Goal: Task Accomplishment & Management: Manage account settings

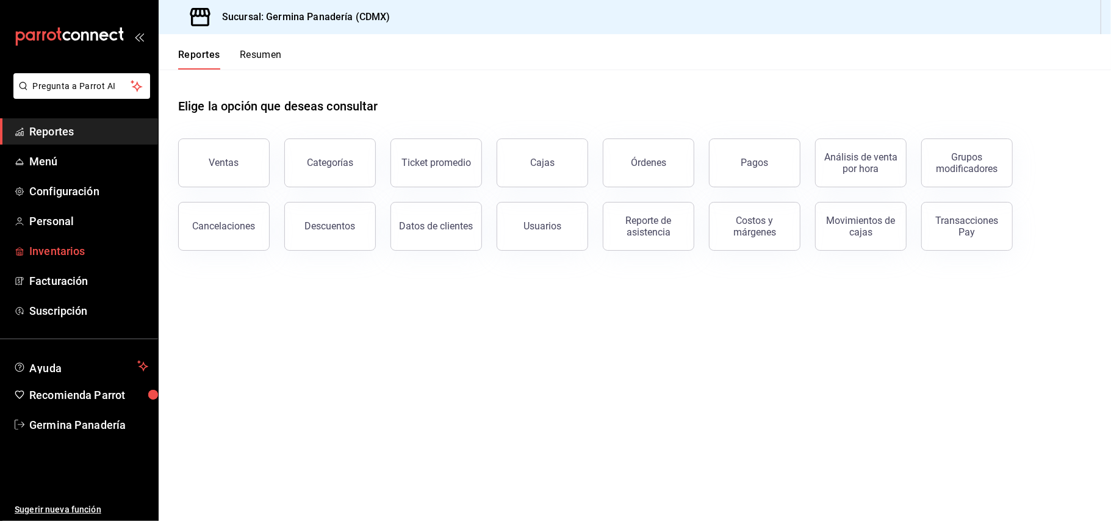
click at [72, 253] on span "Inventarios" at bounding box center [88, 251] width 119 height 16
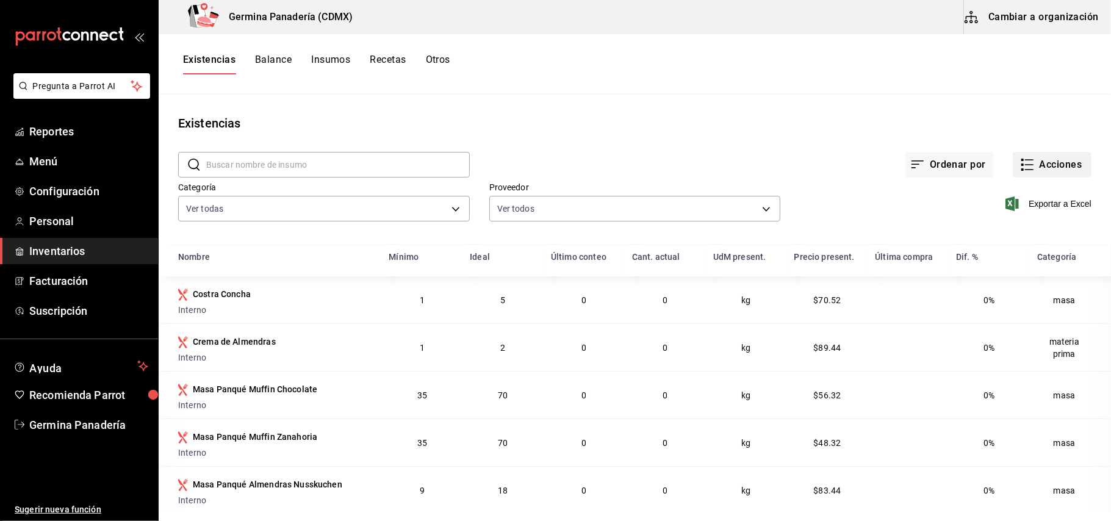
click at [1028, 167] on button "Acciones" at bounding box center [1052, 165] width 79 height 26
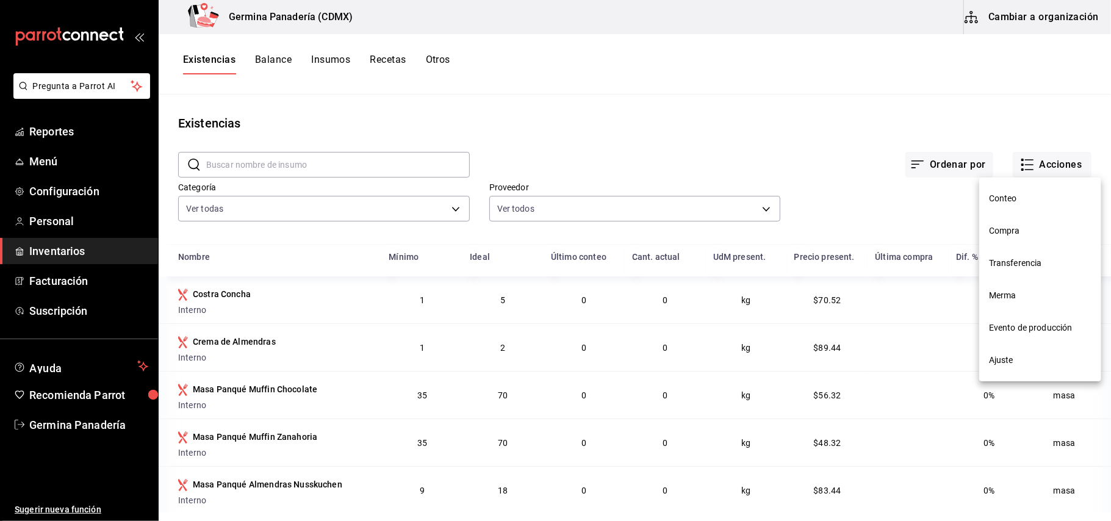
drag, startPoint x: 535, startPoint y: 103, endPoint x: 282, endPoint y: 74, distance: 254.8
click at [535, 103] on div at bounding box center [555, 260] width 1111 height 521
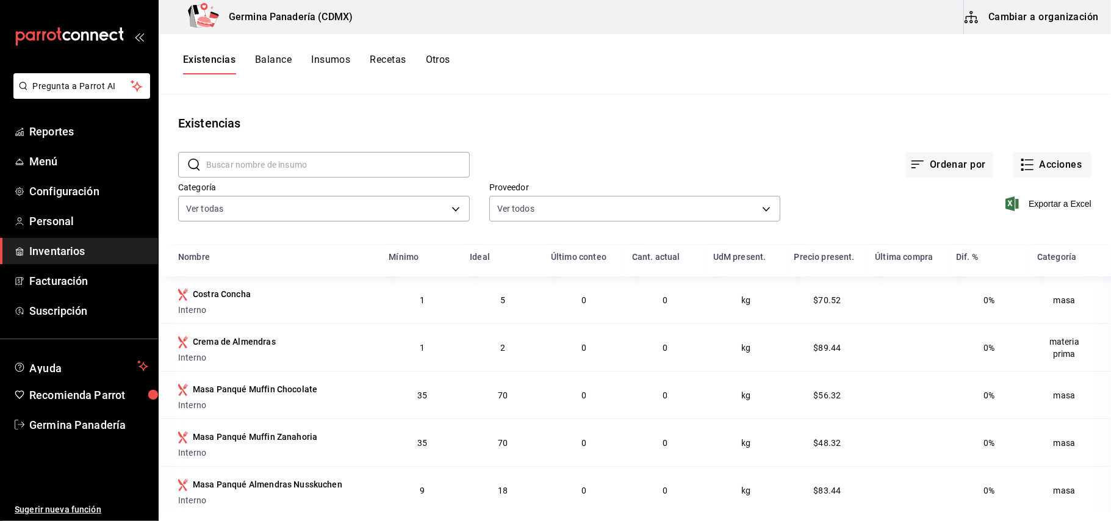
click at [1061, 24] on button "Cambiar a organización" at bounding box center [1032, 17] width 137 height 34
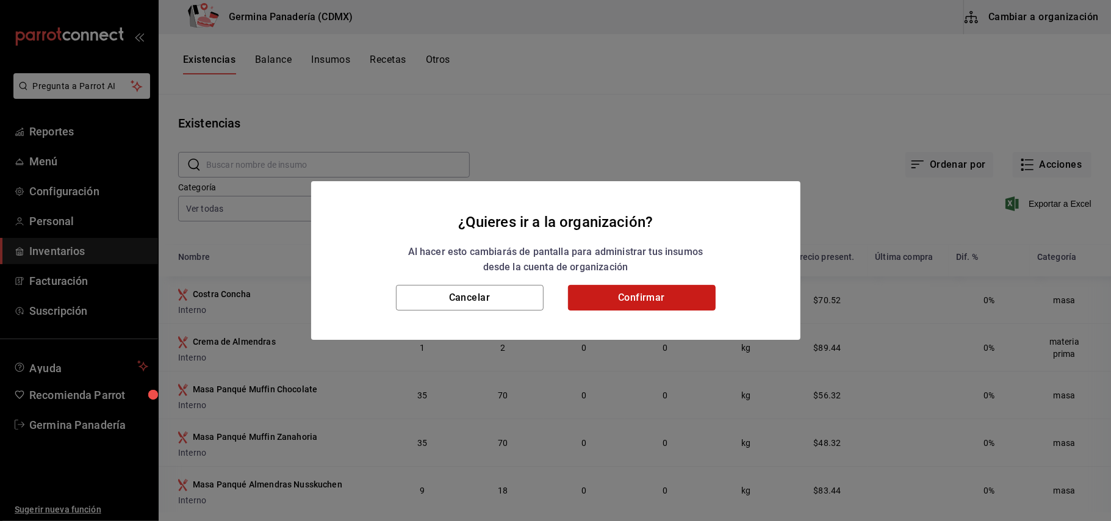
click at [674, 298] on button "Confirmar" at bounding box center [642, 298] width 148 height 26
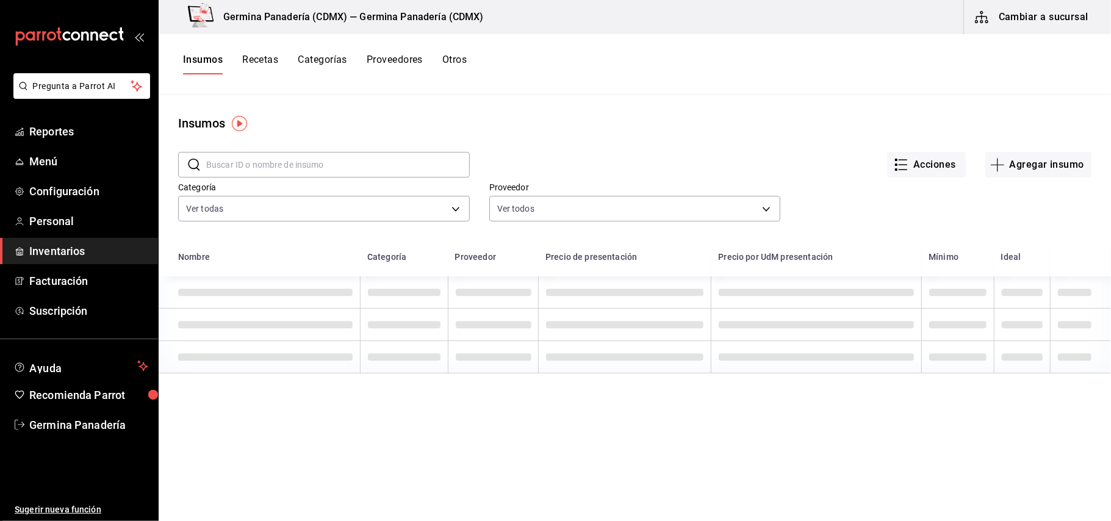
click at [336, 62] on button "Categorías" at bounding box center [322, 64] width 49 height 21
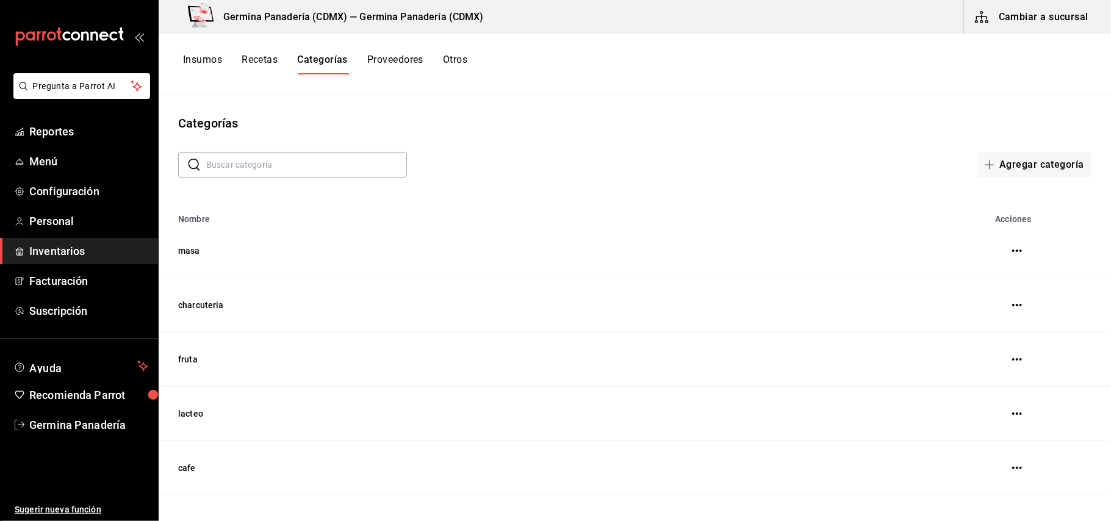
click at [259, 59] on button "Recetas" at bounding box center [260, 64] width 36 height 21
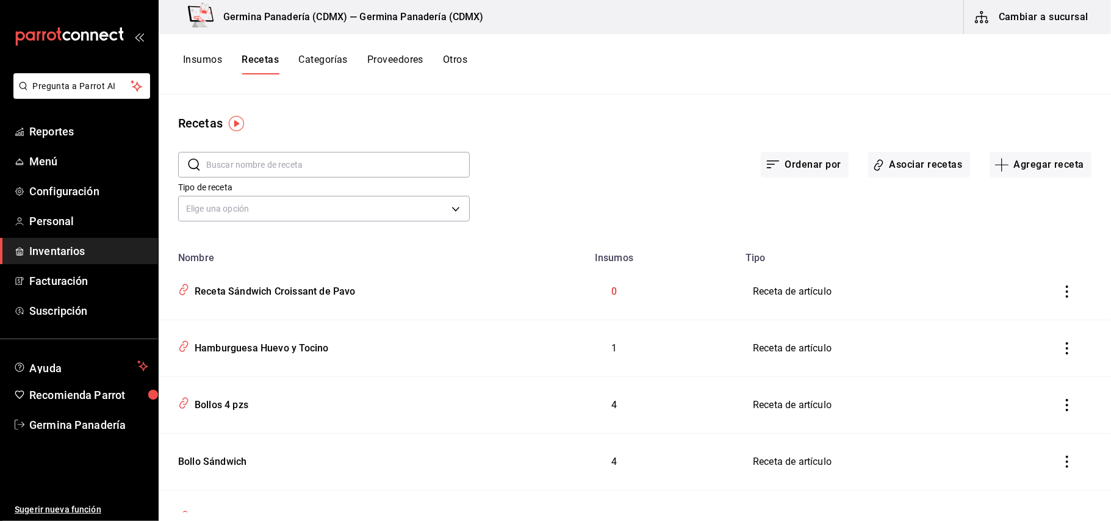
click at [1073, 22] on button "Cambiar a sucursal" at bounding box center [1032, 17] width 137 height 34
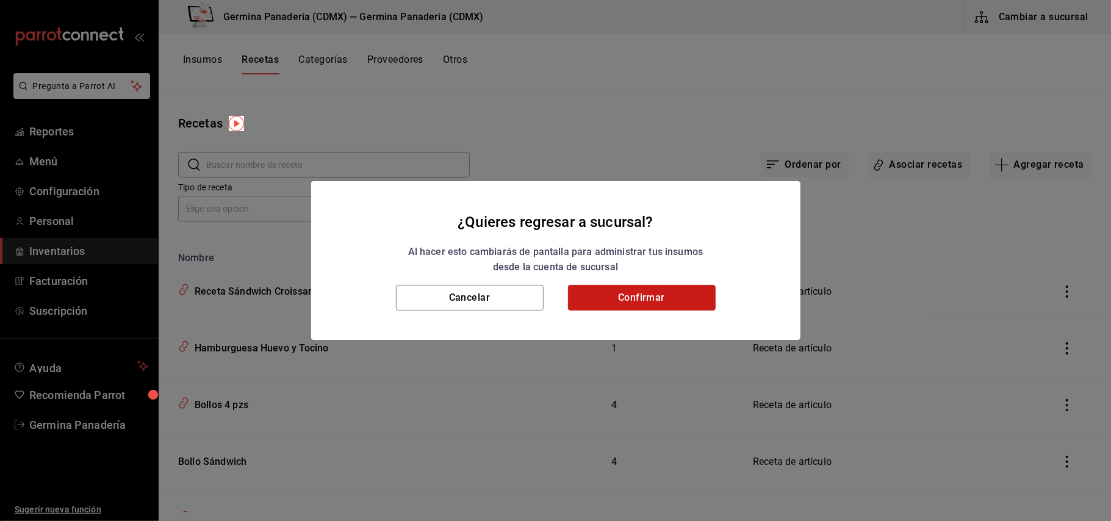
click at [664, 294] on button "Confirmar" at bounding box center [642, 298] width 148 height 26
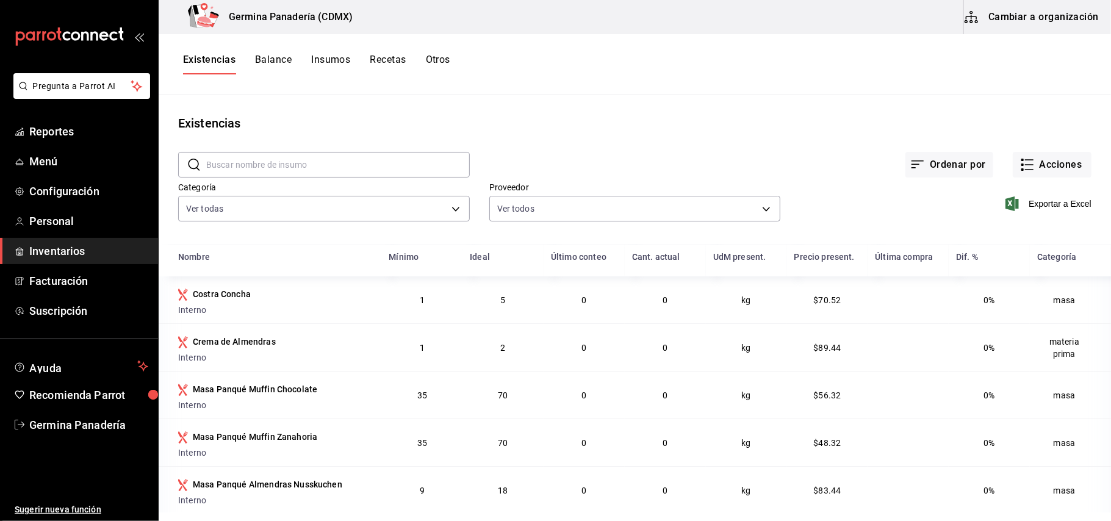
click at [274, 55] on button "Balance" at bounding box center [273, 64] width 37 height 21
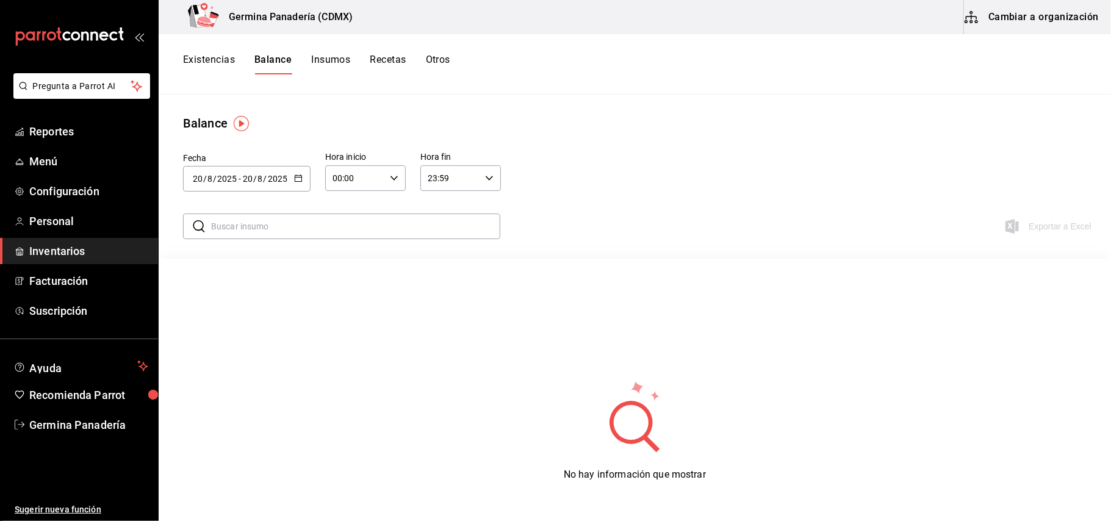
drag, startPoint x: 218, startPoint y: 65, endPoint x: 452, endPoint y: 62, distance: 233.7
click at [220, 66] on button "Existencias" at bounding box center [209, 64] width 52 height 21
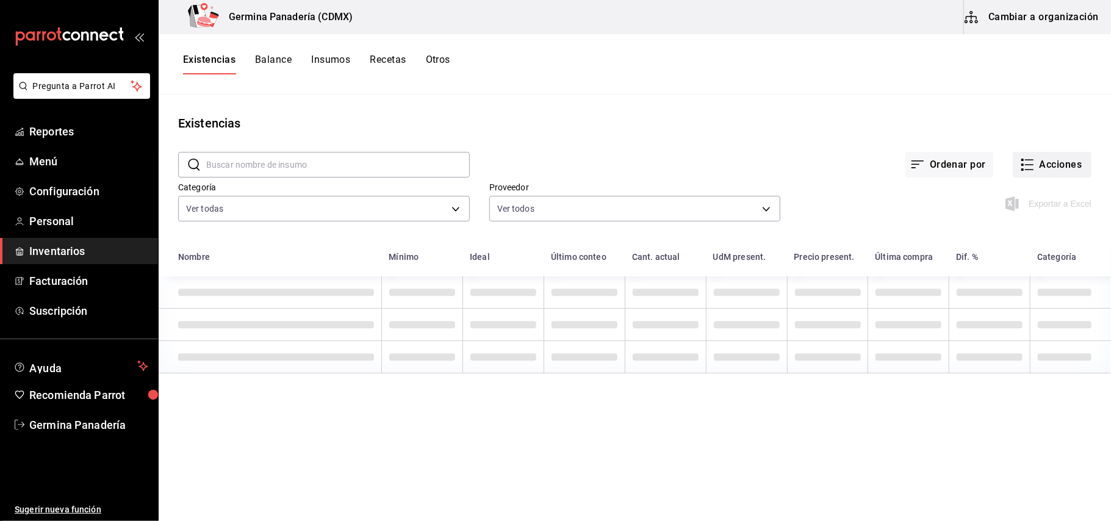
click at [1050, 171] on button "Acciones" at bounding box center [1052, 165] width 79 height 26
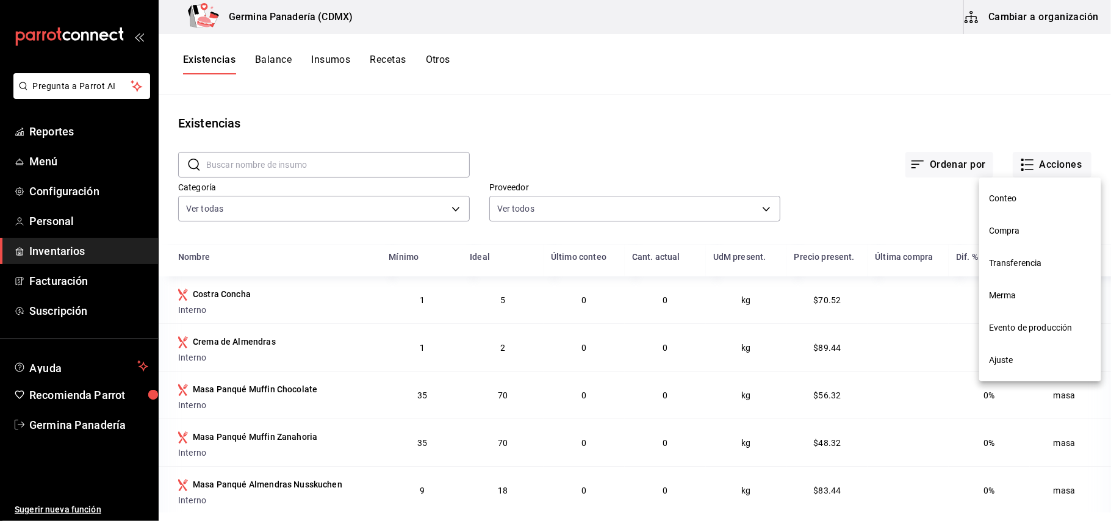
click at [1050, 16] on div at bounding box center [555, 260] width 1111 height 521
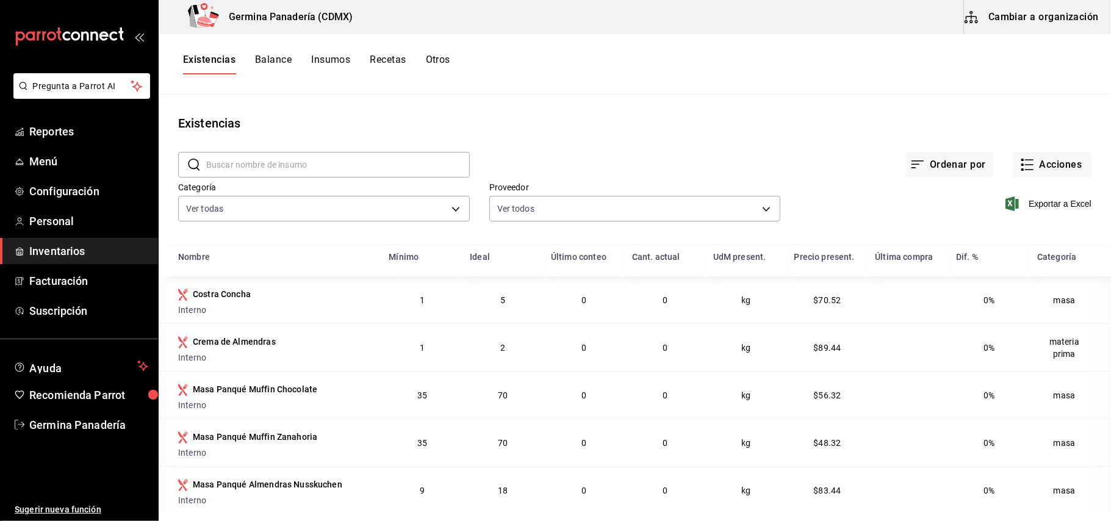
click at [1039, 20] on button "Cambiar a organización" at bounding box center [1032, 17] width 137 height 34
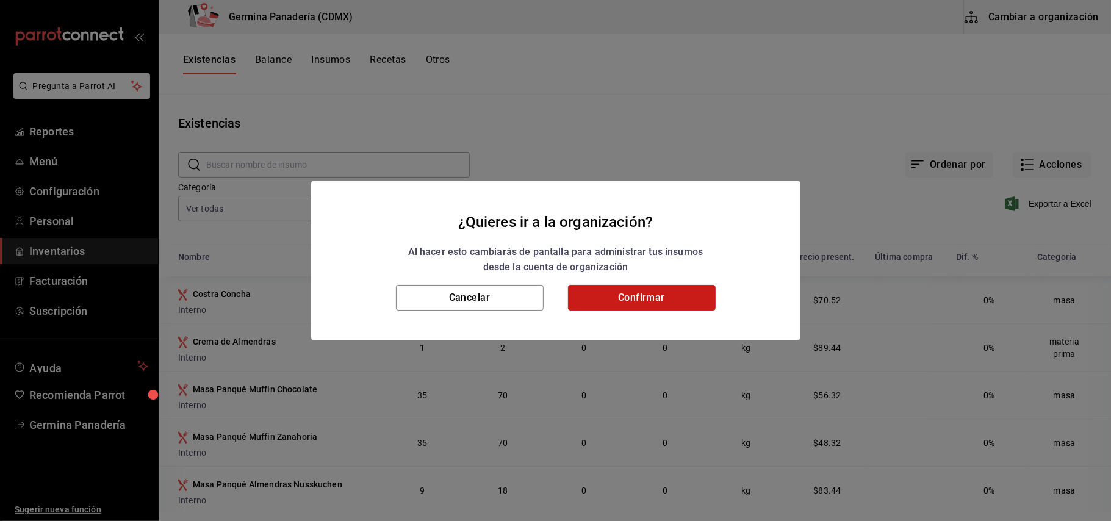
click at [682, 300] on button "Confirmar" at bounding box center [642, 298] width 148 height 26
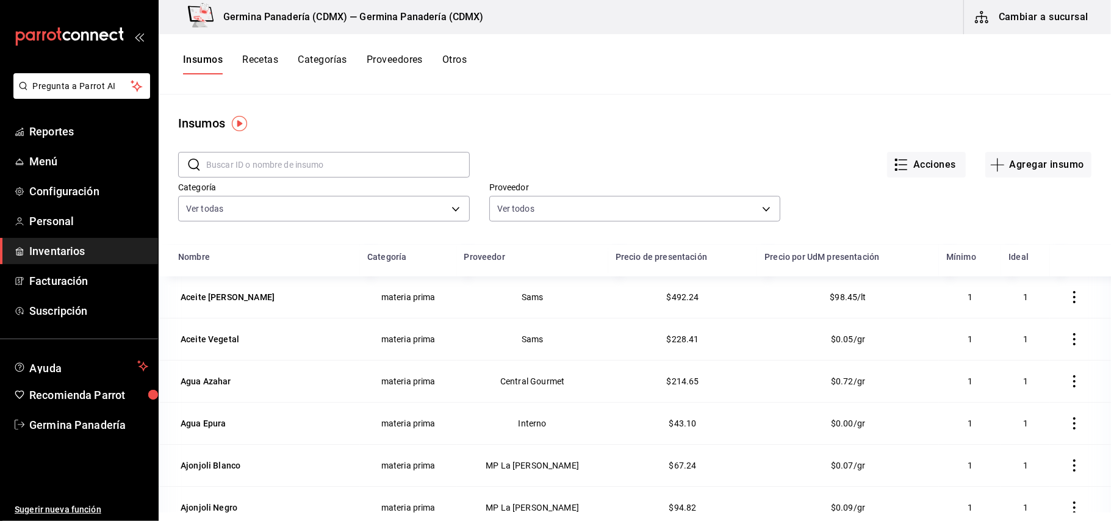
click at [270, 62] on button "Recetas" at bounding box center [260, 64] width 36 height 21
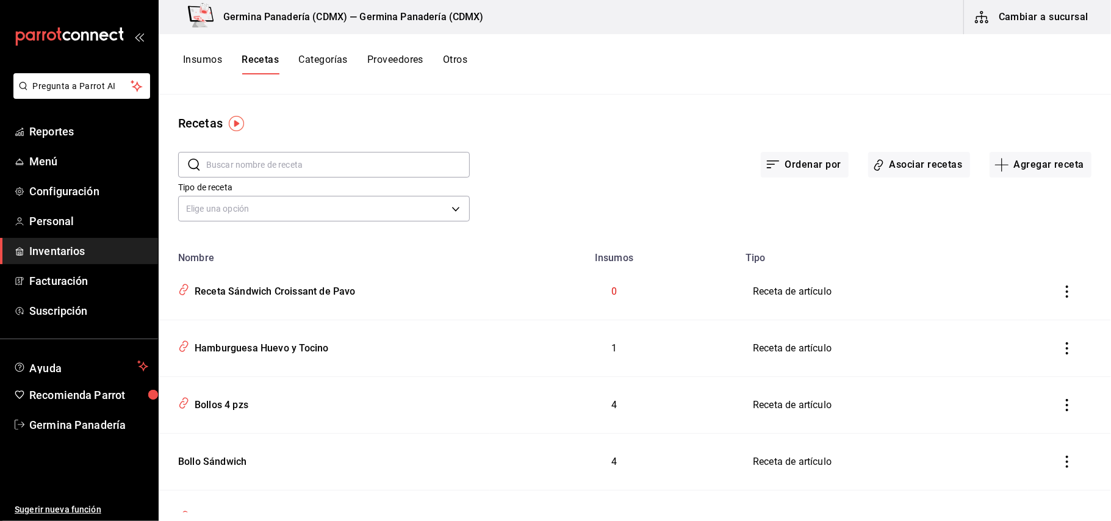
click at [199, 67] on button "Insumos" at bounding box center [202, 64] width 39 height 21
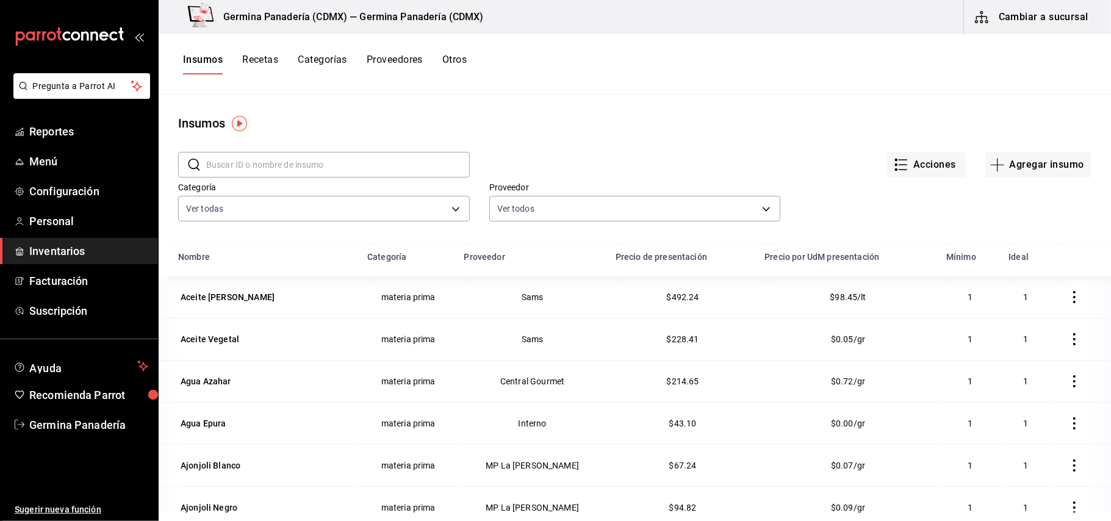
click at [323, 57] on button "Categorías" at bounding box center [322, 64] width 49 height 21
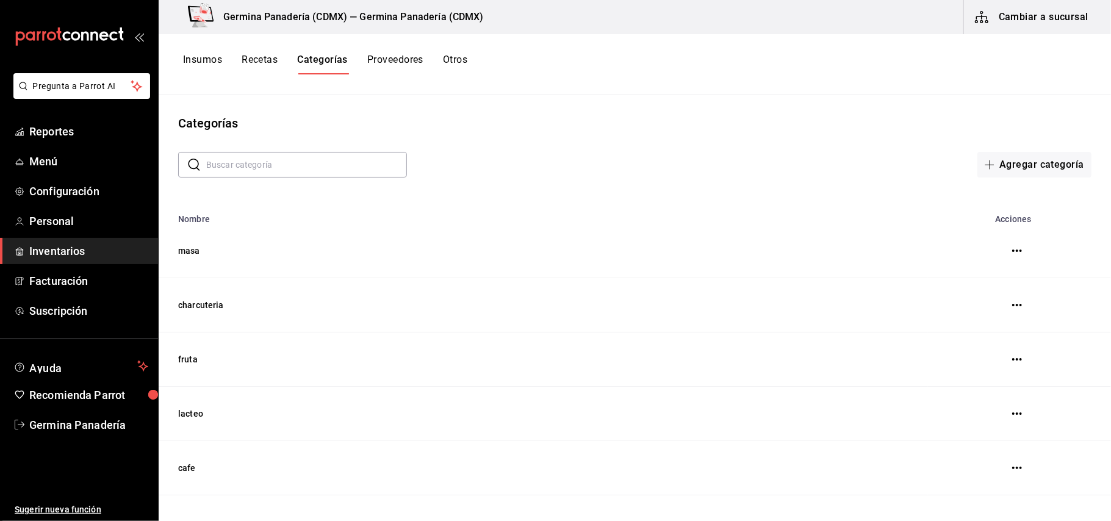
click at [271, 57] on button "Recetas" at bounding box center [260, 64] width 36 height 21
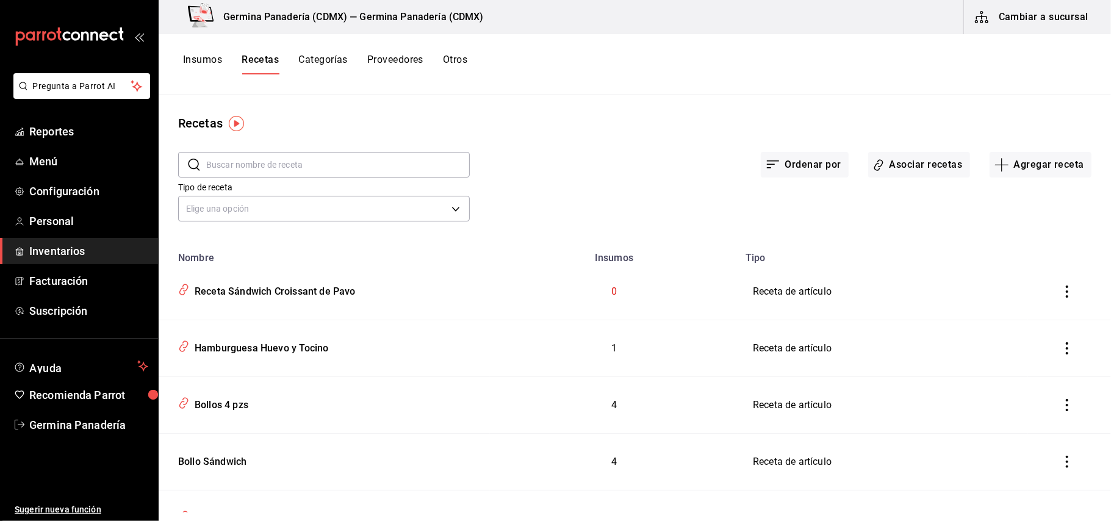
click at [325, 193] on div "Elige una opción default" at bounding box center [324, 207] width 292 height 32
click at [323, 210] on body "Pregunta a Parrot AI Reportes Menú Configuración Personal Inventarios Facturaci…" at bounding box center [555, 256] width 1111 height 513
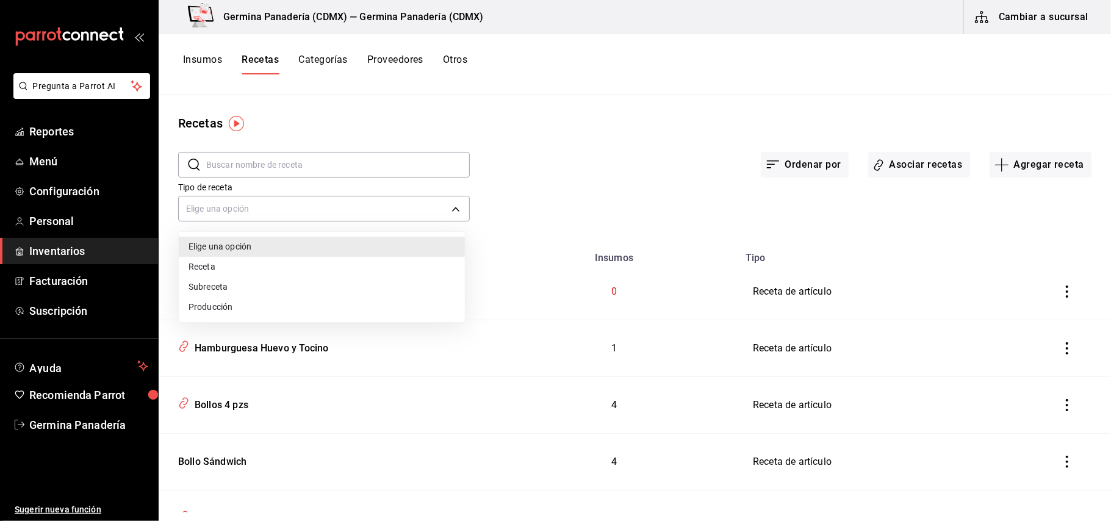
click at [256, 262] on li "Receta" at bounding box center [322, 267] width 286 height 20
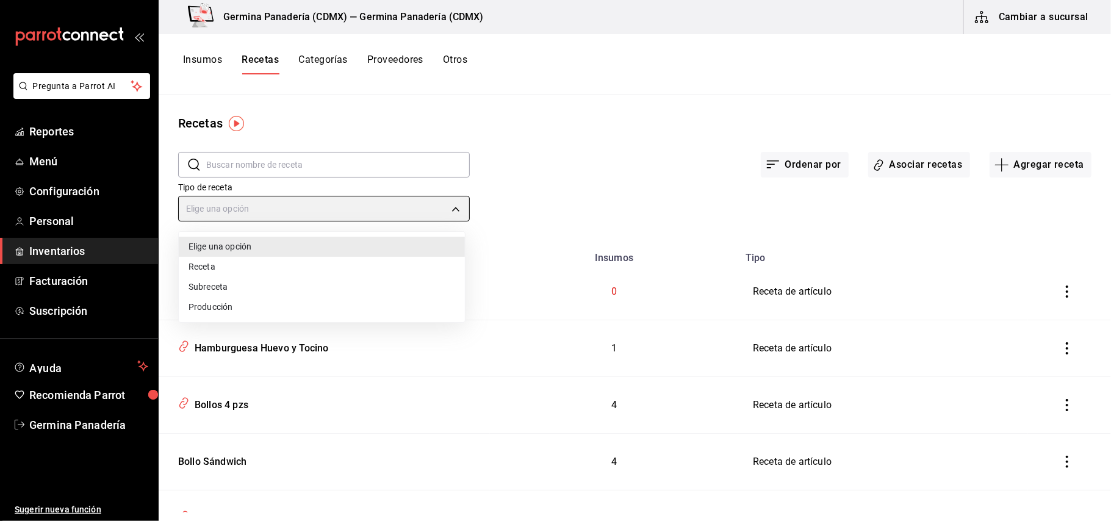
type input "PRODUCT"
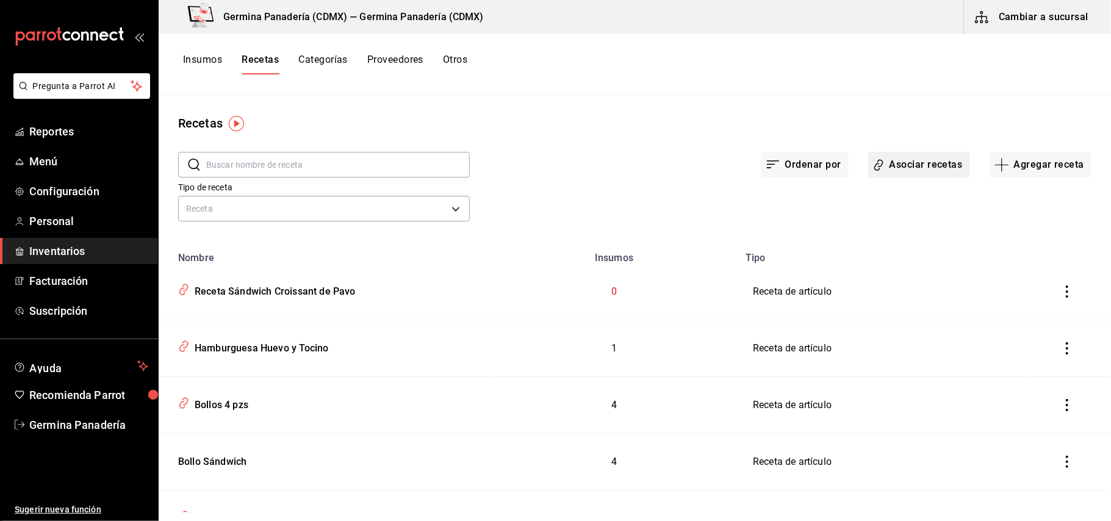
click at [890, 170] on button "Asociar recetas" at bounding box center [919, 165] width 102 height 26
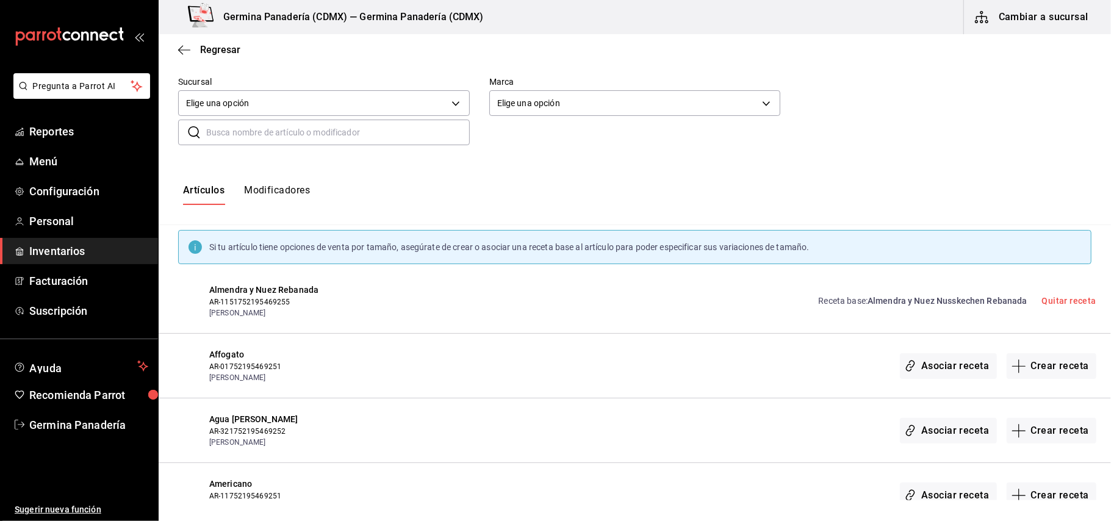
scroll to position [98, 0]
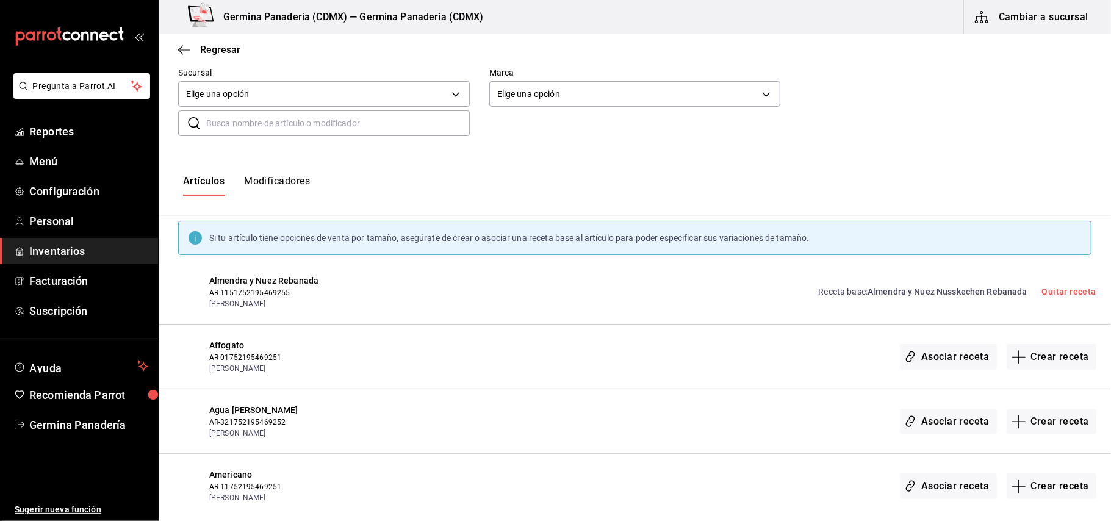
click at [322, 122] on input "text" at bounding box center [338, 123] width 264 height 24
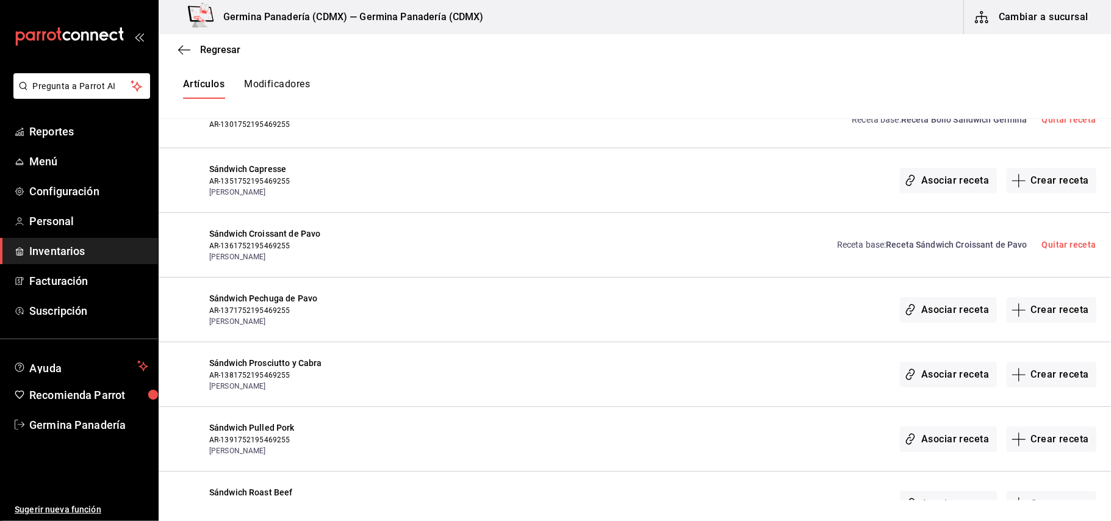
scroll to position [0, 0]
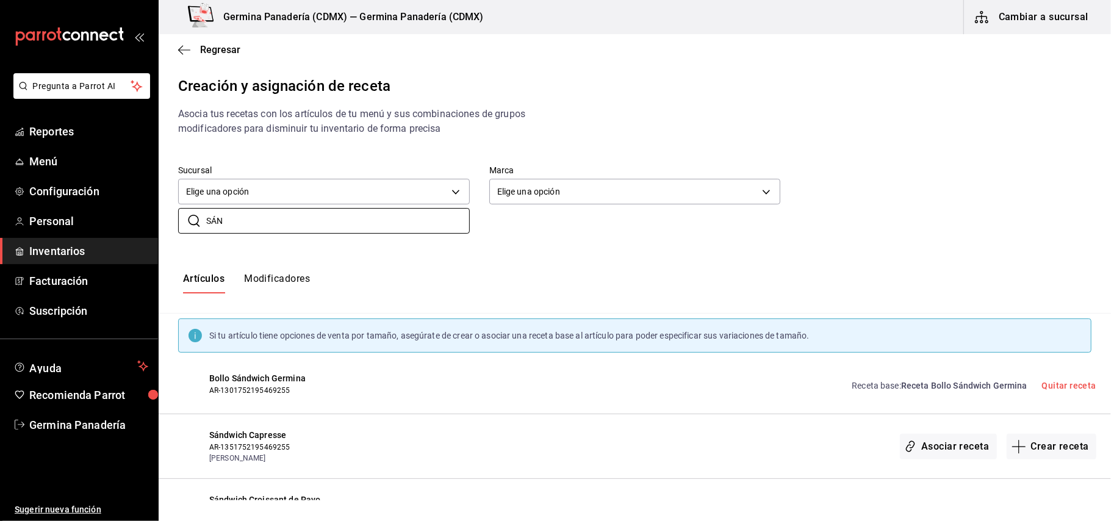
type input "SÁN"
click at [192, 54] on div "Regresar" at bounding box center [635, 49] width 953 height 31
click at [192, 54] on span "Regresar" at bounding box center [209, 50] width 62 height 12
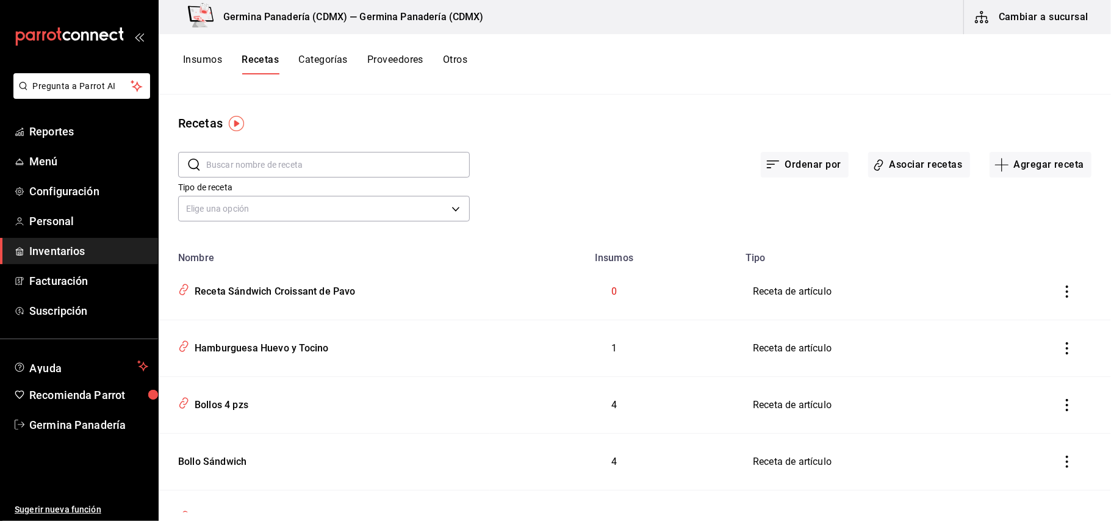
click at [206, 59] on button "Insumos" at bounding box center [202, 64] width 39 height 21
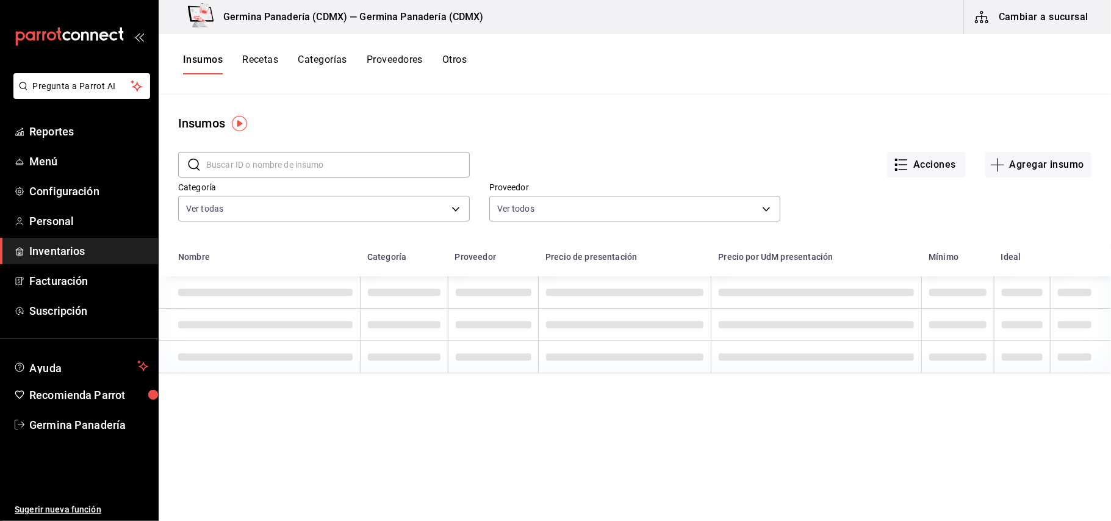
click at [264, 59] on button "Recetas" at bounding box center [260, 64] width 36 height 21
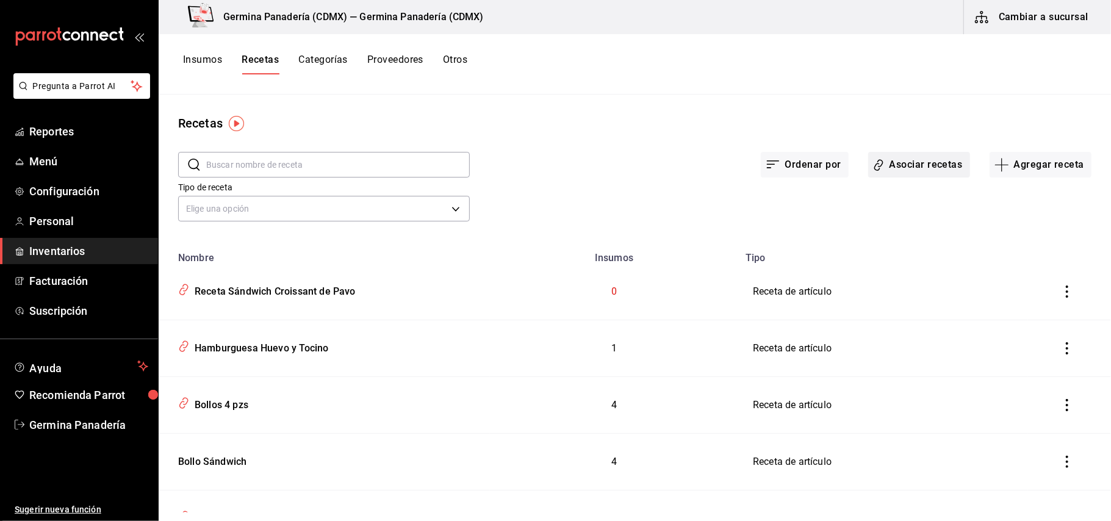
click at [911, 159] on button "Asociar recetas" at bounding box center [919, 165] width 102 height 26
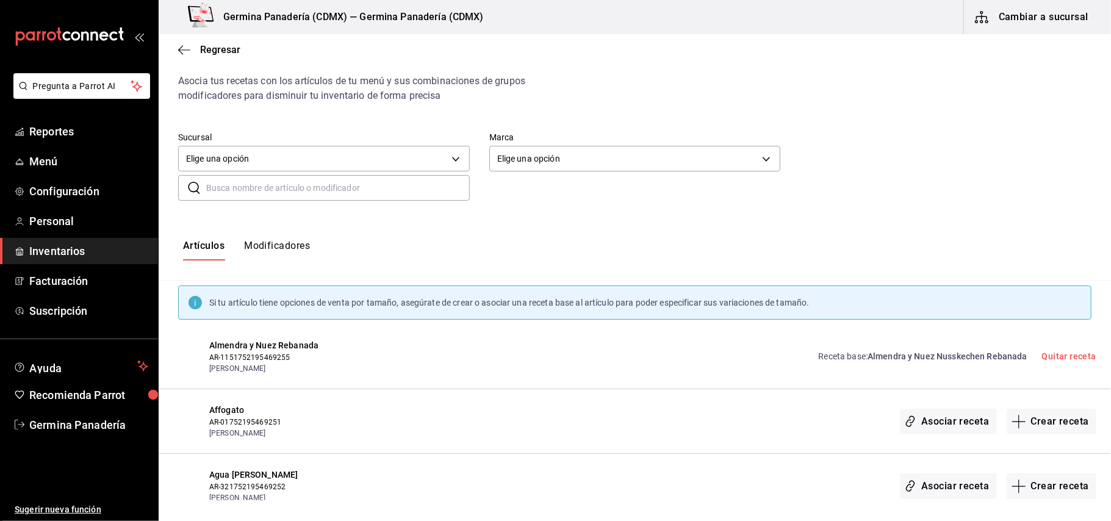
scroll to position [40, 0]
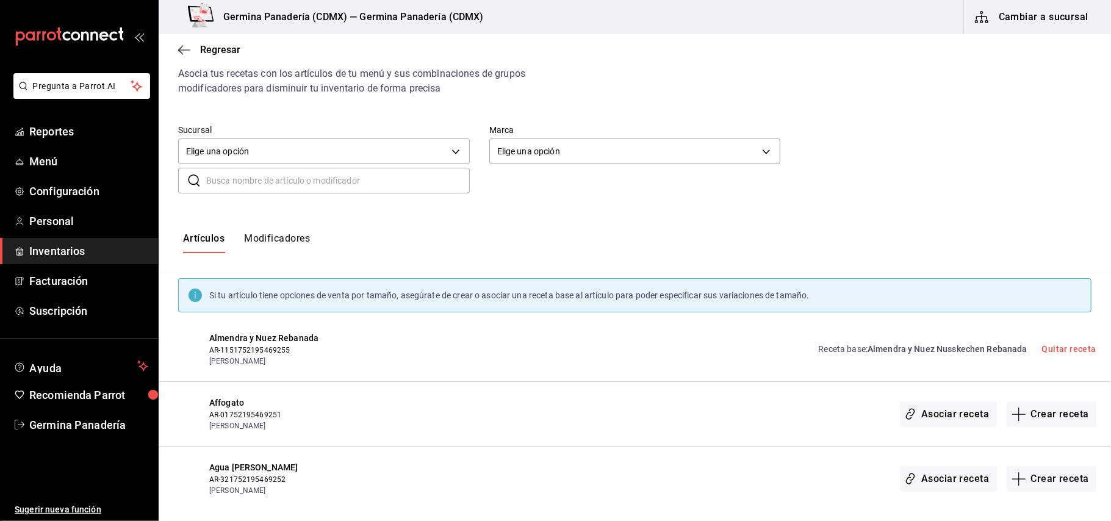
click at [364, 181] on input "text" at bounding box center [338, 180] width 264 height 24
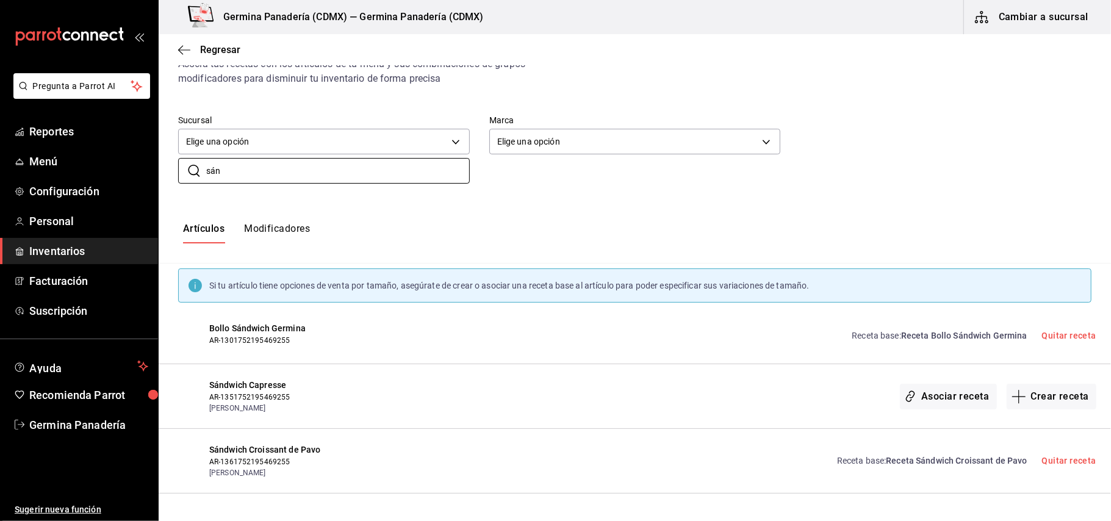
scroll to position [73, 0]
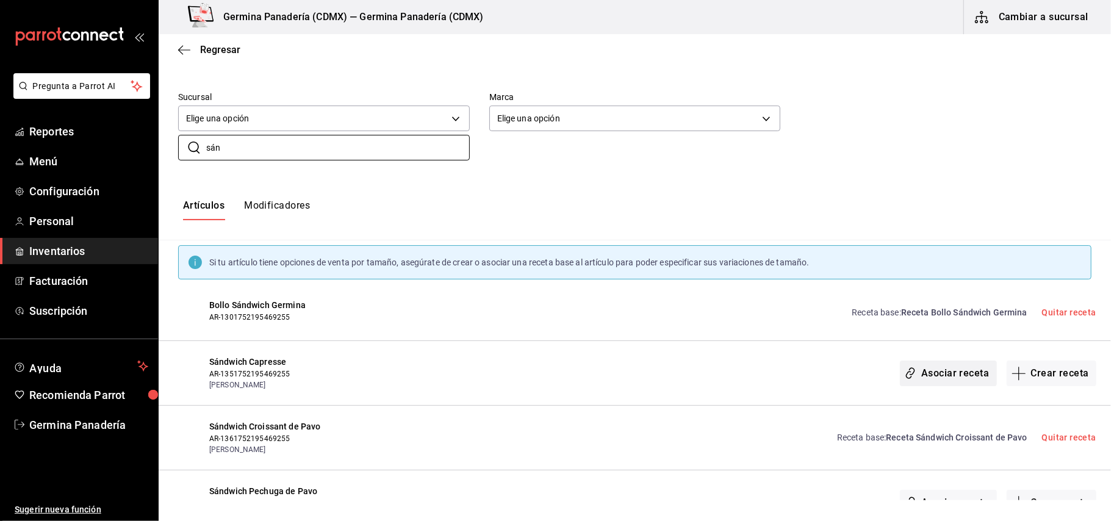
type input "sán"
click at [938, 372] on button "Asociar receta" at bounding box center [948, 374] width 96 height 26
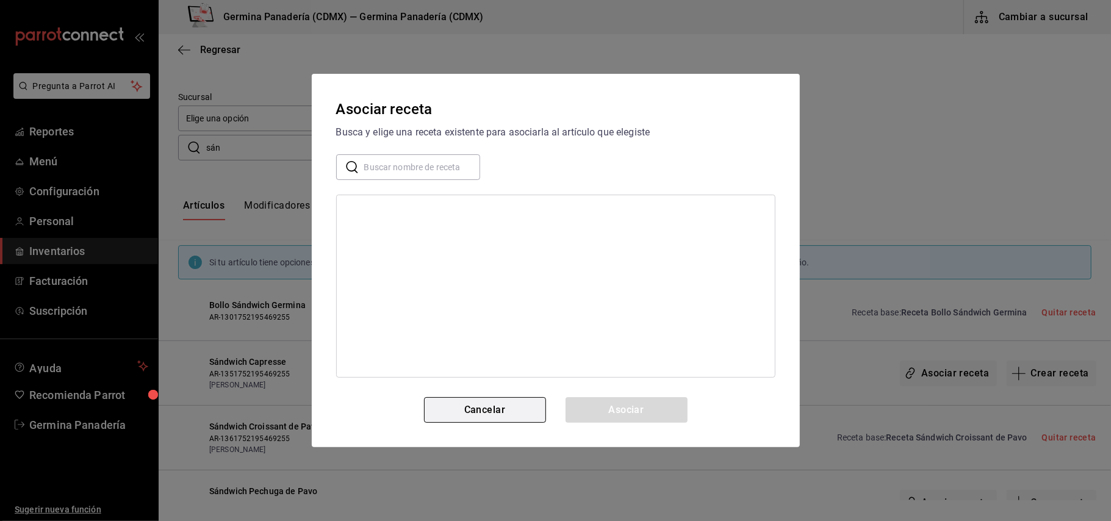
click at [526, 415] on button "Cancelar" at bounding box center [485, 410] width 122 height 26
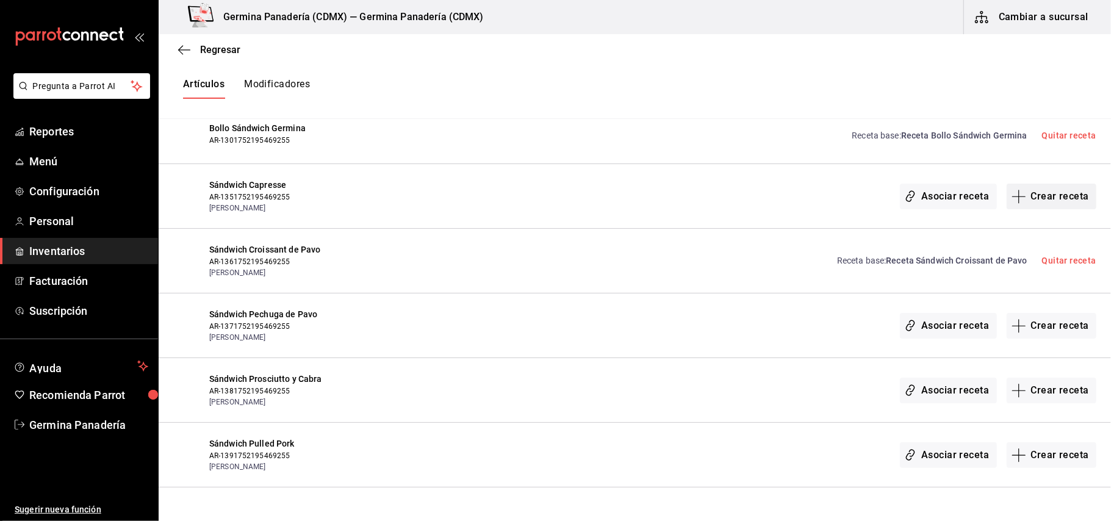
scroll to position [298, 0]
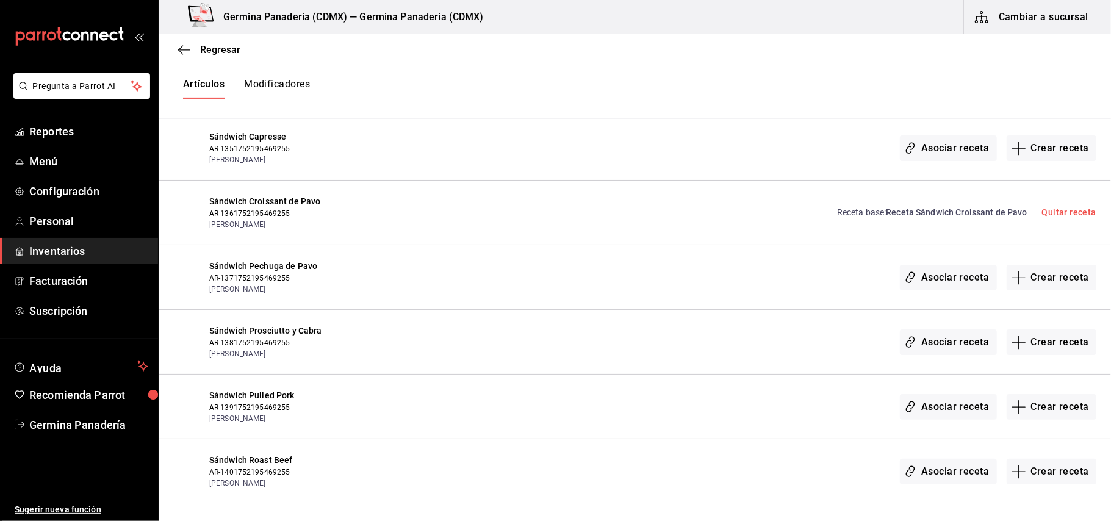
click at [139, 35] on icon "open_drawer_menu" at bounding box center [139, 37] width 10 height 10
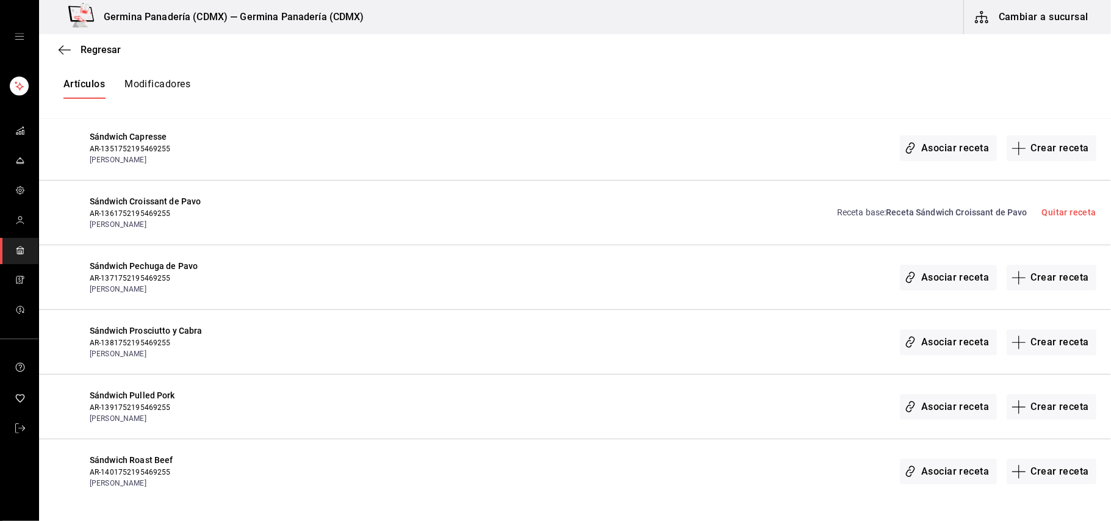
click at [907, 215] on span "Receta Sándwich Croissant de Pavo" at bounding box center [956, 212] width 141 height 10
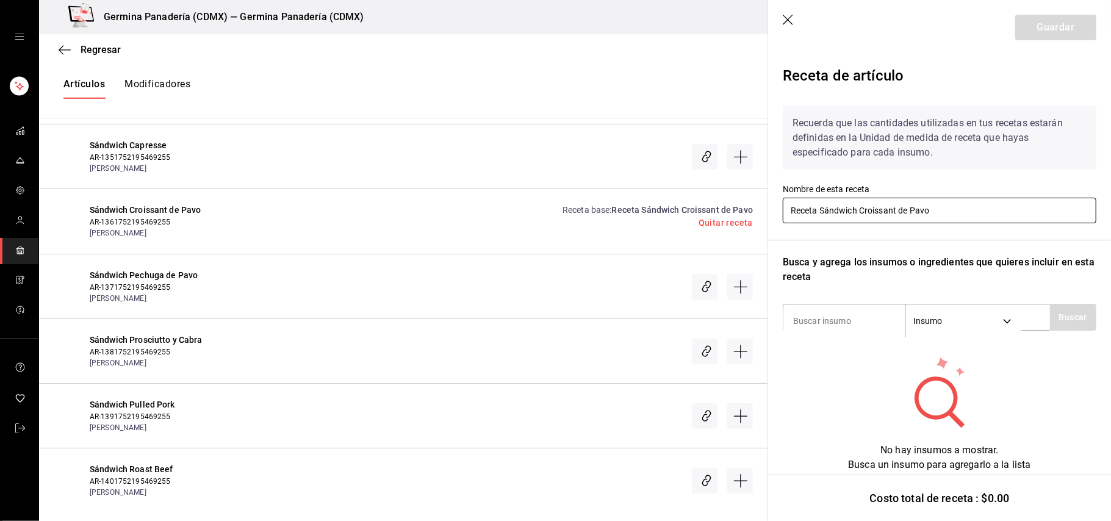
click at [823, 206] on input "Receta Sándwich Croissant de Pavo" at bounding box center [940, 211] width 314 height 26
type input "Sándwich Croissant de Pavo"
click at [857, 322] on input at bounding box center [845, 321] width 122 height 26
type input "b"
click at [414, 86] on div "Artículos Modificadores" at bounding box center [403, 88] width 729 height 21
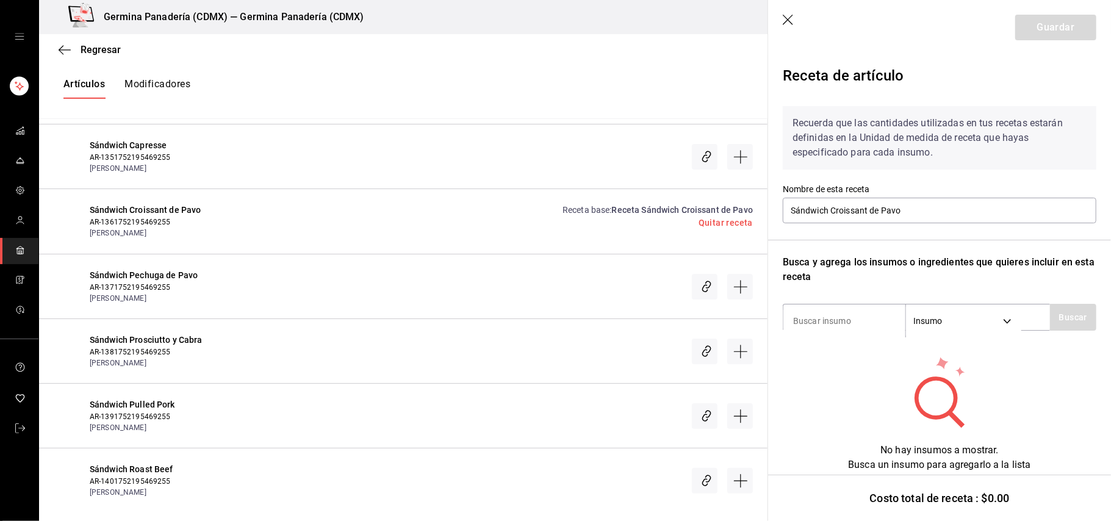
click at [783, 18] on icon "button" at bounding box center [789, 21] width 12 height 12
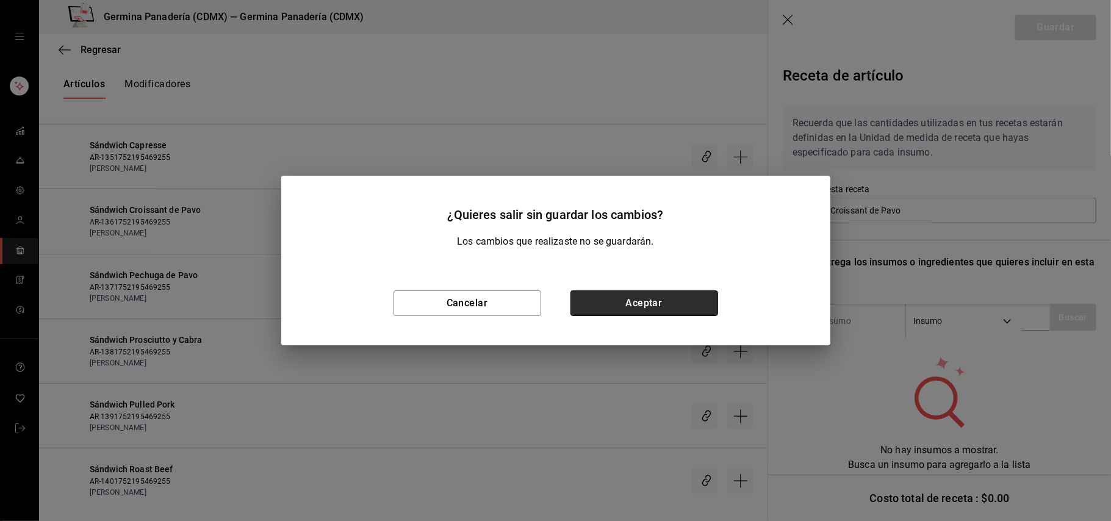
click at [597, 306] on button "Aceptar" at bounding box center [645, 303] width 148 height 26
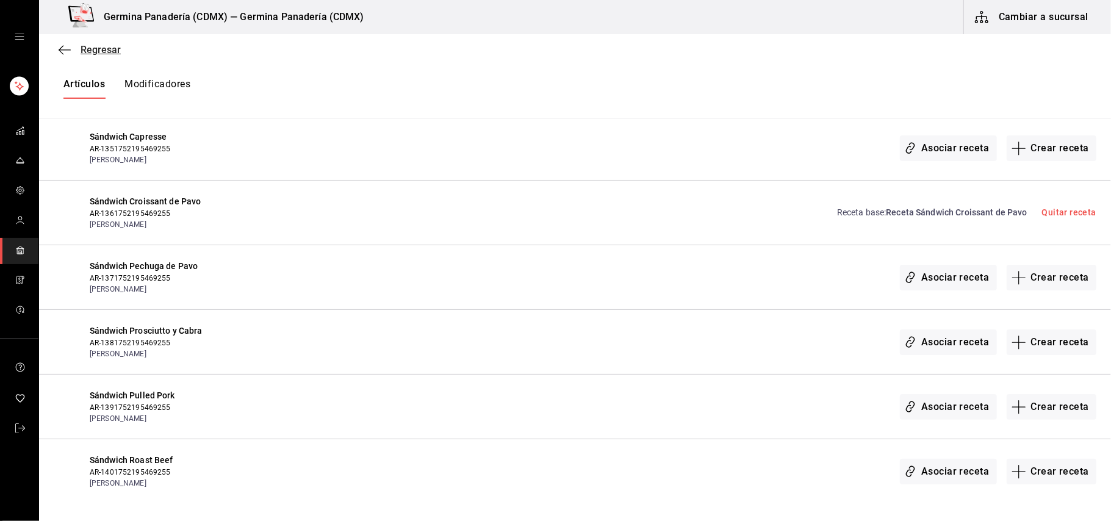
click at [63, 51] on icon "button" at bounding box center [65, 50] width 12 height 11
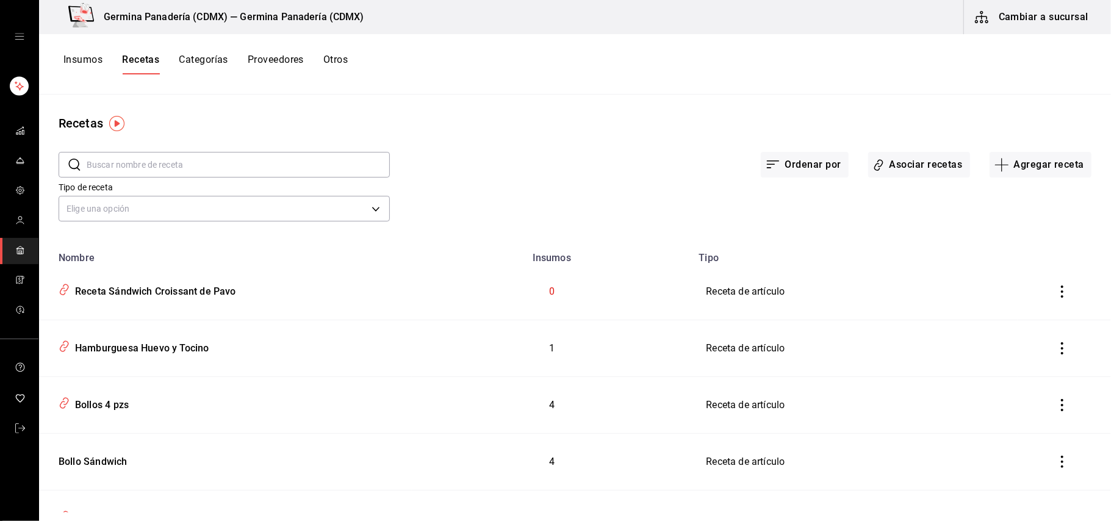
click at [98, 65] on button "Insumos" at bounding box center [82, 64] width 39 height 21
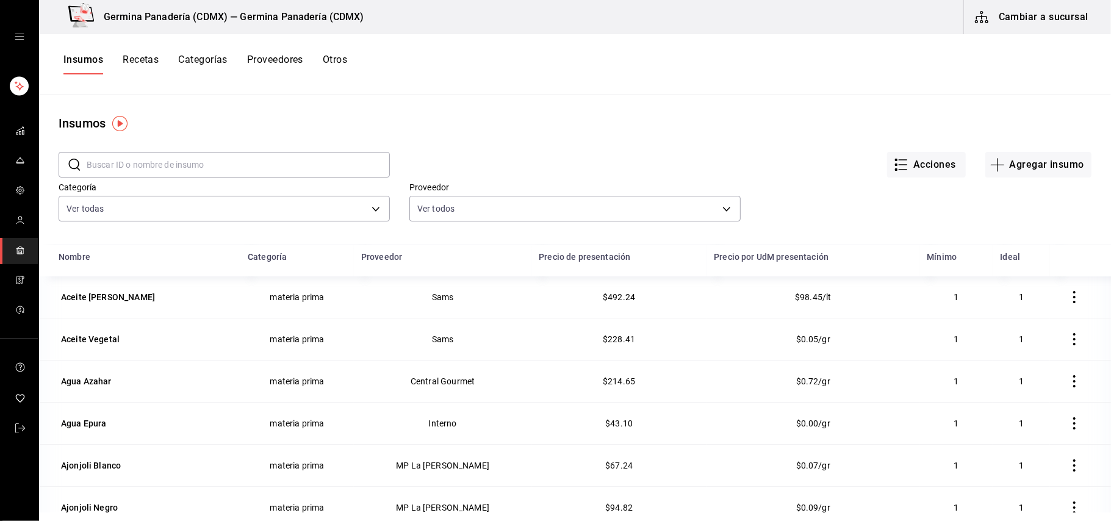
click at [294, 171] on input "text" at bounding box center [238, 165] width 303 height 24
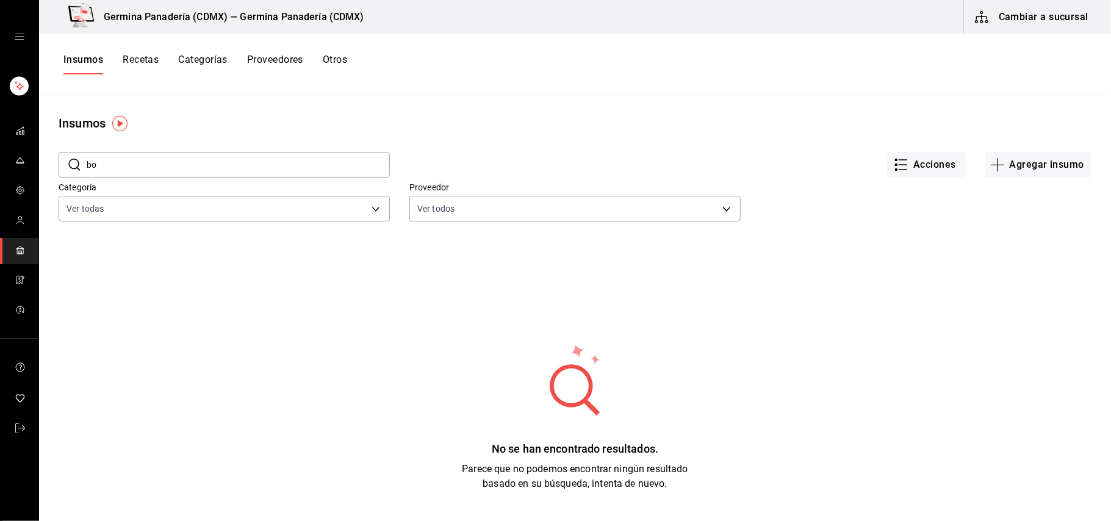
type input "b"
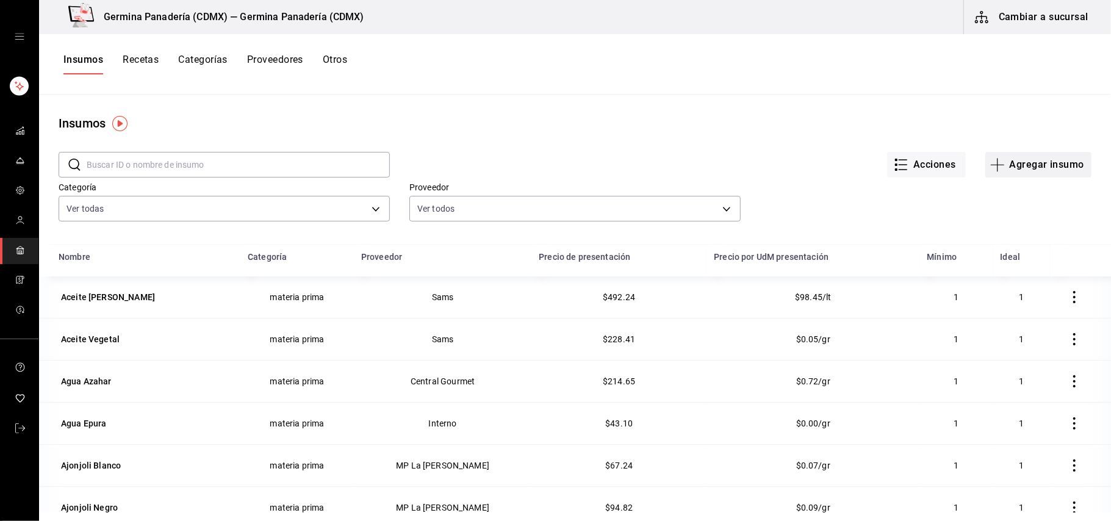
click at [1003, 167] on button "Agregar insumo" at bounding box center [1039, 165] width 106 height 26
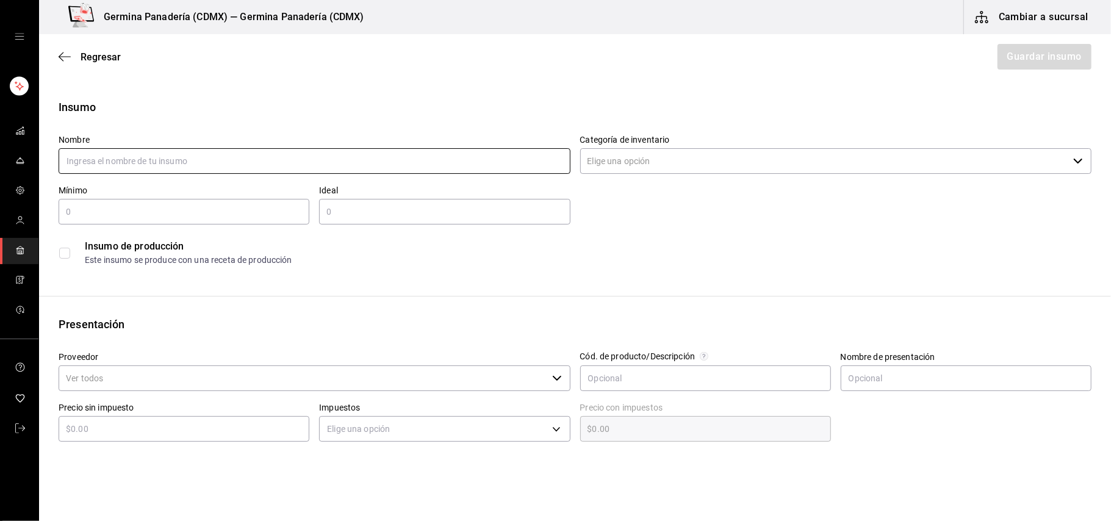
click at [326, 154] on input "text" at bounding box center [315, 161] width 512 height 26
type input "Bolillo"
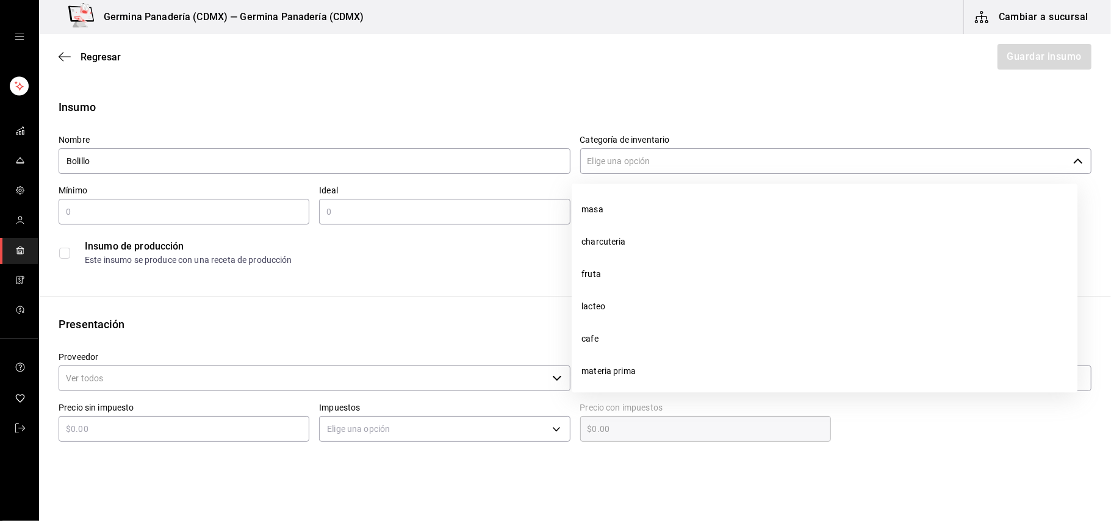
click at [630, 161] on input "Categoría de inventario" at bounding box center [824, 161] width 489 height 26
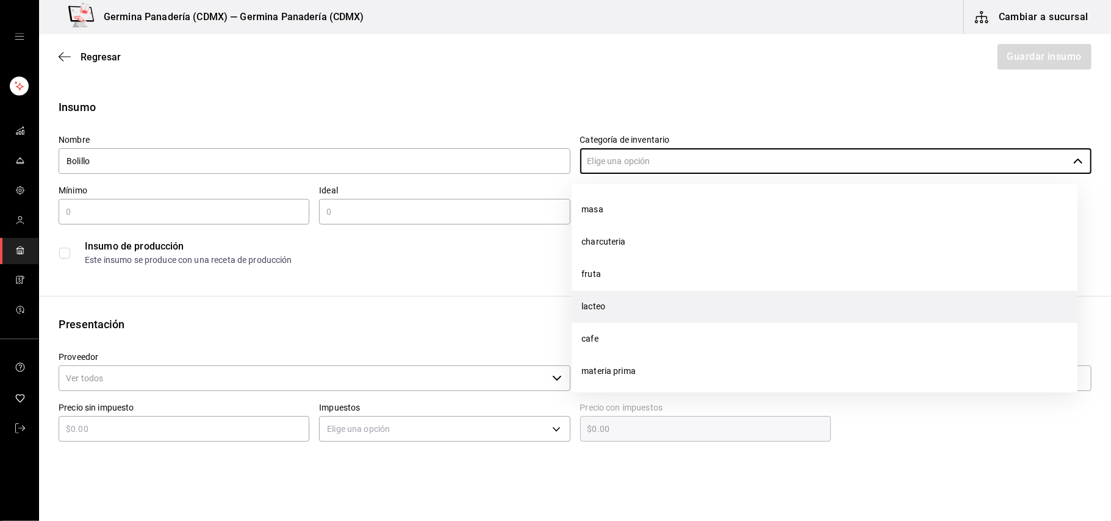
scroll to position [5, 0]
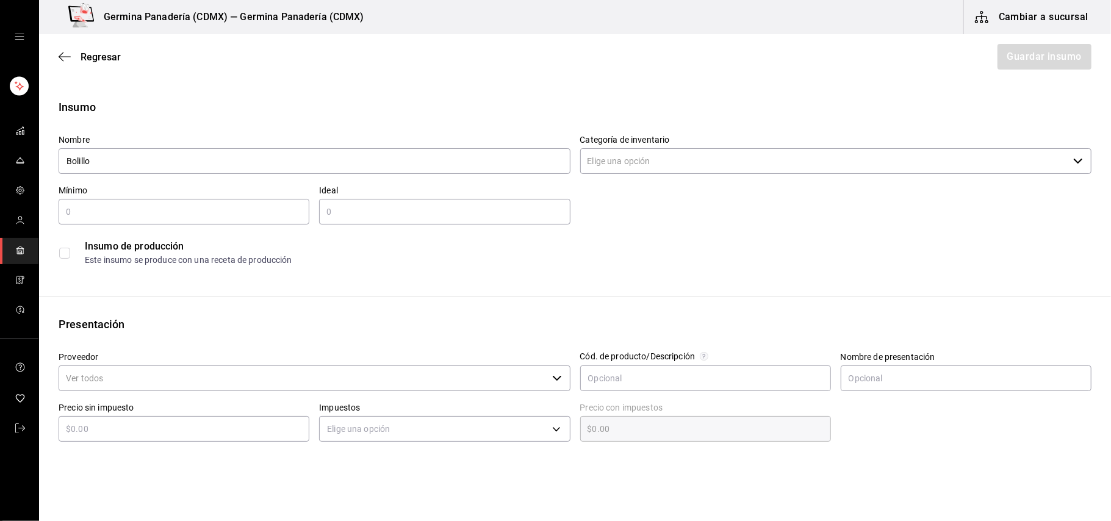
click at [371, 72] on div "Regresar Guardar insumo" at bounding box center [575, 56] width 1072 height 45
click at [687, 164] on input "Categoría de inventario" at bounding box center [824, 161] width 489 height 26
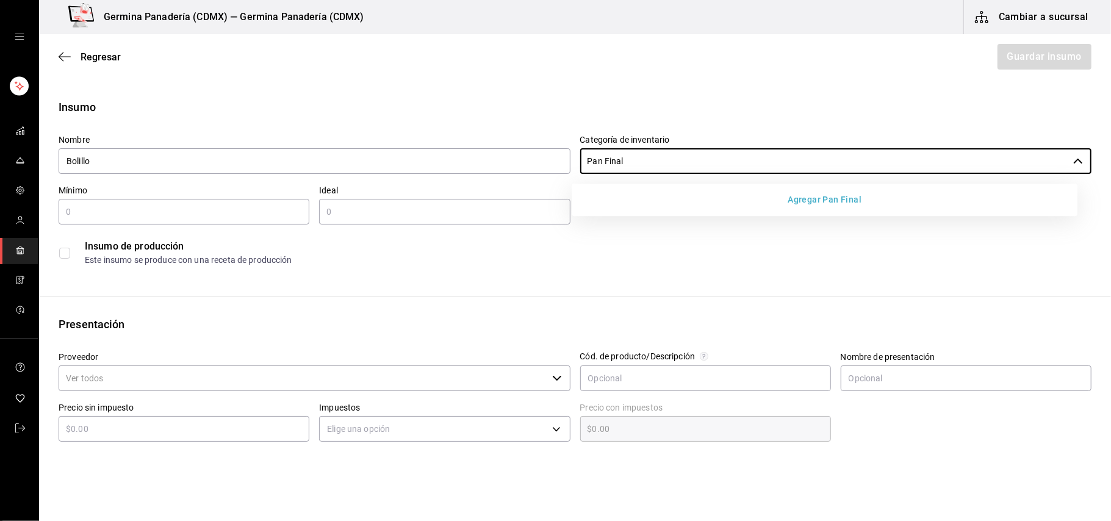
type input "Pan Final"
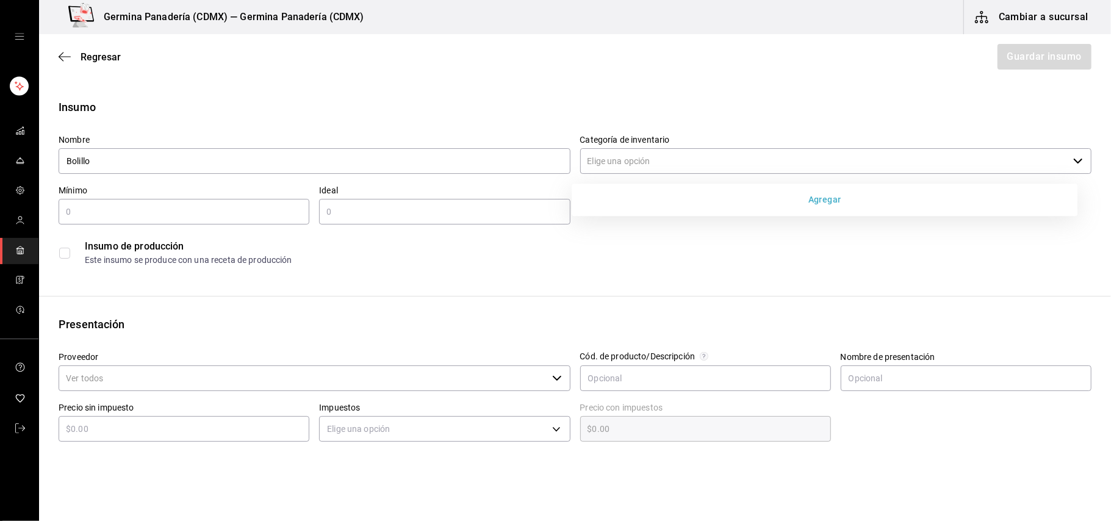
click at [168, 206] on input "text" at bounding box center [184, 211] width 251 height 15
type input "10"
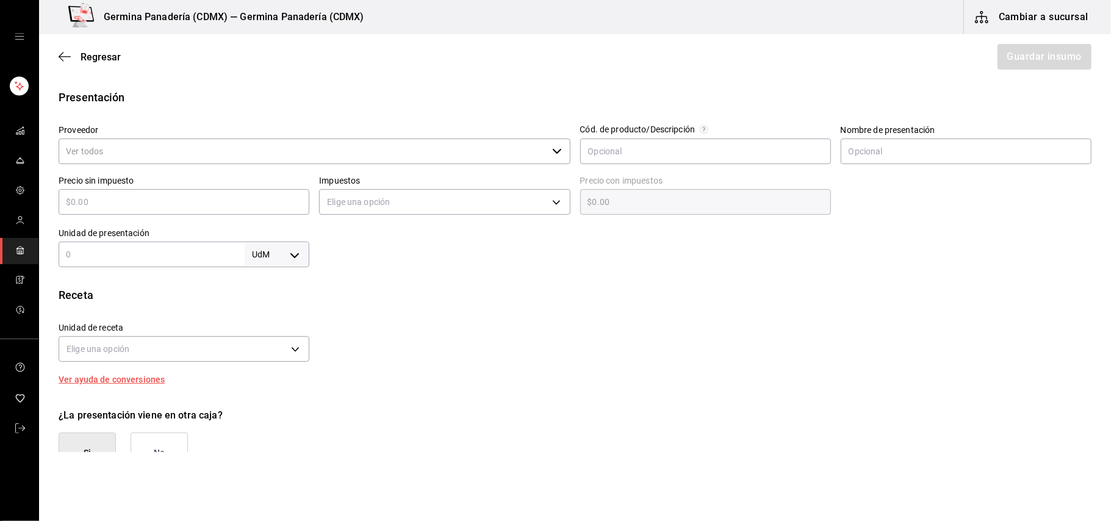
scroll to position [175, 0]
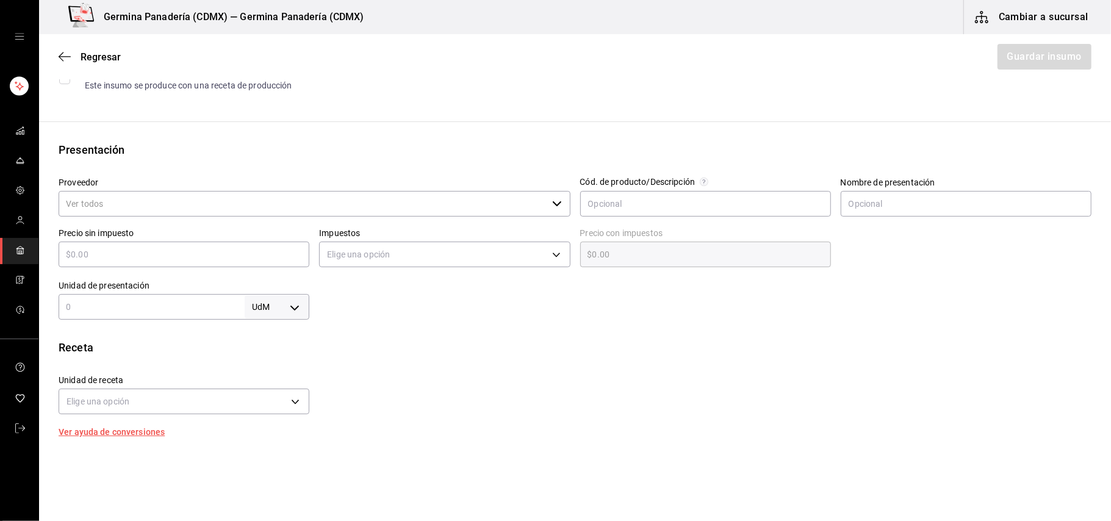
click at [232, 189] on div "Proveedor ​" at bounding box center [315, 198] width 512 height 41
type input "30"
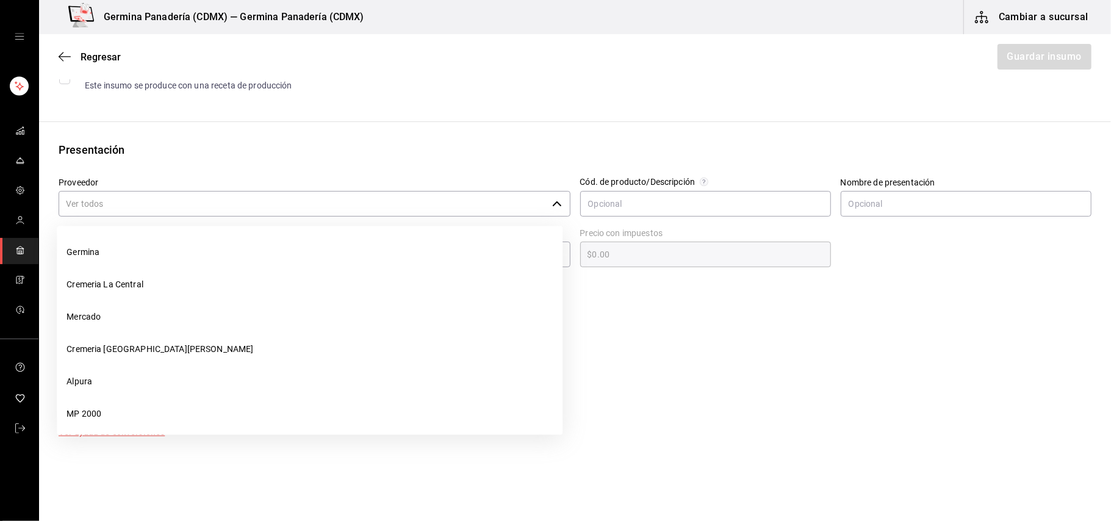
click at [227, 206] on input "Proveedor" at bounding box center [303, 204] width 489 height 26
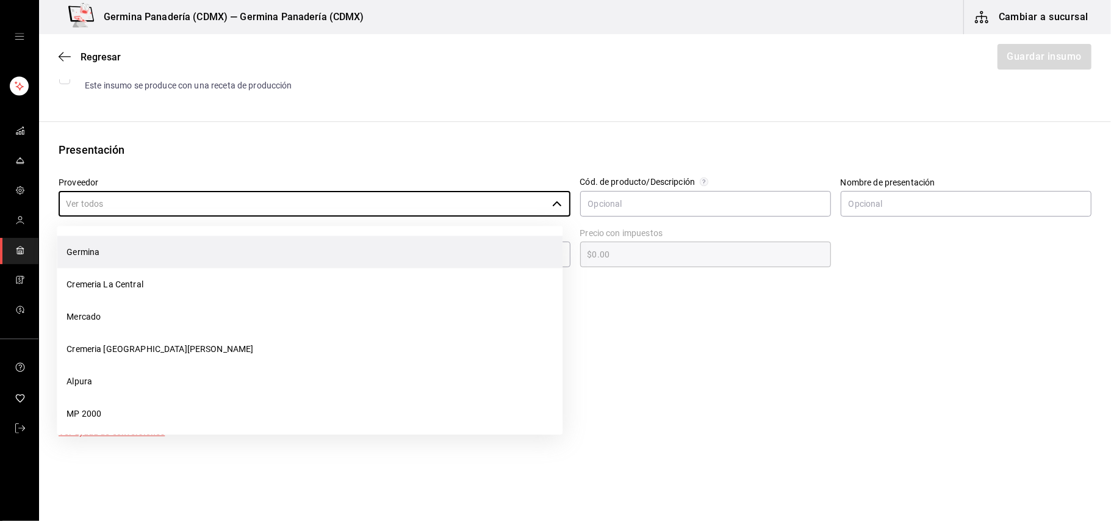
click at [178, 255] on li "Germina" at bounding box center [310, 252] width 506 height 32
type input "Germina"
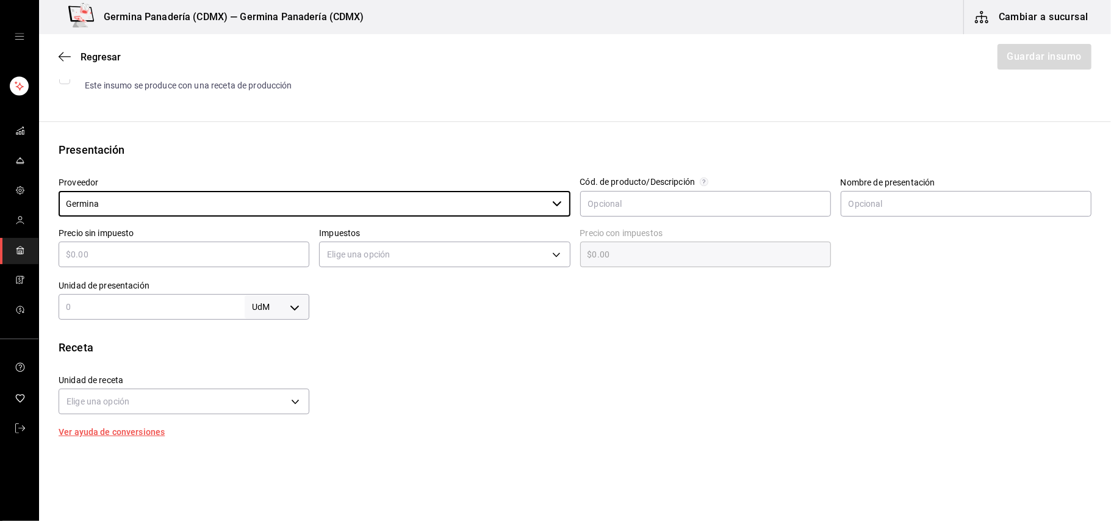
click at [253, 255] on input "text" at bounding box center [184, 254] width 251 height 15
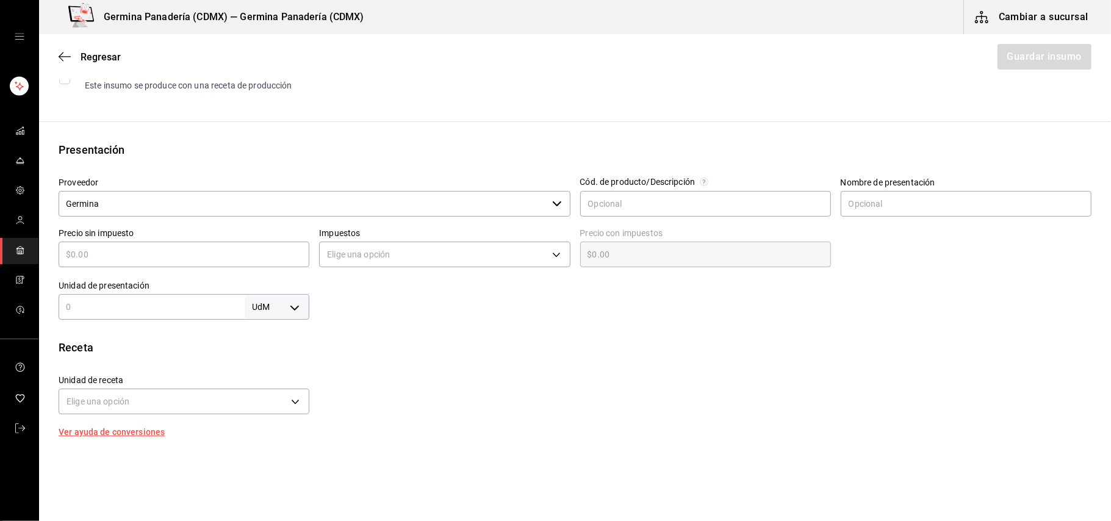
click at [400, 330] on div "Insumo Nombre Bolillo Categoría de inventario ​ Mínimo 10 ​ Ideal 30 ​ Insumo d…" at bounding box center [575, 286] width 1072 height 725
click at [289, 313] on body "Germina Panadería (CDMX) — Germina Panadería (CDMX) Cambiar a sucursal Regresar…" at bounding box center [555, 226] width 1111 height 452
click at [275, 445] on li "pza" at bounding box center [273, 445] width 63 height 20
type input "UNIT"
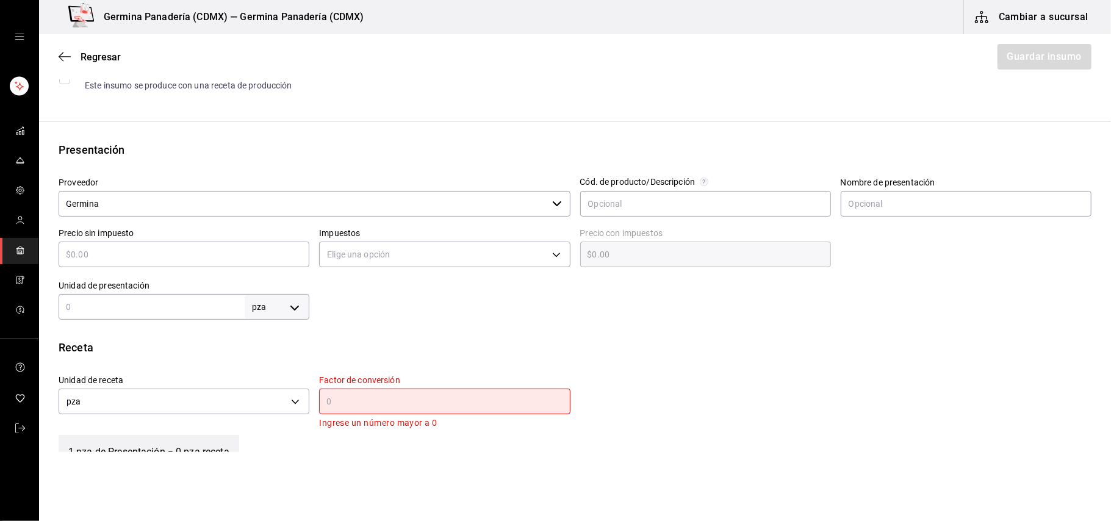
click at [170, 300] on input "text" at bounding box center [152, 307] width 186 height 15
type input "1"
click at [293, 301] on body "Germina Panadería (CDMX) — Germina Panadería (CDMX) Cambiar a sucursal Regresar…" at bounding box center [555, 226] width 1111 height 452
click at [274, 365] on li "kg" at bounding box center [273, 364] width 63 height 20
type input "KILOGRAM"
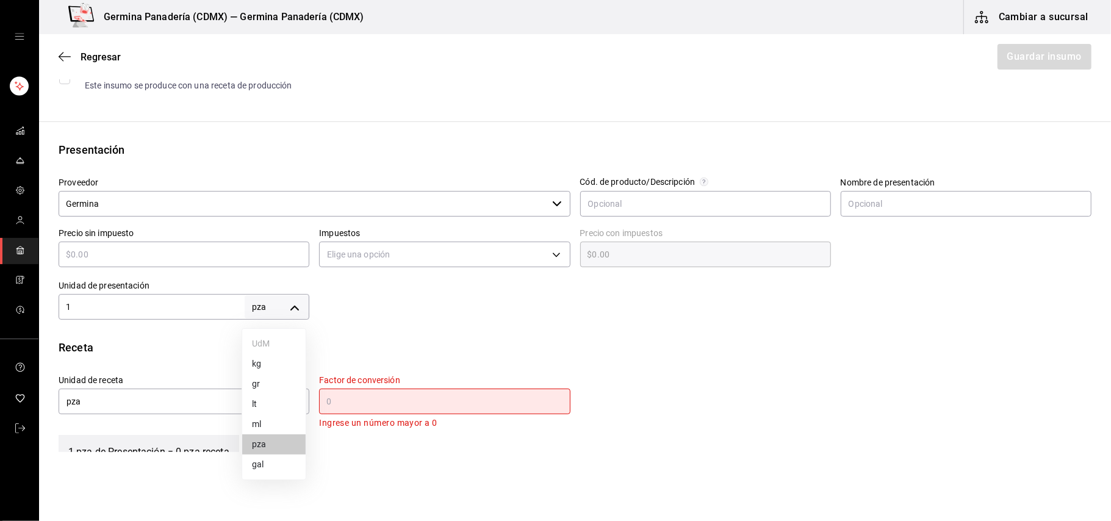
type input "KILOGRAM"
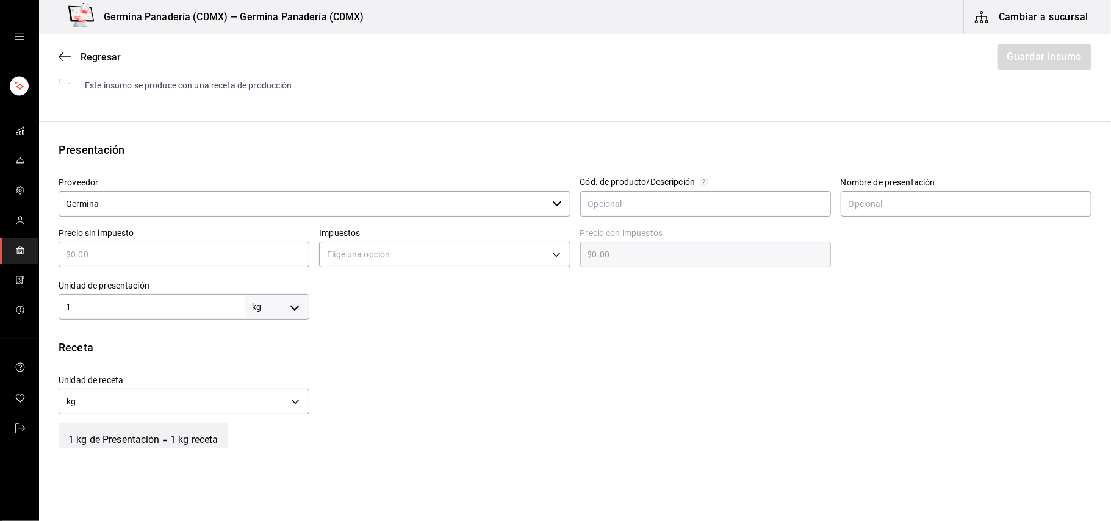
type input "1"
click at [289, 311] on body "Germina Panadería (CDMX) — Germina Panadería (CDMX) Cambiar a sucursal Regresar…" at bounding box center [555, 226] width 1111 height 452
click at [269, 445] on li "pza" at bounding box center [273, 445] width 63 height 20
type input "UNIT"
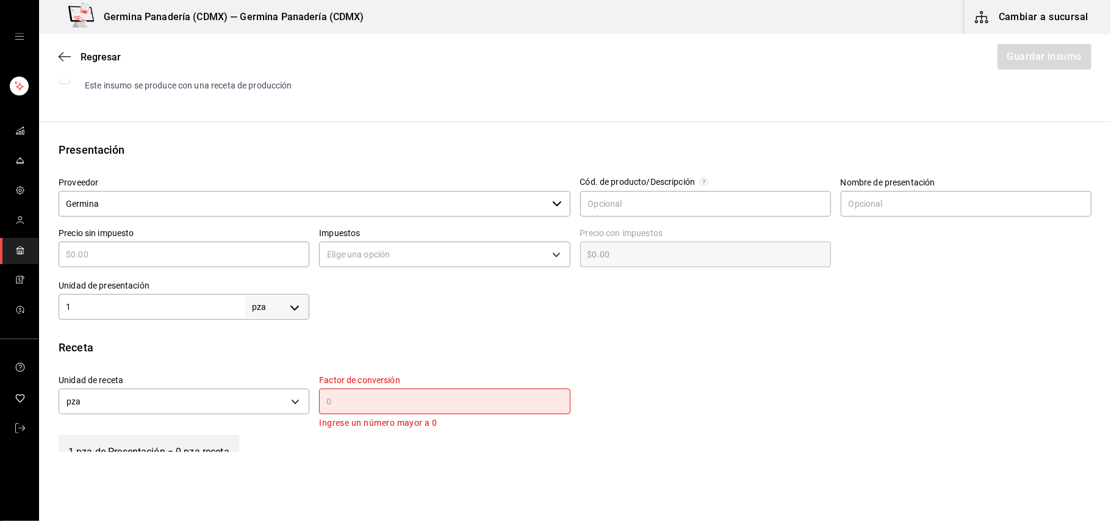
click at [394, 410] on div "​" at bounding box center [444, 402] width 251 height 26
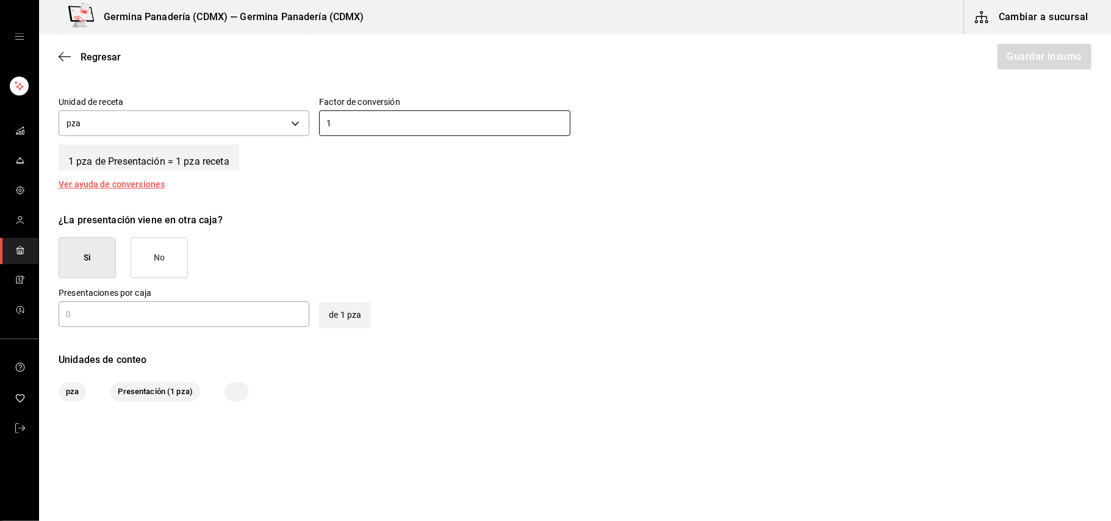
scroll to position [460, 0]
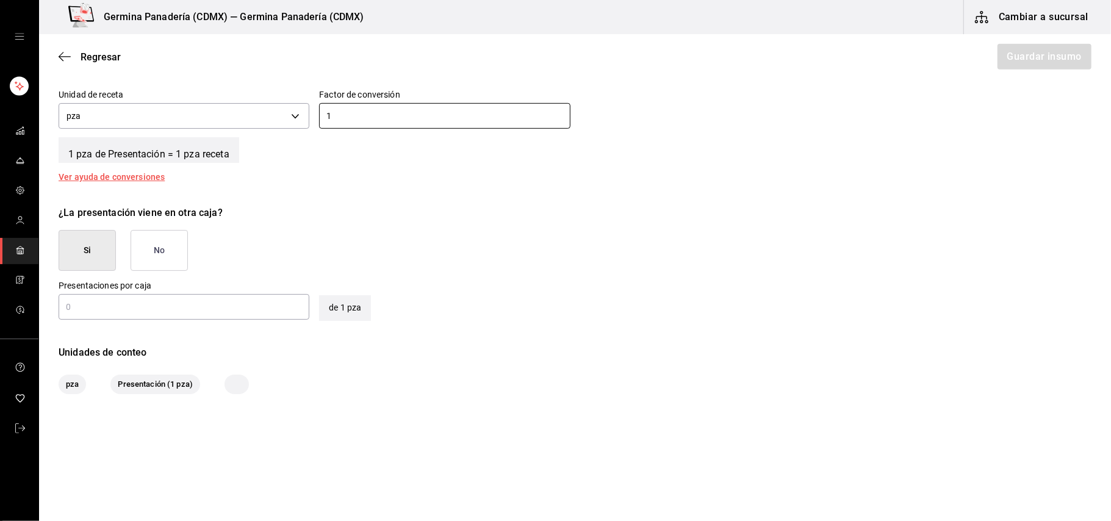
type input "1"
click at [165, 250] on button "No" at bounding box center [159, 250] width 57 height 41
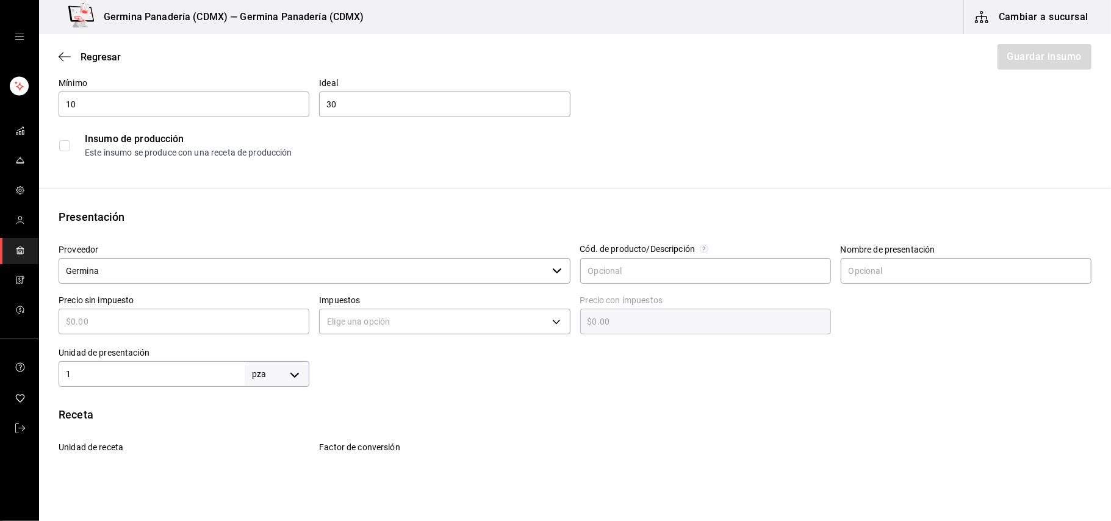
scroll to position [0, 0]
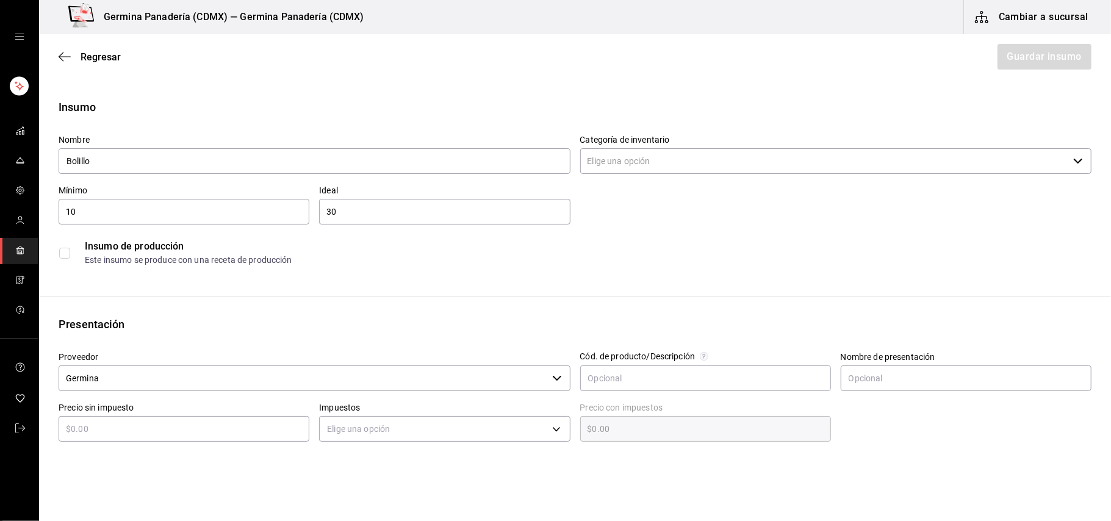
click at [68, 259] on div "Insumo de producción Este insumo se produce con una receta de producción" at bounding box center [575, 252] width 1033 height 37
click at [79, 264] on div "Insumo de producción Este insumo se produce con una receta de producción" at bounding box center [575, 252] width 1033 height 37
click at [61, 252] on input "checkbox" at bounding box center [64, 253] width 11 height 11
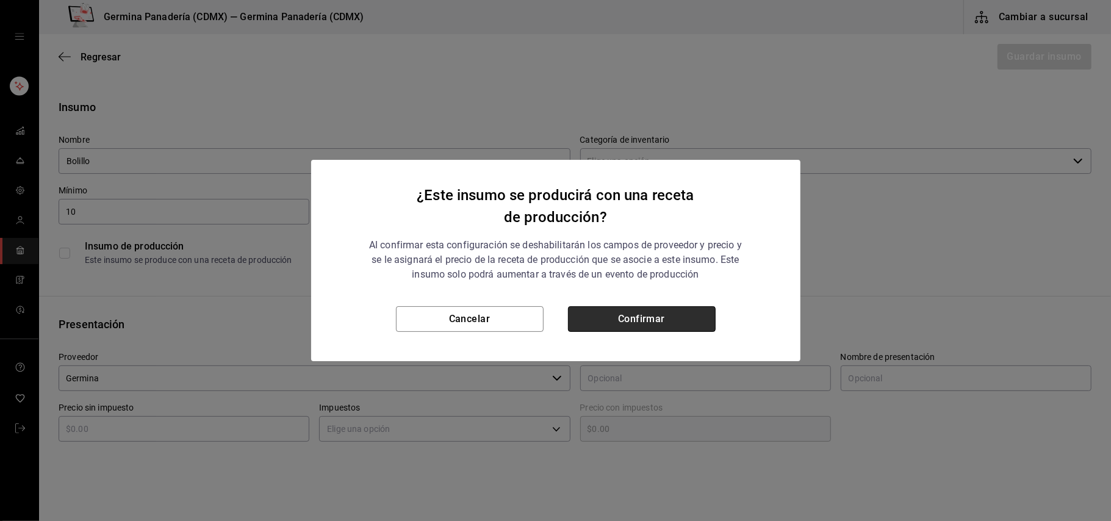
click at [633, 323] on button "Confirmar" at bounding box center [642, 319] width 148 height 26
checkbox input "true"
type input "$0.00"
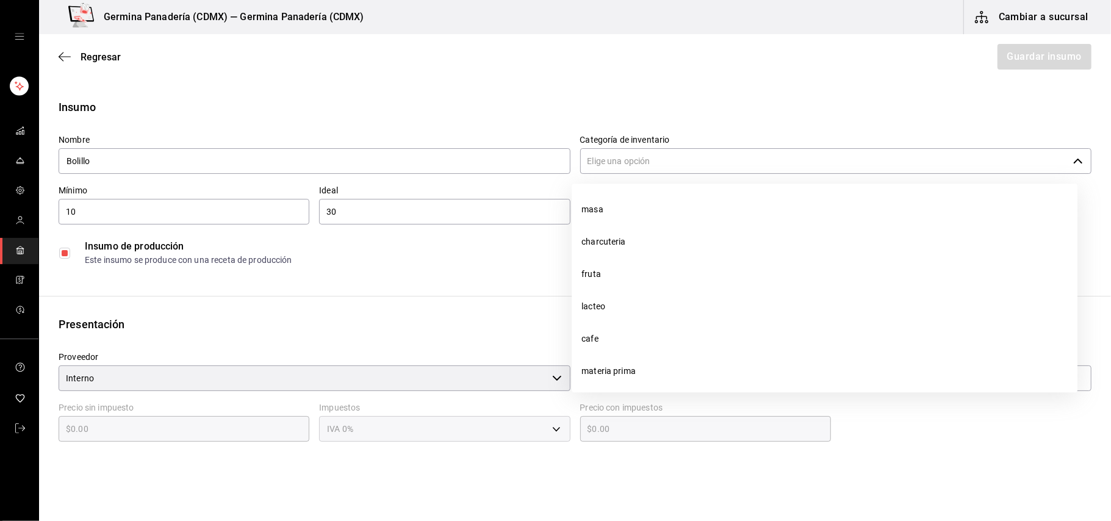
click at [660, 157] on input "Categoría de inventario" at bounding box center [824, 161] width 489 height 26
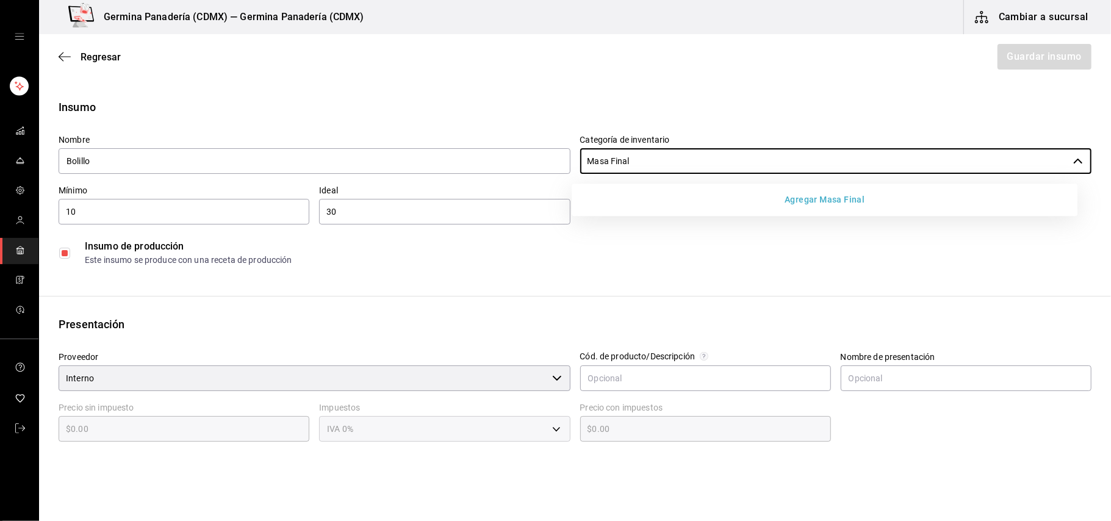
type input "Masa Final"
click at [828, 200] on button "Agregar Masa Final" at bounding box center [825, 200] width 496 height 23
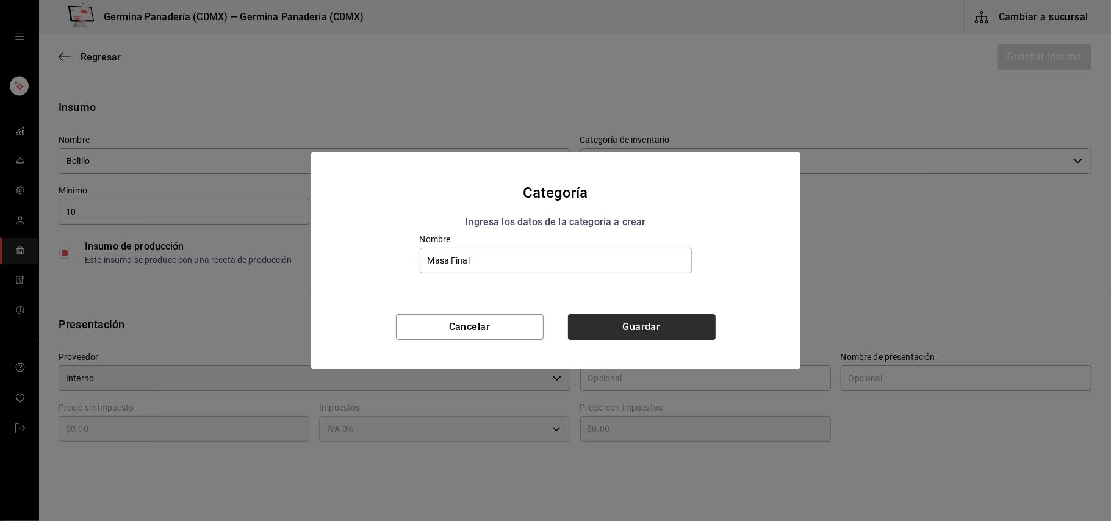
type input "Masa Final"
click at [665, 332] on button "Guardar" at bounding box center [642, 327] width 148 height 26
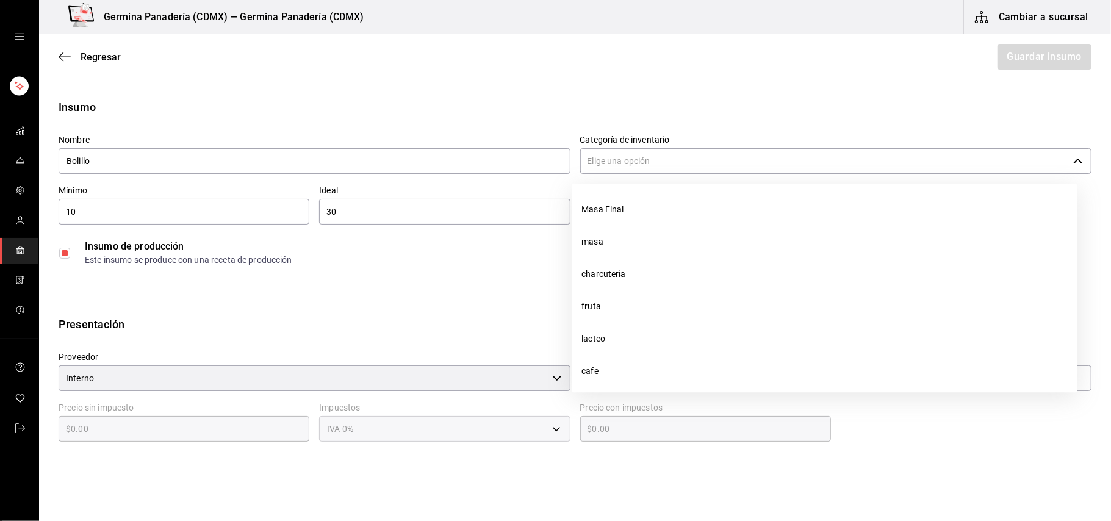
click at [709, 159] on input "Categoría de inventario" at bounding box center [824, 161] width 489 height 26
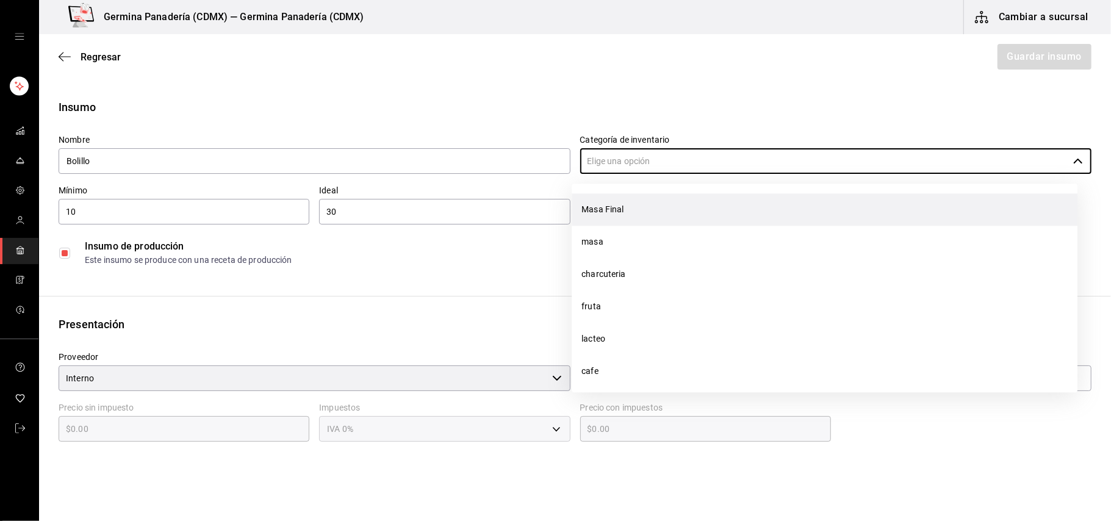
click at [660, 207] on li "Masa Final" at bounding box center [825, 209] width 506 height 32
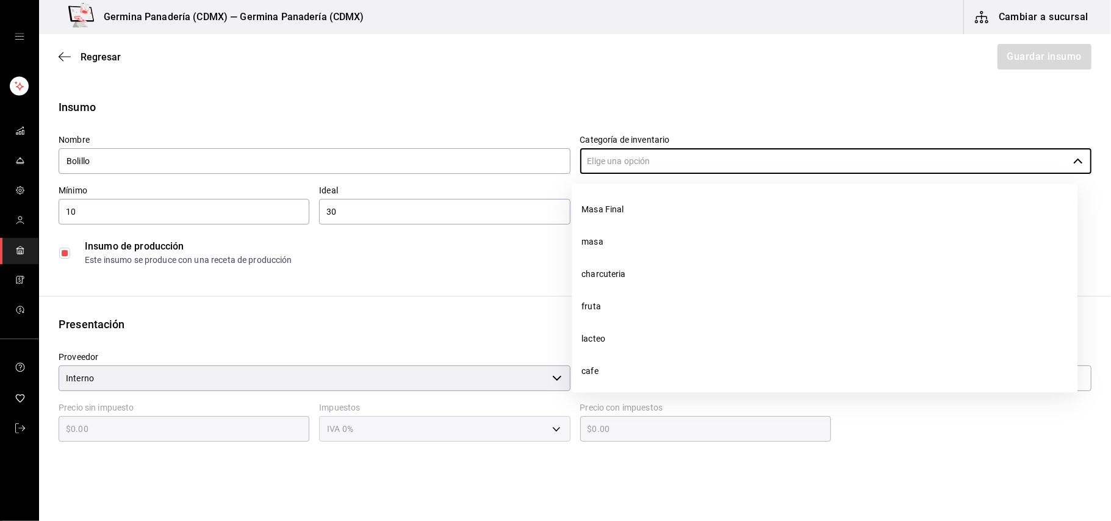
type input "Masa Final"
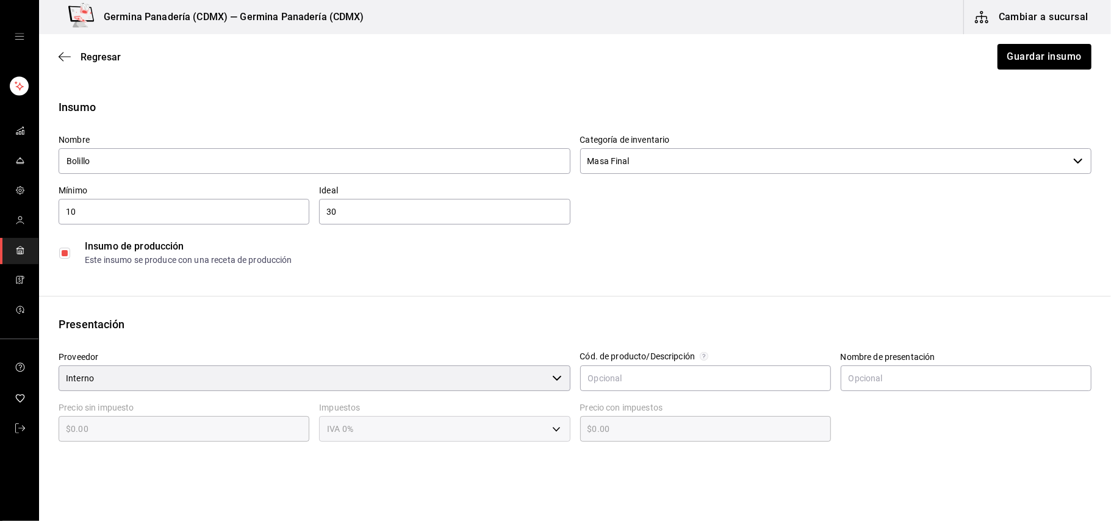
click at [670, 222] on div "Nombre Bolillo Categoría de inventario Masa Final ​ Mínimo 10 ​ Ideal 30 ​ Insu…" at bounding box center [570, 198] width 1043 height 146
click at [1036, 55] on button "Guardar insumo" at bounding box center [1044, 57] width 95 height 26
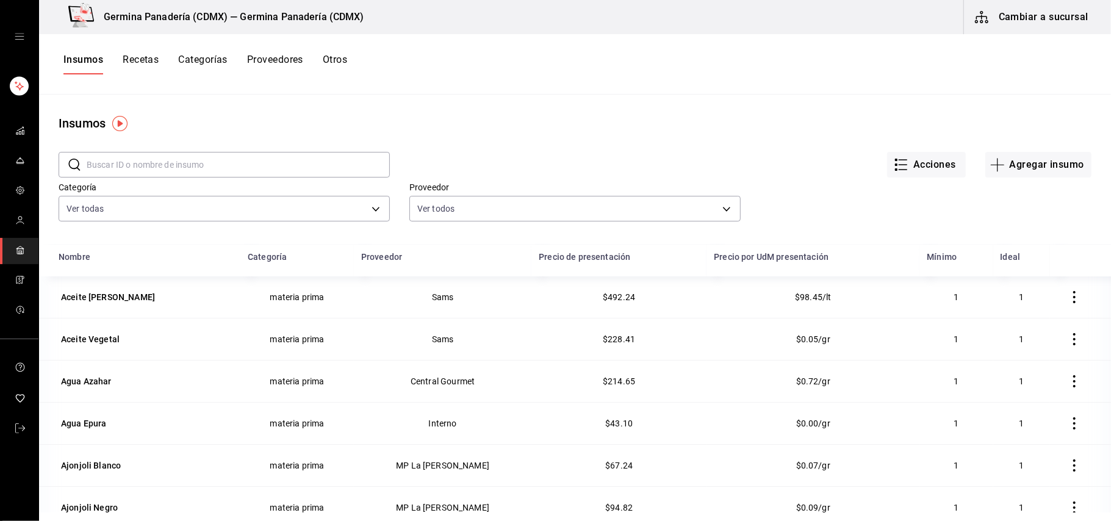
click at [149, 61] on button "Recetas" at bounding box center [141, 64] width 36 height 21
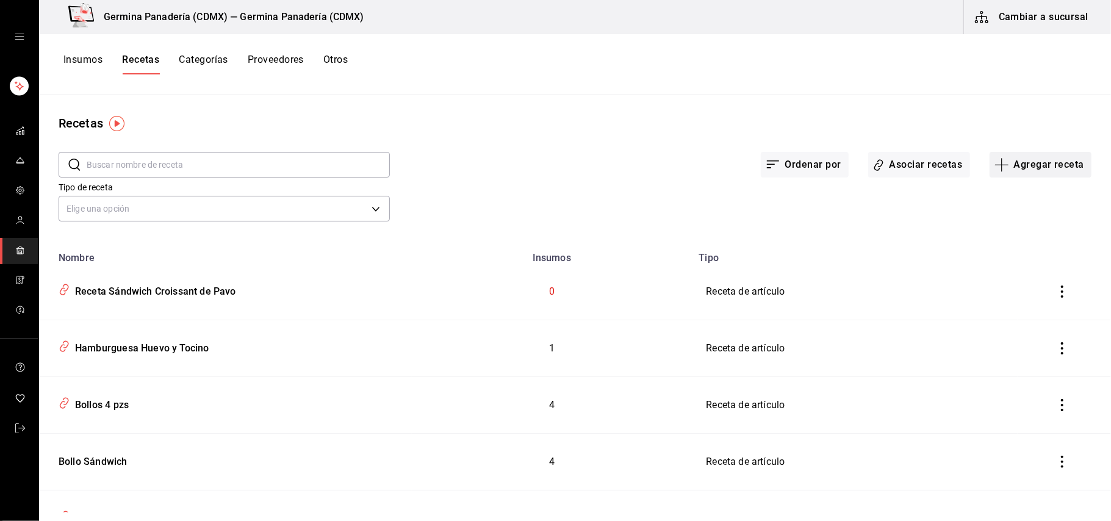
click at [1009, 167] on button "Agregar receta" at bounding box center [1041, 165] width 102 height 26
click at [1003, 264] on span "Receta de producción" at bounding box center [1029, 263] width 103 height 13
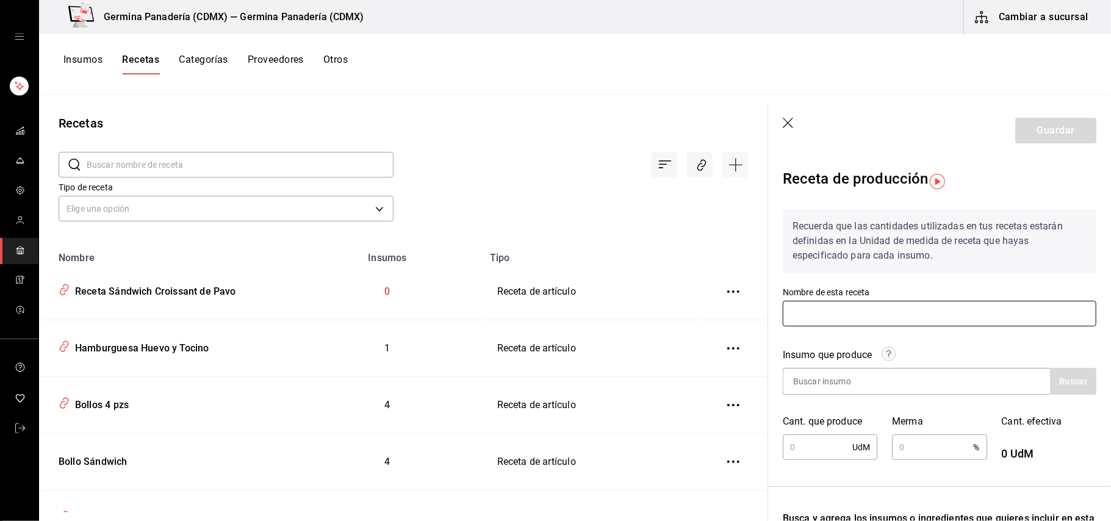
click at [845, 317] on input "text" at bounding box center [940, 314] width 314 height 26
type input "Bolillo"
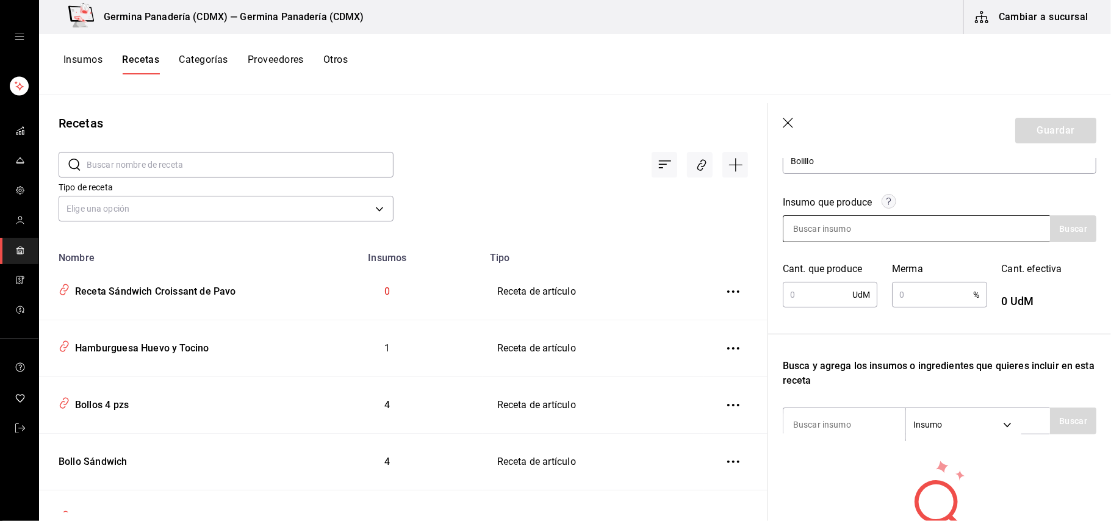
click at [853, 223] on input at bounding box center [845, 229] width 122 height 26
type input "Bolillo"
click at [818, 289] on input "text" at bounding box center [818, 295] width 70 height 24
type input "1"
click at [928, 301] on input "text" at bounding box center [932, 295] width 81 height 24
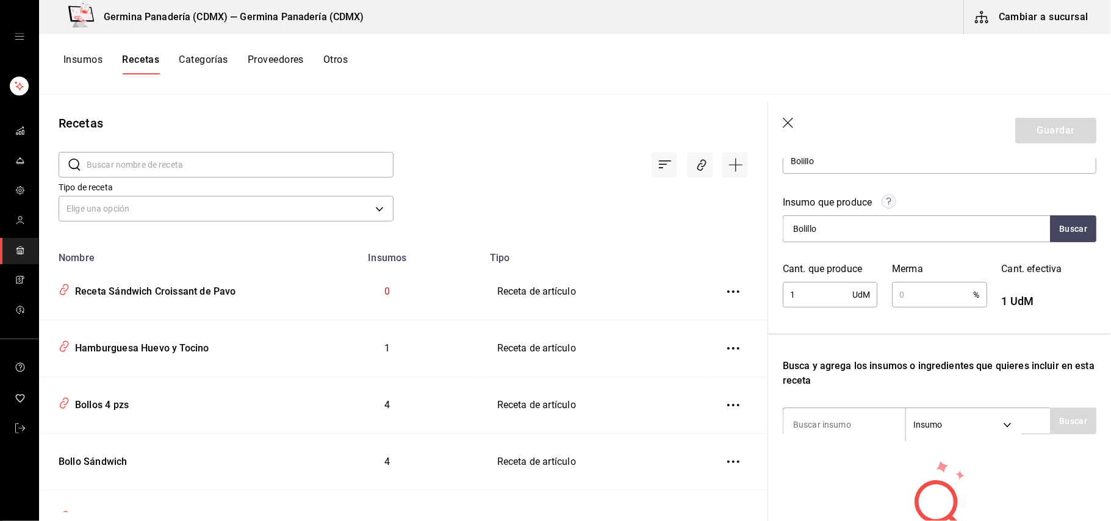
type input "0.1"
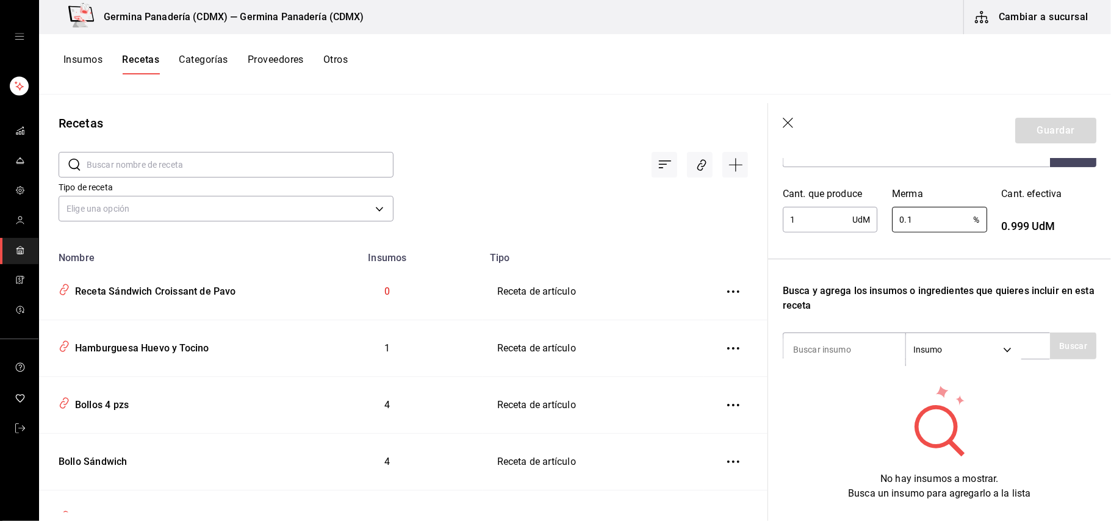
scroll to position [269, 0]
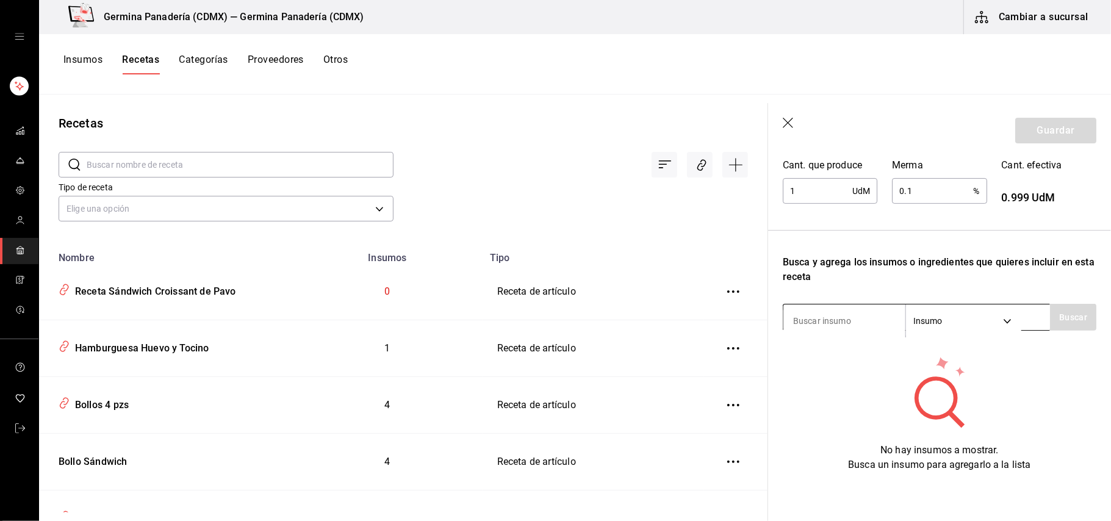
click at [829, 308] on input at bounding box center [845, 321] width 122 height 26
type input "Harina"
click at [1050, 309] on button "Buscar" at bounding box center [1073, 317] width 46 height 27
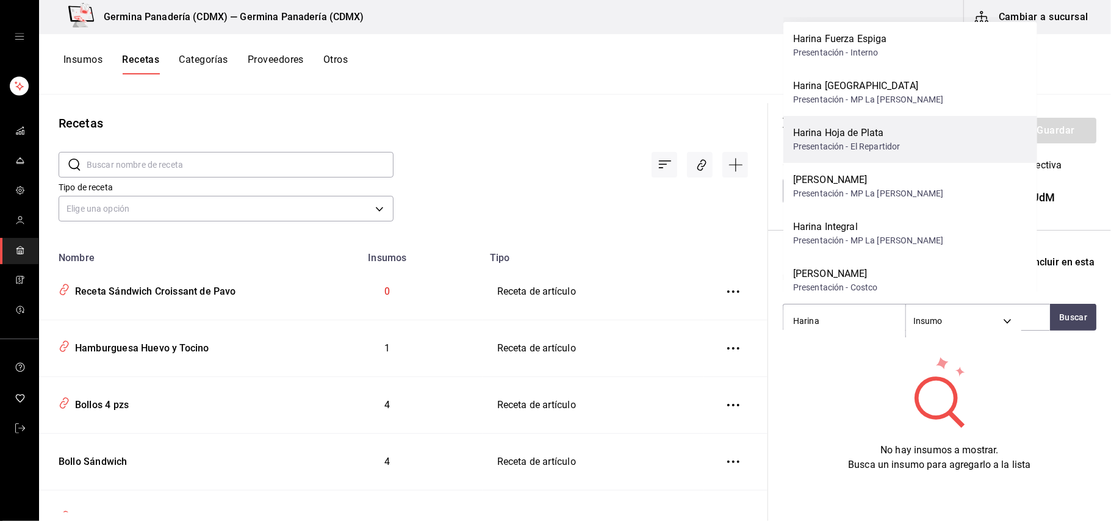
click at [906, 145] on div "[PERSON_NAME] [PERSON_NAME] Presentación - El Repartidor" at bounding box center [911, 139] width 254 height 47
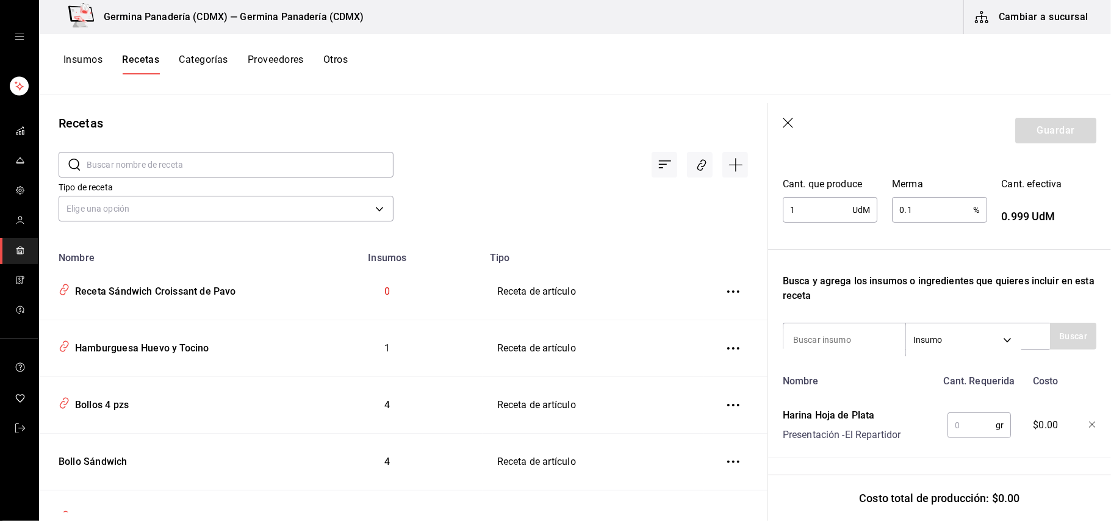
scroll to position [249, 0]
click at [967, 418] on input "text" at bounding box center [972, 425] width 48 height 24
type input "90"
click at [836, 330] on input at bounding box center [845, 340] width 122 height 26
type input "har"
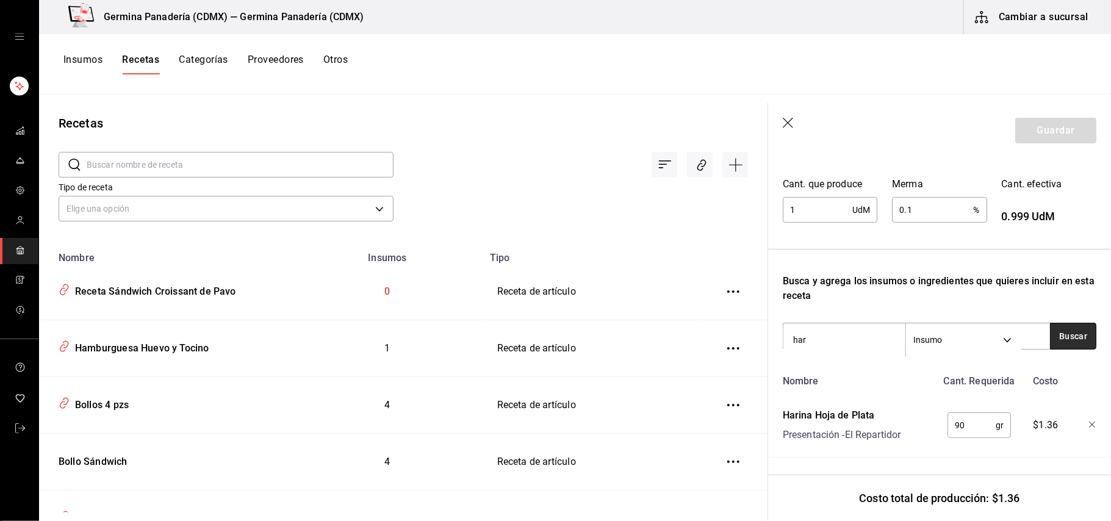
click at [1061, 323] on button "Buscar" at bounding box center [1073, 336] width 46 height 27
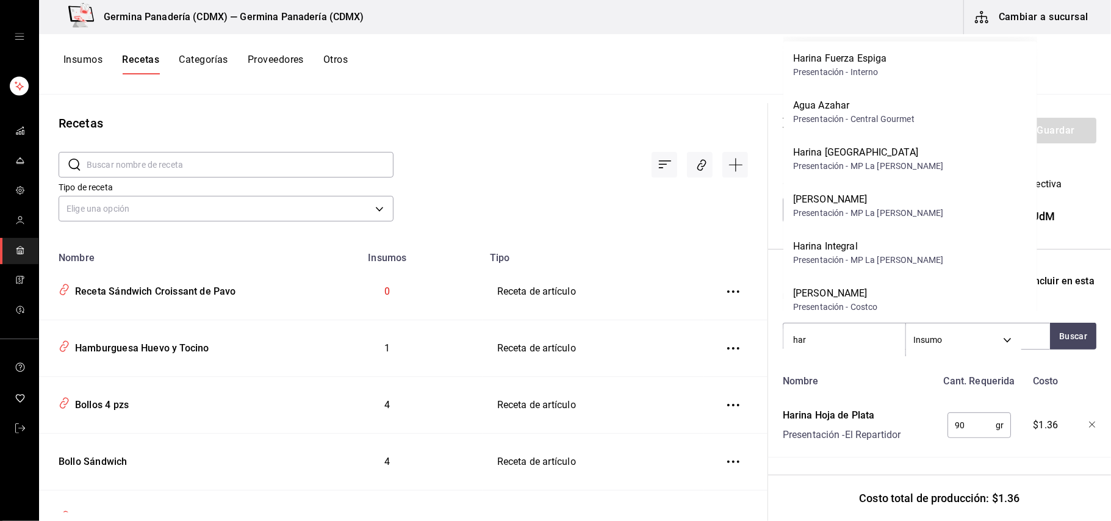
click at [867, 217] on div "Presentación - MP La [PERSON_NAME]" at bounding box center [868, 213] width 150 height 13
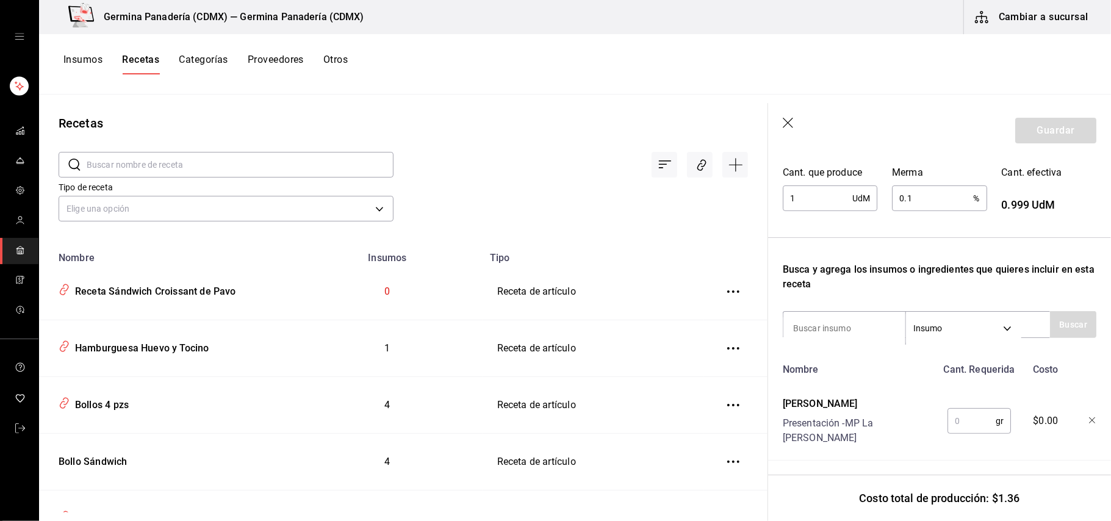
click at [962, 409] on input "text" at bounding box center [972, 421] width 48 height 24
type input "5"
click at [817, 330] on input at bounding box center [845, 329] width 122 height 26
type input "harina"
click at [1065, 325] on button "Buscar" at bounding box center [1073, 324] width 46 height 27
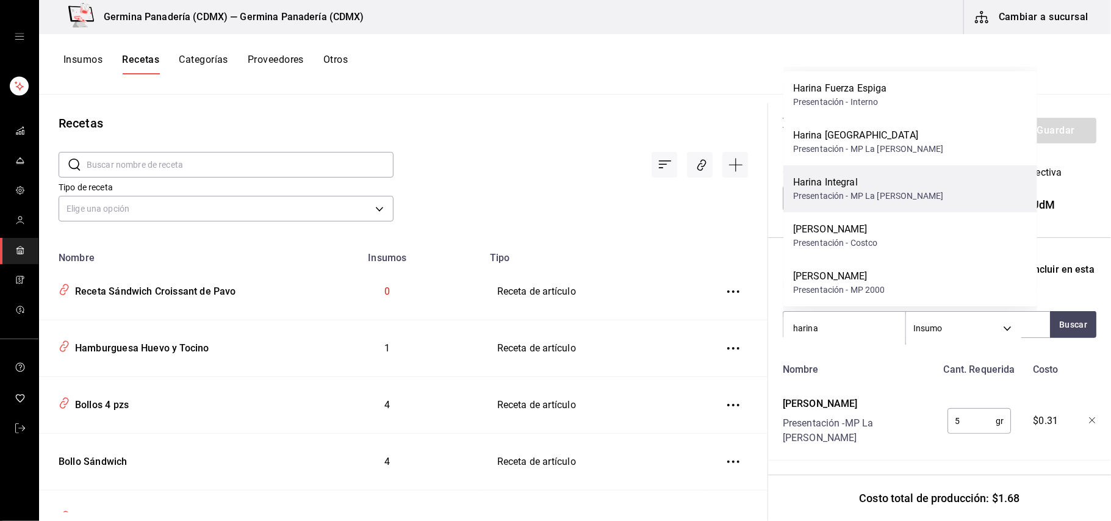
click at [896, 190] on div "Presentación - MP La [PERSON_NAME]" at bounding box center [868, 196] width 150 height 13
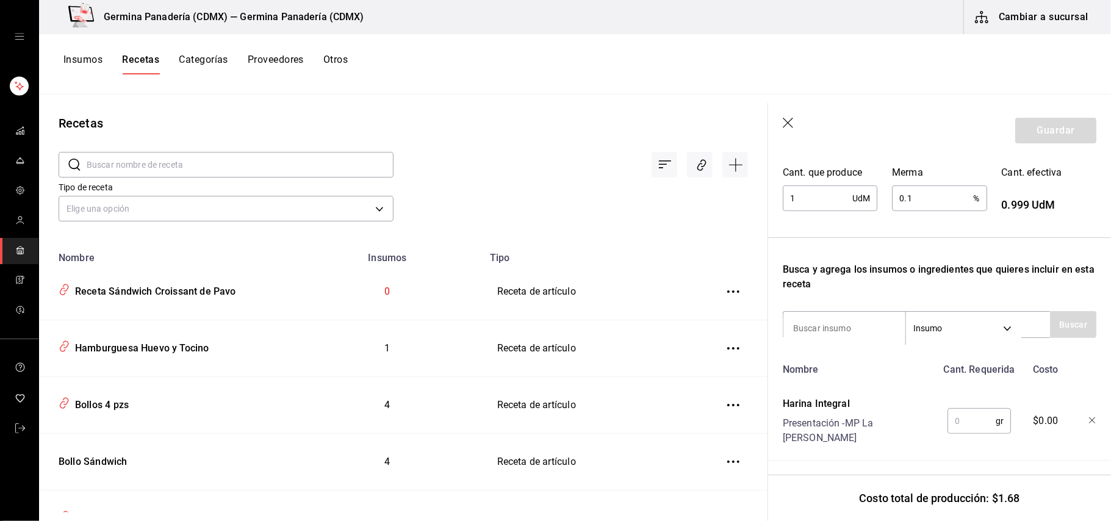
click at [963, 415] on input "text" at bounding box center [972, 421] width 48 height 24
type input "5"
click at [849, 332] on input at bounding box center [845, 329] width 122 height 26
type input "Masa ma"
click at [1056, 333] on button "Buscar" at bounding box center [1073, 324] width 46 height 27
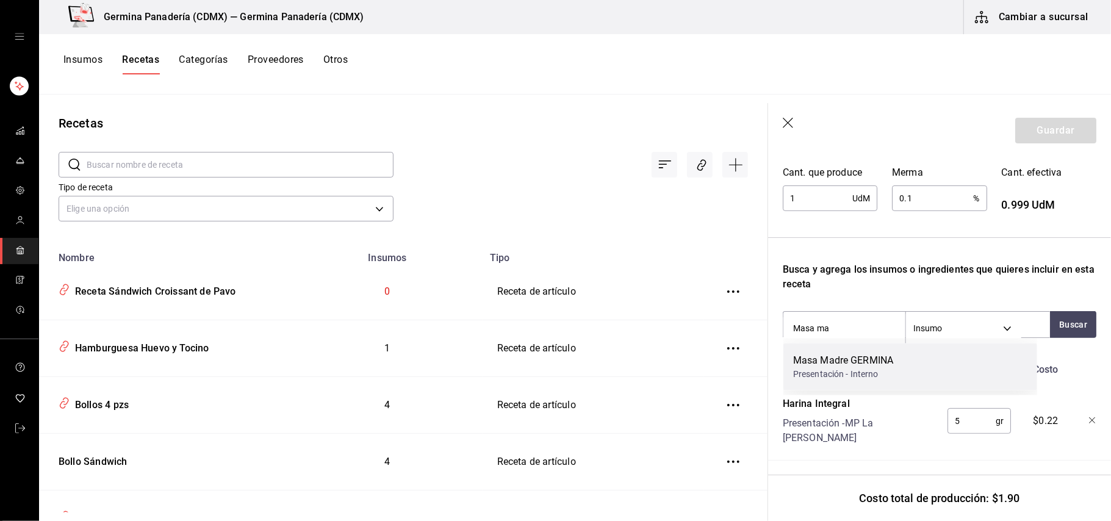
click at [912, 369] on div "Masa Madre GERMINA Presentación - Interno" at bounding box center [911, 367] width 254 height 47
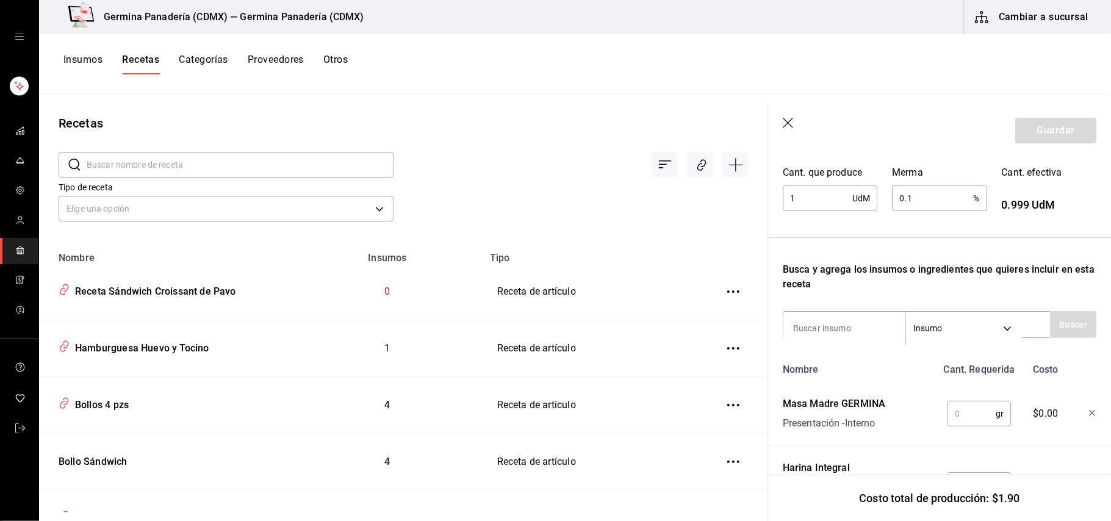
click at [968, 418] on input "text" at bounding box center [972, 414] width 48 height 24
type input "22.5"
click at [867, 331] on input at bounding box center [845, 329] width 122 height 26
type input "sal"
click at [1050, 325] on button "Buscar" at bounding box center [1073, 324] width 46 height 27
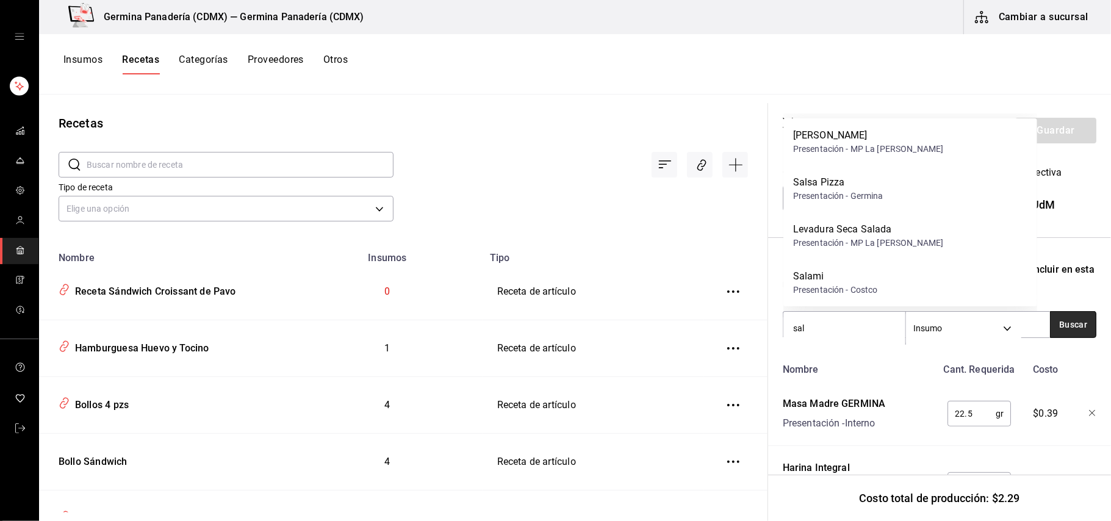
click at [1058, 325] on button "Buscar" at bounding box center [1073, 324] width 46 height 27
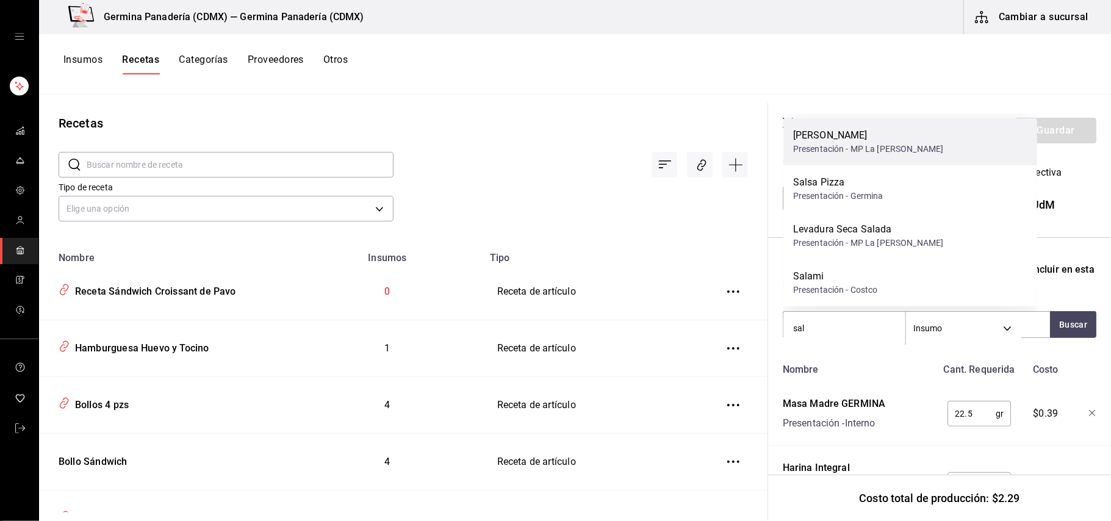
click at [884, 143] on div "Presentación - MP La [PERSON_NAME]" at bounding box center [868, 149] width 150 height 13
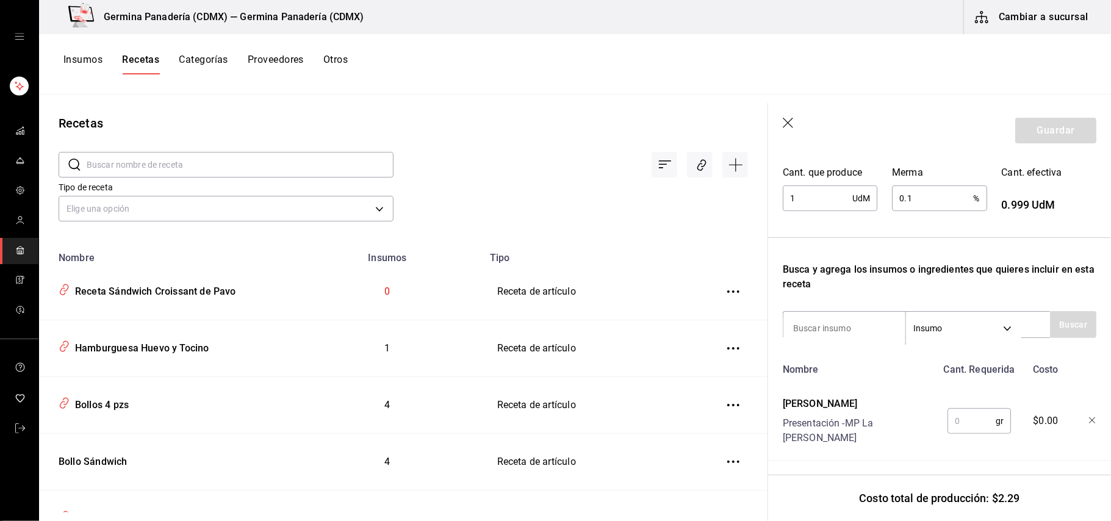
click at [962, 421] on input "text" at bounding box center [972, 421] width 48 height 24
type input "2"
click at [853, 328] on input at bounding box center [845, 329] width 122 height 26
type input "agua"
click at [1060, 332] on button "Buscar" at bounding box center [1073, 324] width 46 height 27
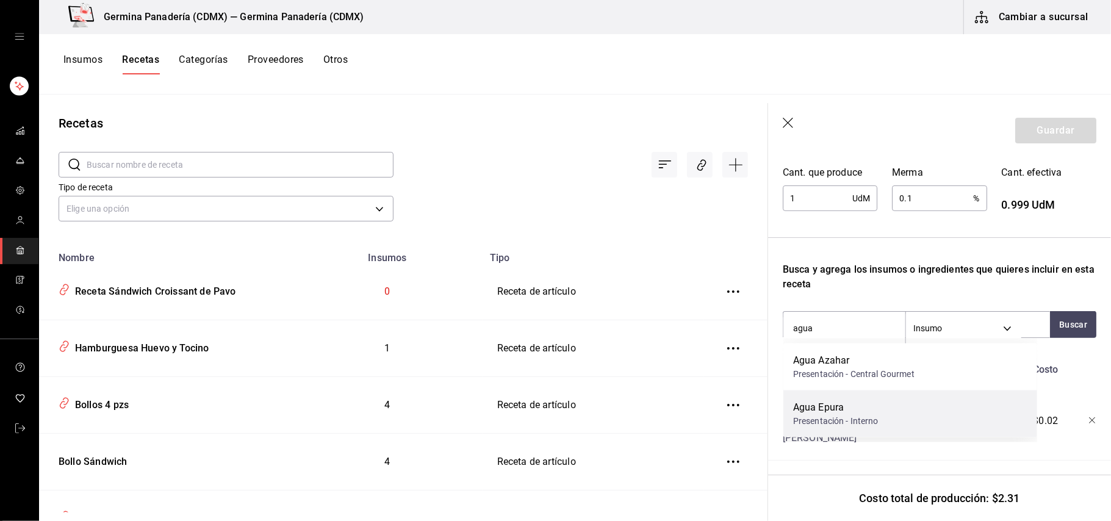
click at [889, 401] on div "Agua Epura Presentación - Interno" at bounding box center [911, 414] width 254 height 47
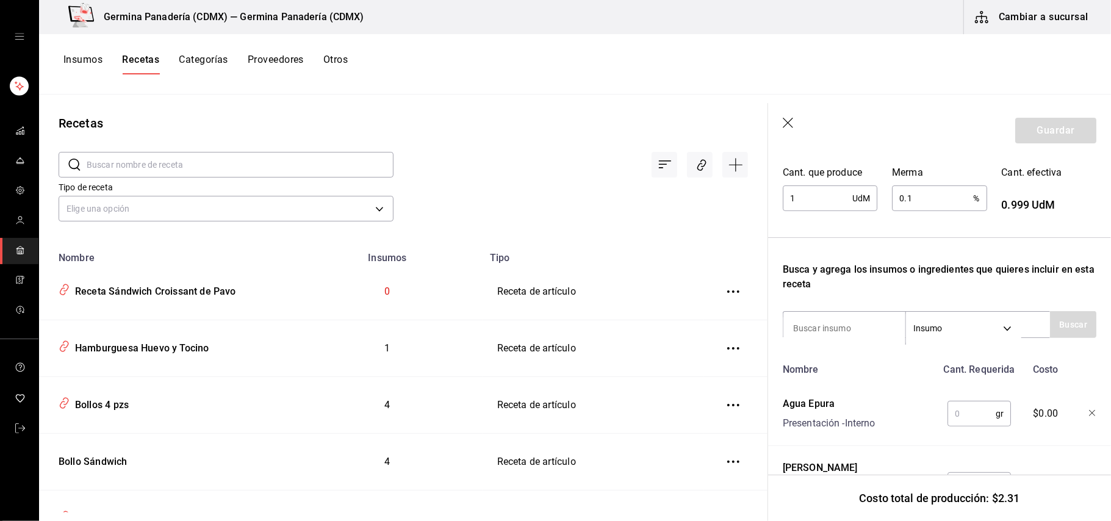
click at [959, 416] on input "text" at bounding box center [972, 414] width 48 height 24
type input "72.5"
click at [862, 313] on div "Insumo SUPPLY" at bounding box center [916, 324] width 267 height 27
click at [860, 321] on input at bounding box center [845, 329] width 122 height 26
click at [1050, 323] on button "Buscar" at bounding box center [1073, 324] width 46 height 27
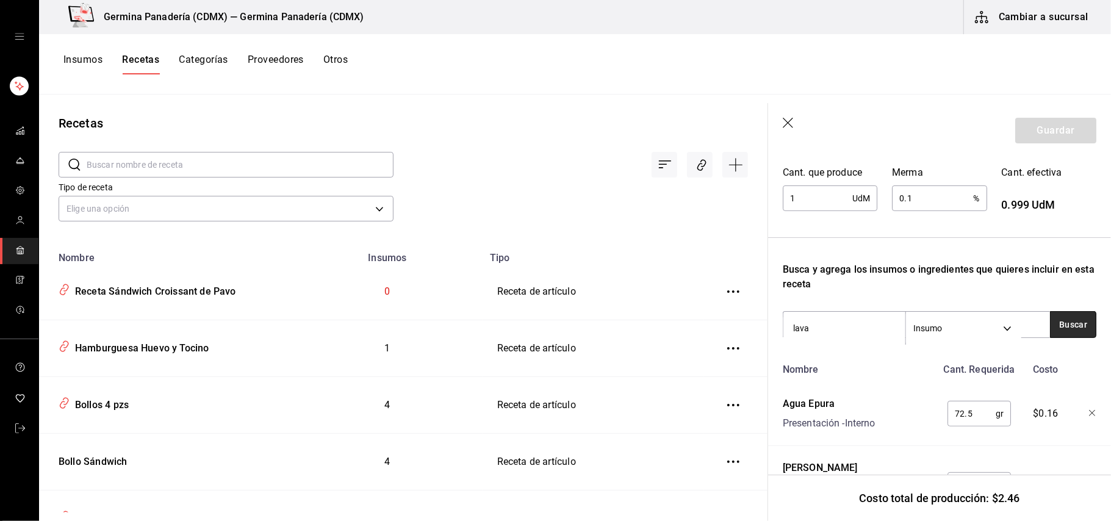
click at [1062, 328] on button "Buscar" at bounding box center [1073, 324] width 46 height 27
type input "leva"
click at [1065, 327] on button "Buscar" at bounding box center [1073, 324] width 46 height 27
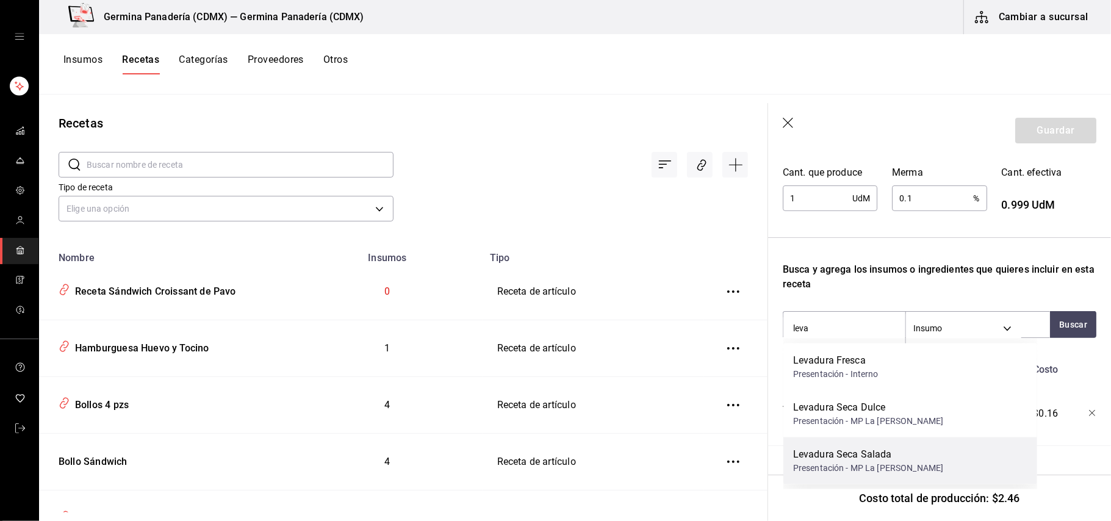
click at [889, 459] on div "Levadura Seca Salada" at bounding box center [868, 454] width 150 height 15
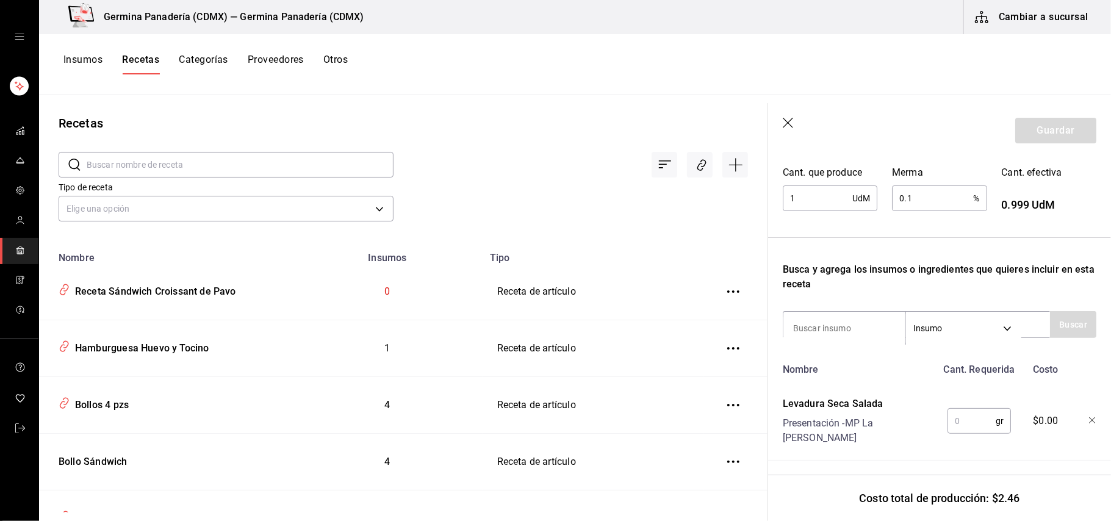
click at [964, 420] on input "text" at bounding box center [972, 421] width 48 height 24
type input "."
type input "0.2"
click at [838, 320] on input at bounding box center [845, 329] width 122 height 26
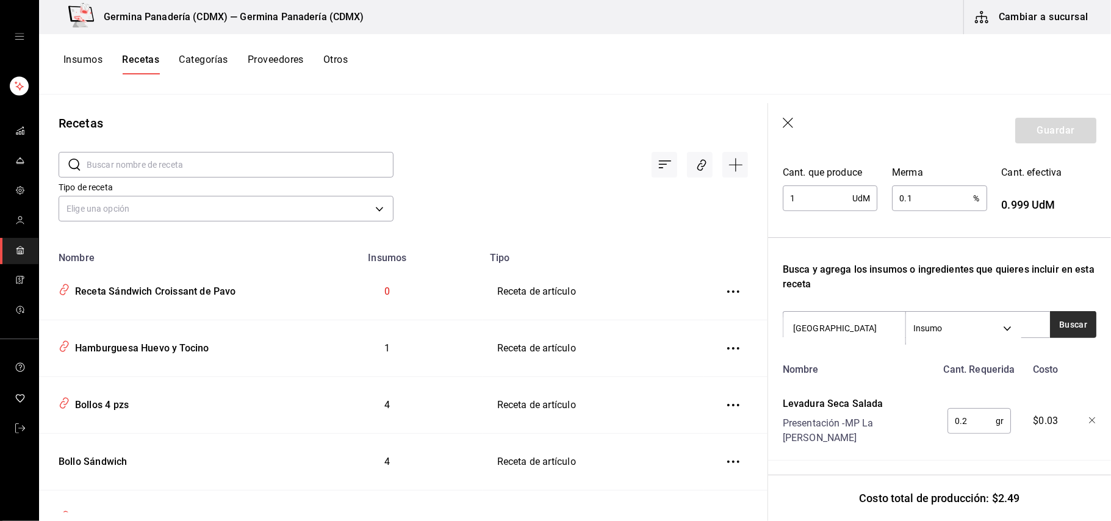
type input "[GEOGRAPHIC_DATA]"
click at [1053, 314] on button "Buscar" at bounding box center [1073, 324] width 46 height 27
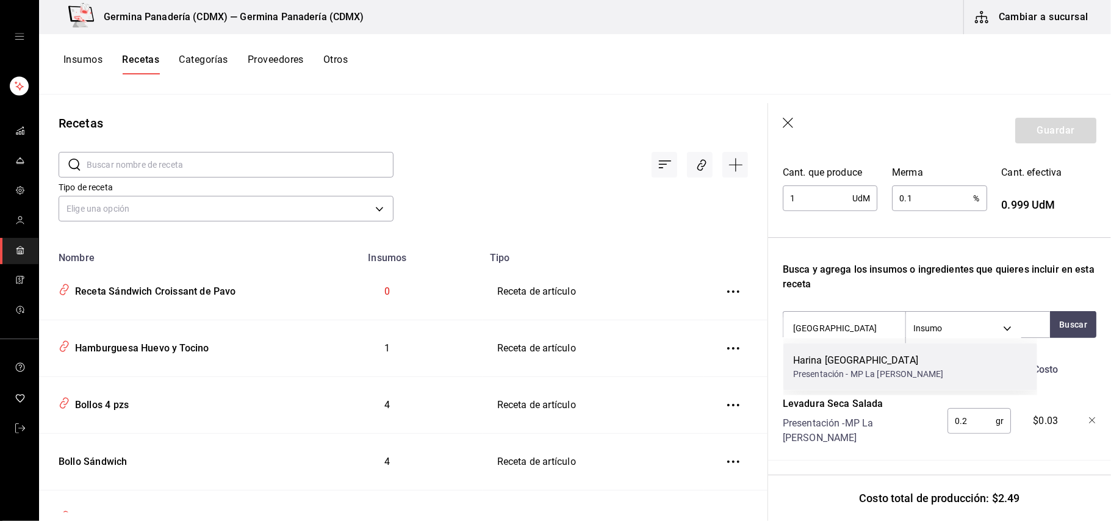
click at [935, 354] on div "[PERSON_NAME] Presentación - MP La [PERSON_NAME]" at bounding box center [911, 367] width 254 height 47
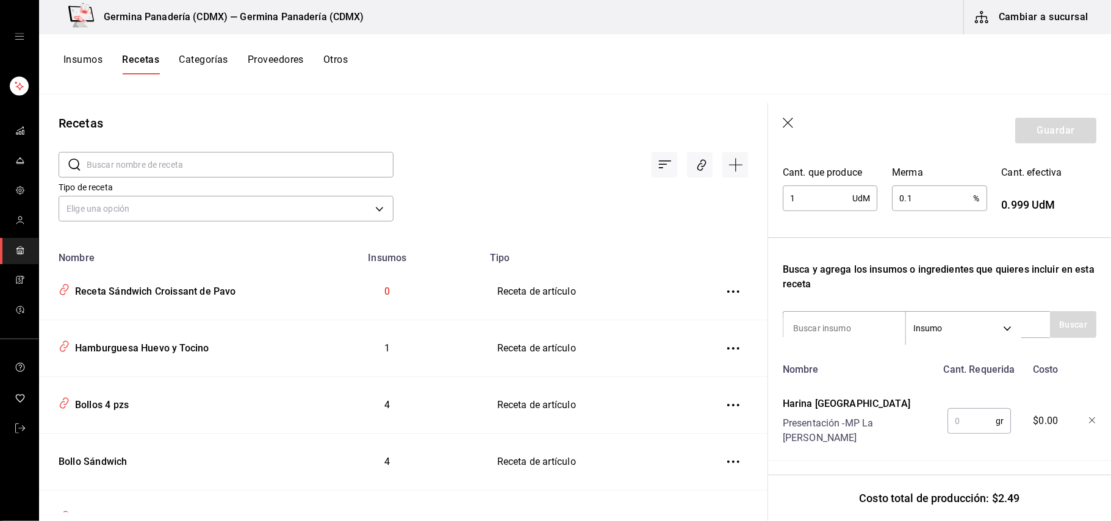
click at [969, 410] on input "text" at bounding box center [972, 421] width 48 height 24
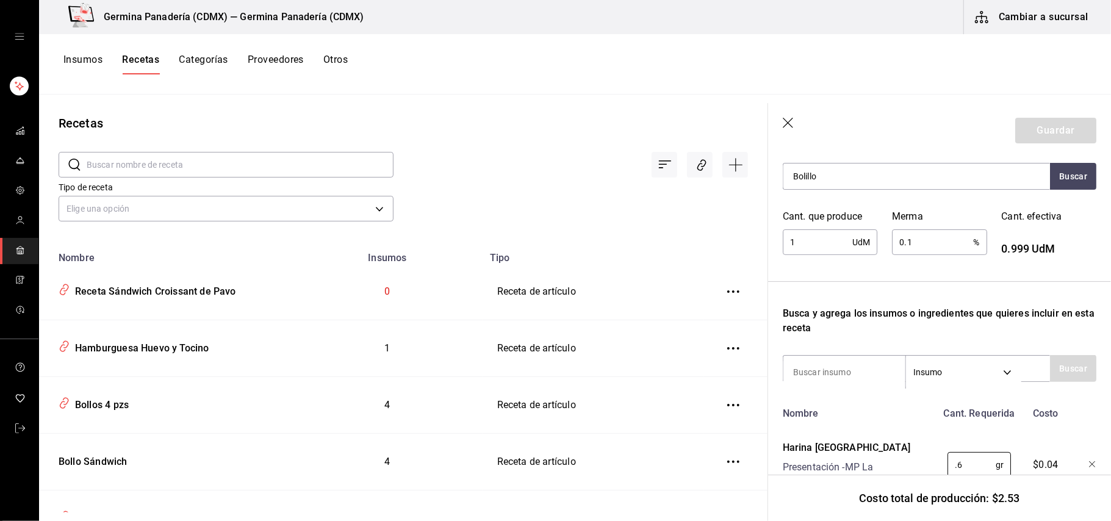
scroll to position [182, 0]
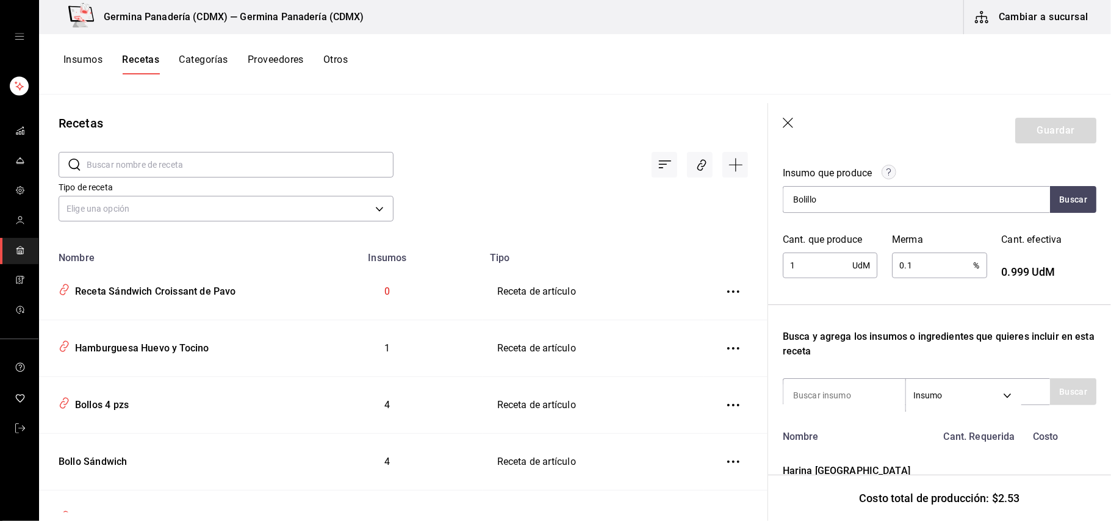
type input "0.6"
click at [947, 294] on div "Recuerda que las cantidades utilizadas en tus recetas estarán definidas en la U…" at bounding box center [940, 526] width 314 height 1017
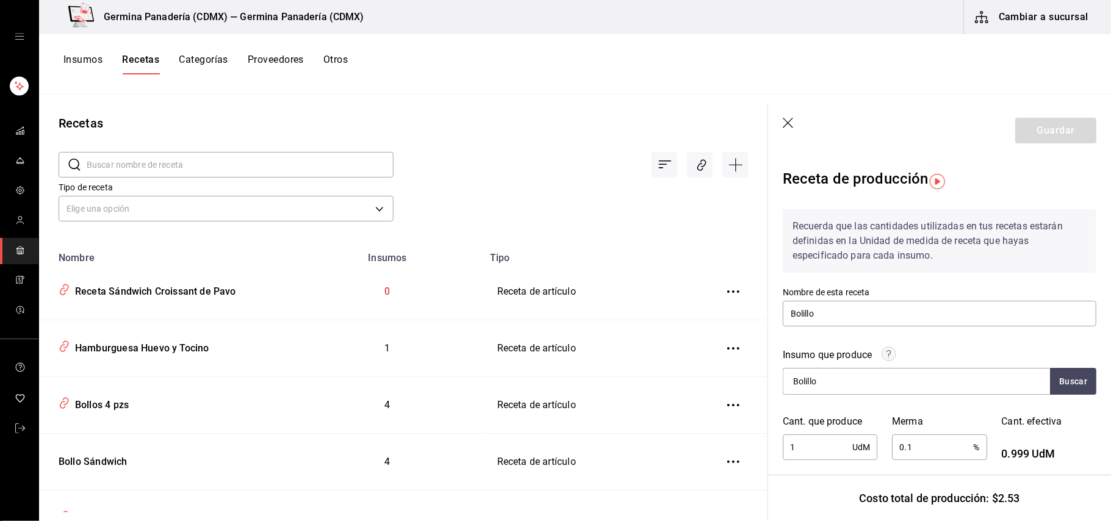
click at [965, 269] on div "Recuerda que las cantidades utilizadas en tus recetas estarán definidas en la U…" at bounding box center [940, 240] width 314 height 63
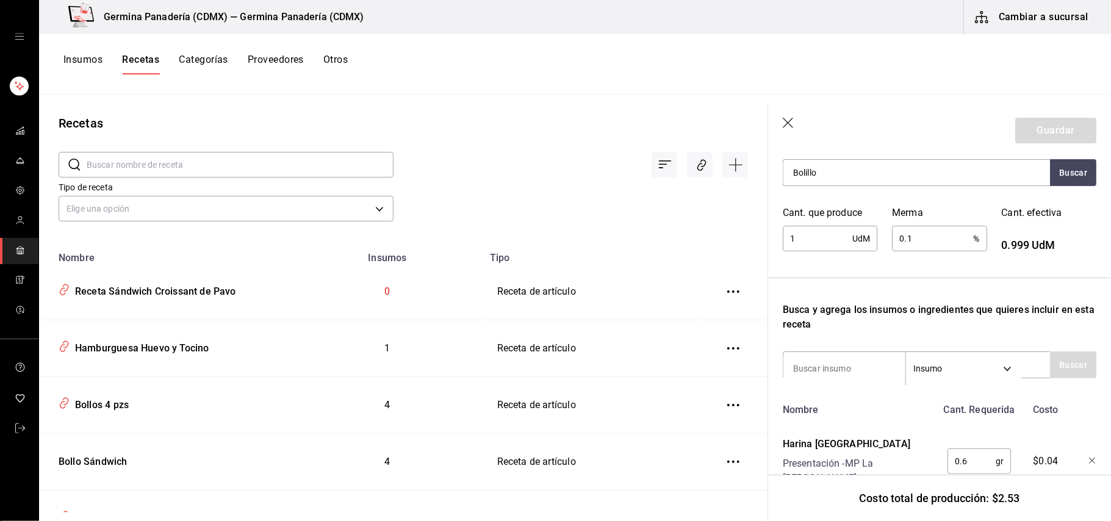
scroll to position [59, 0]
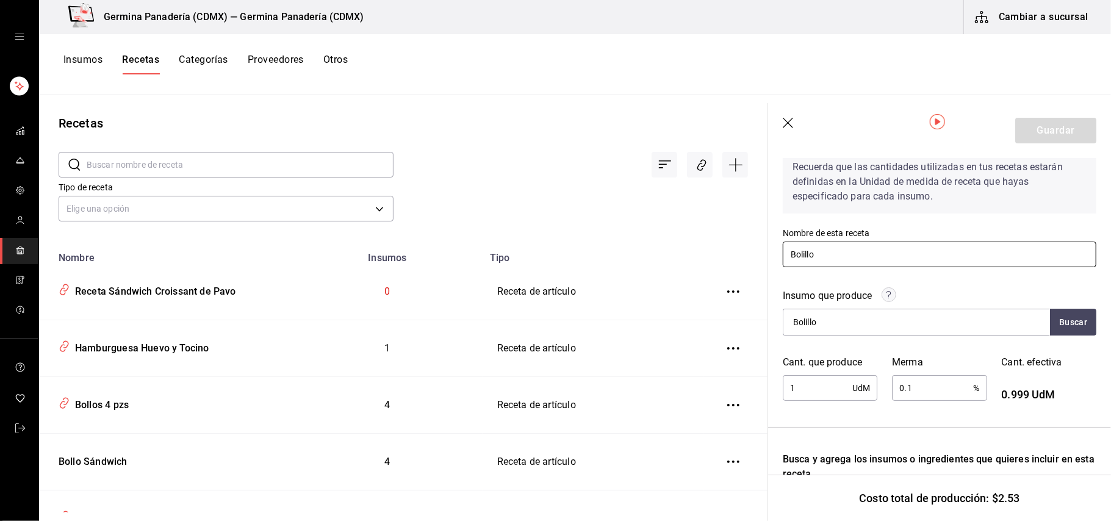
click at [928, 249] on input "Bolillo" at bounding box center [940, 255] width 314 height 26
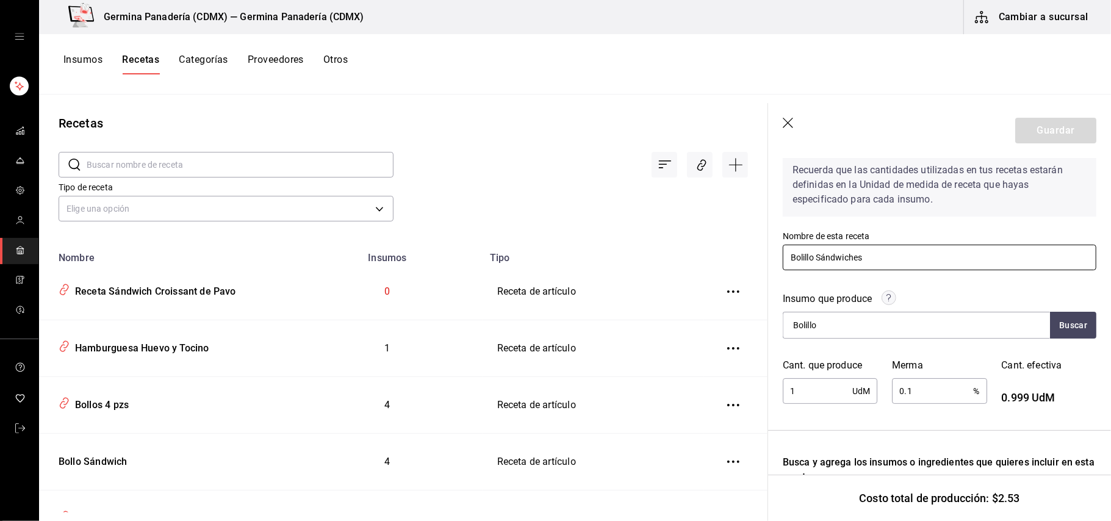
scroll to position [122, 0]
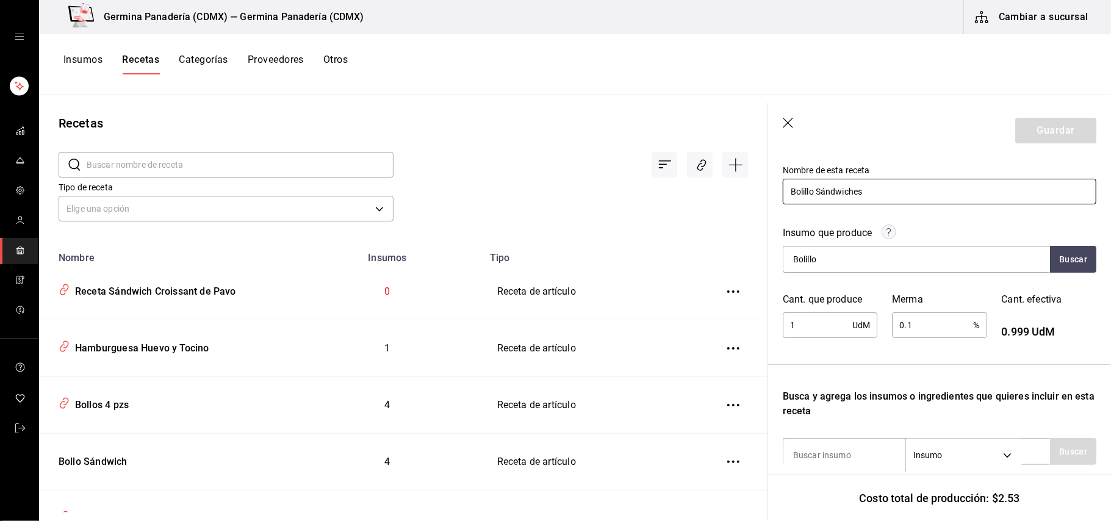
type input "Bolillo Sándwiches"
click at [929, 327] on input "0.1" at bounding box center [932, 325] width 81 height 24
click at [931, 325] on input "text" at bounding box center [932, 325] width 81 height 24
type input "."
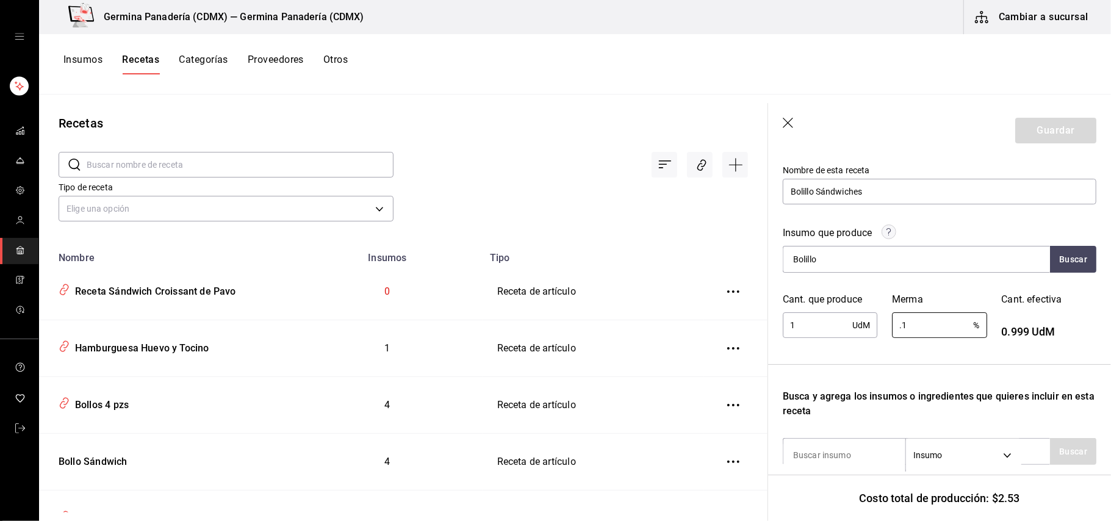
type input "0.1"
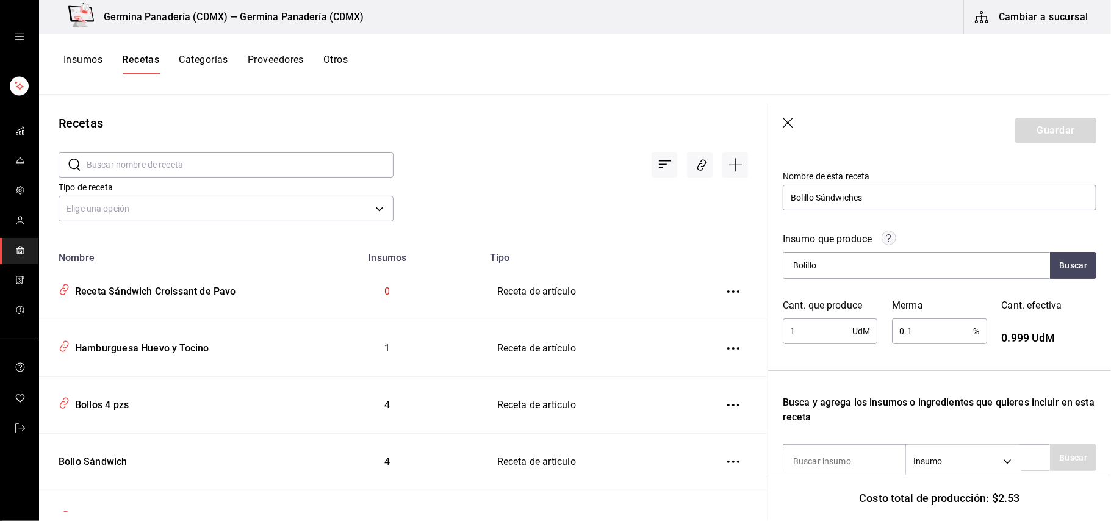
scroll to position [103, 0]
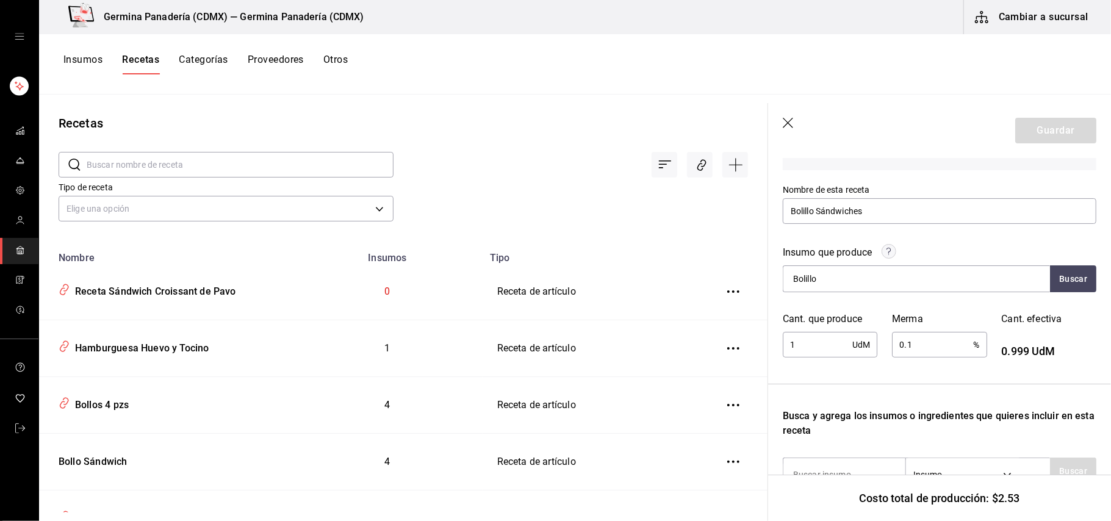
click at [810, 333] on input "1" at bounding box center [818, 345] width 70 height 24
type input "2"
type input "1"
click at [965, 260] on div "Insumo que produce" at bounding box center [940, 255] width 314 height 20
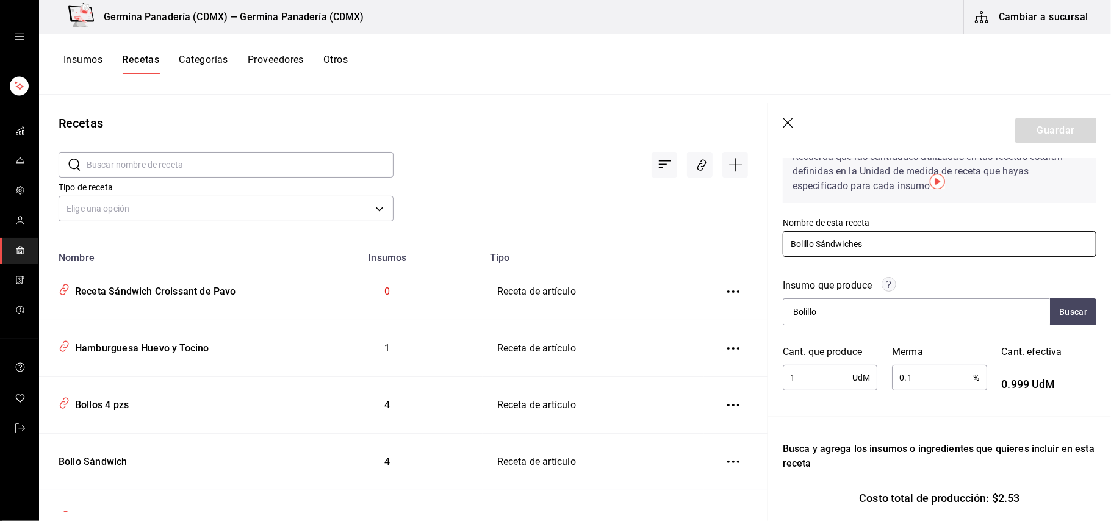
scroll to position [0, 0]
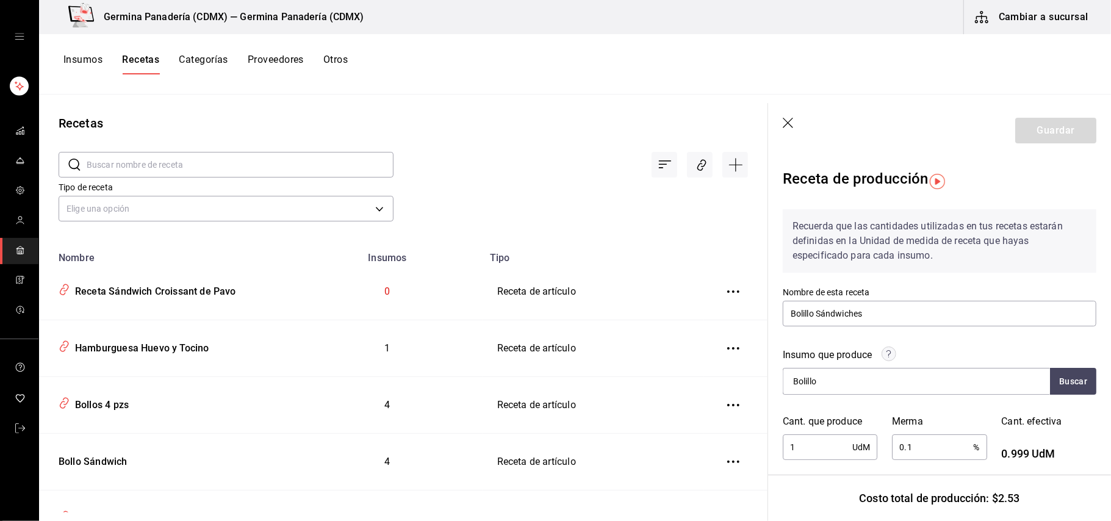
click at [1039, 133] on header "Guardar" at bounding box center [939, 130] width 343 height 55
click at [1037, 133] on header "Guardar" at bounding box center [939, 130] width 343 height 55
click at [1036, 132] on header "Guardar" at bounding box center [939, 130] width 343 height 55
click at [1034, 132] on header "Guardar" at bounding box center [939, 130] width 343 height 55
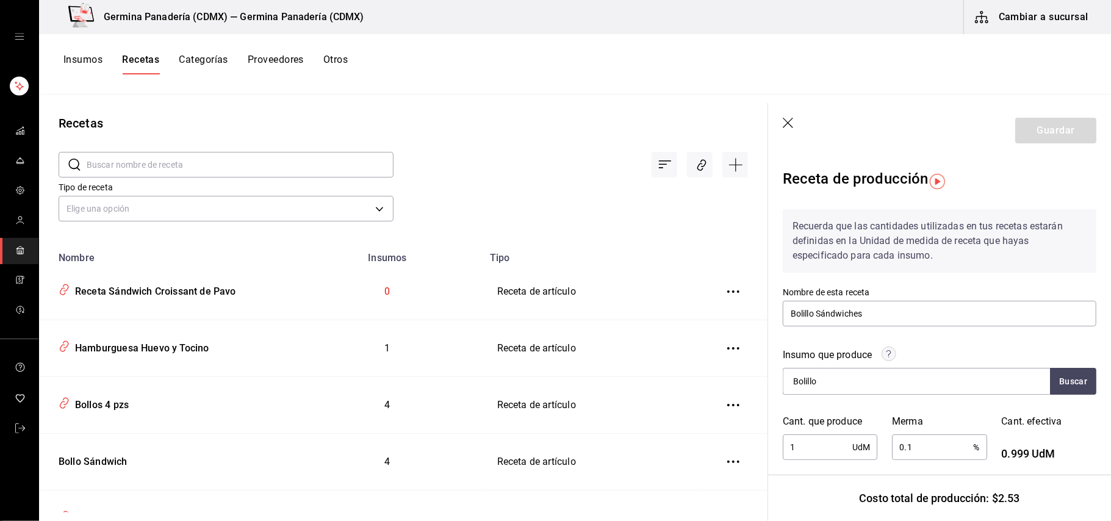
click at [1033, 132] on header "Guardar" at bounding box center [939, 130] width 343 height 55
click at [850, 447] on div "1 UdM ​" at bounding box center [830, 448] width 95 height 26
click at [788, 128] on icon "button" at bounding box center [789, 124] width 12 height 12
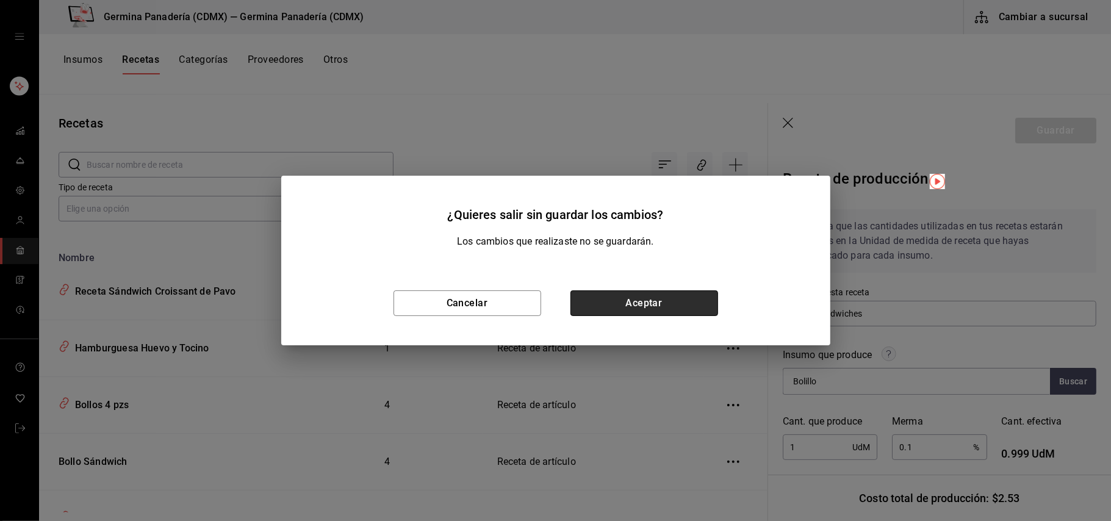
click at [624, 297] on button "Aceptar" at bounding box center [645, 303] width 148 height 26
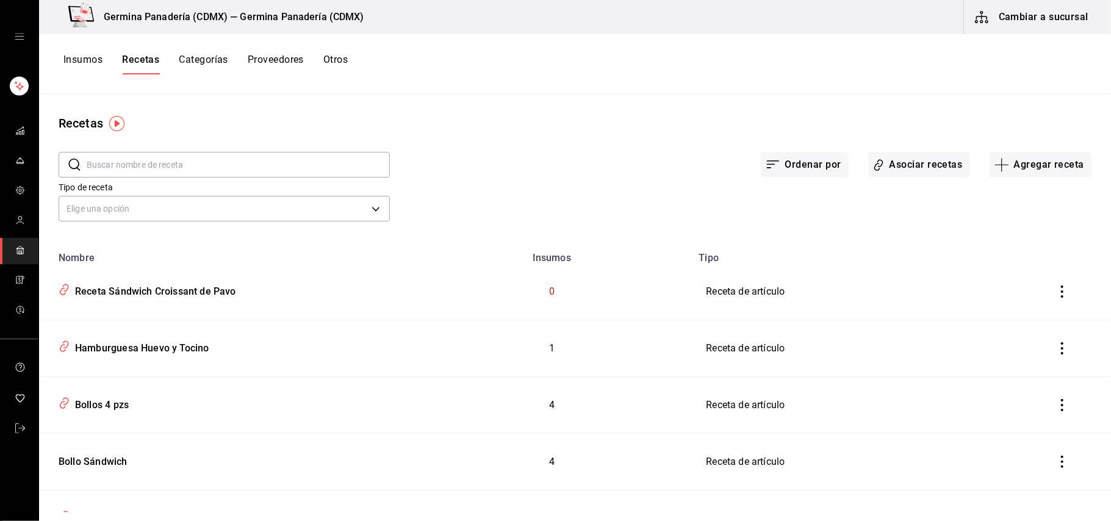
click at [201, 62] on button "Categorías" at bounding box center [203, 64] width 49 height 21
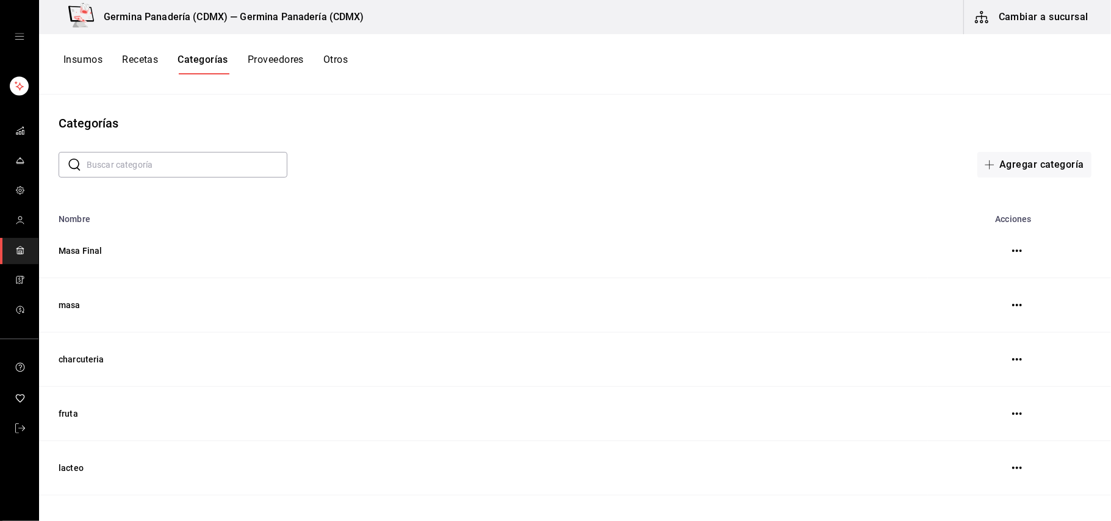
click at [91, 57] on button "Insumos" at bounding box center [82, 64] width 39 height 21
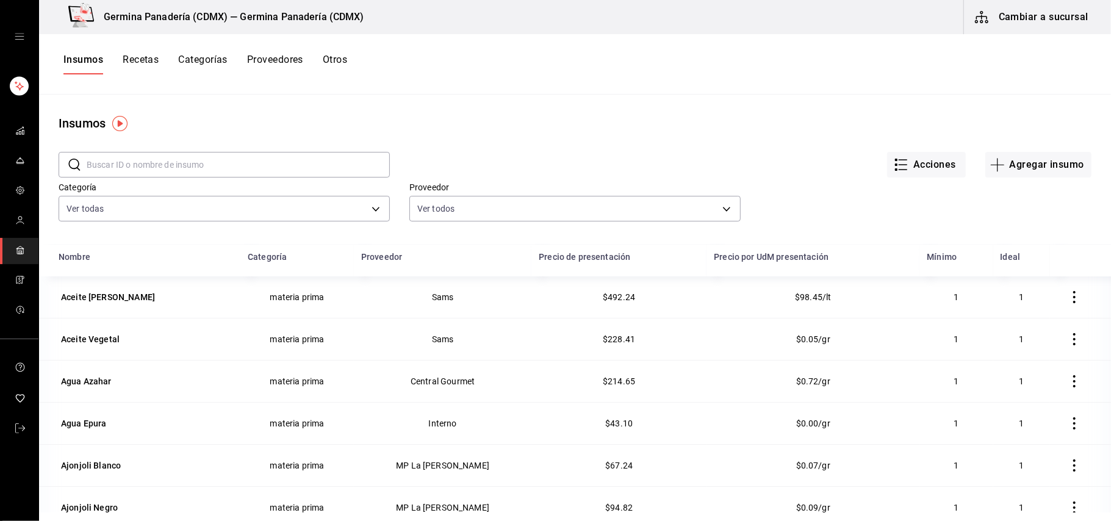
click at [92, 60] on button "Insumos" at bounding box center [83, 64] width 40 height 21
click at [223, 162] on input "text" at bounding box center [238, 165] width 303 height 24
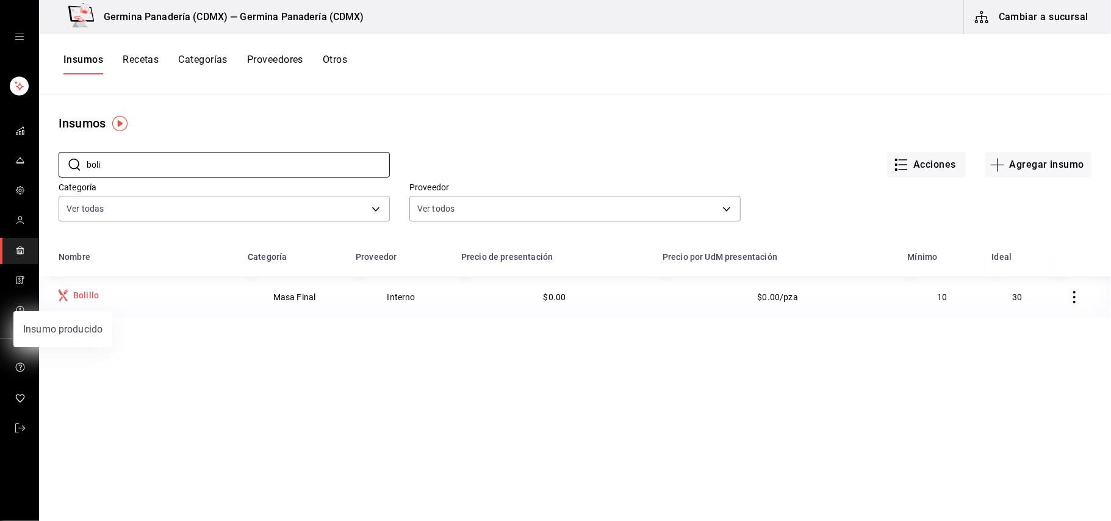
type input "boli"
click at [79, 292] on div "Bolillo" at bounding box center [86, 295] width 26 height 12
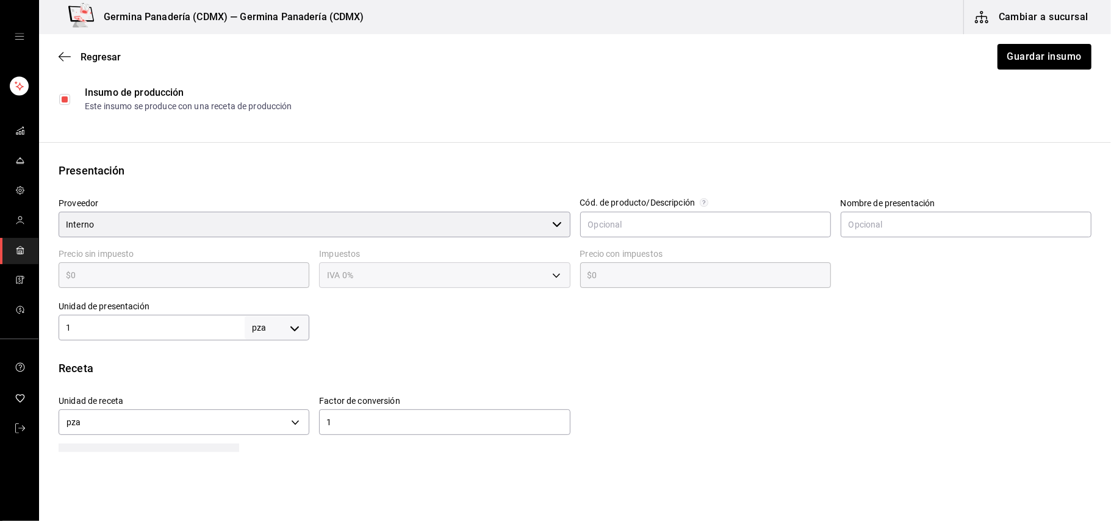
scroll to position [177, 0]
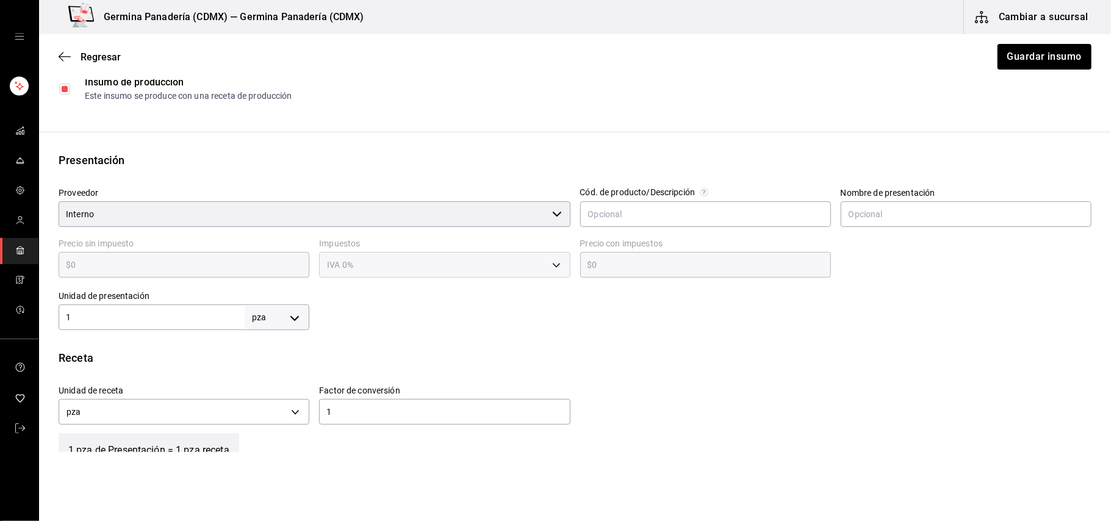
click at [284, 318] on body "Germina Panadería (CDMX) — Germina Panadería (CDMX) Cambiar a sucursal Regresar…" at bounding box center [555, 226] width 1111 height 452
click at [269, 378] on li "kg" at bounding box center [273, 374] width 63 height 20
type input "KILOGRAM"
click at [257, 410] on body "Germina Panadería (CDMX) — Germina Panadería (CDMX) Cambiar a sucursal Regresar…" at bounding box center [555, 226] width 1111 height 452
click at [88, 467] on li "gr" at bounding box center [182, 470] width 247 height 20
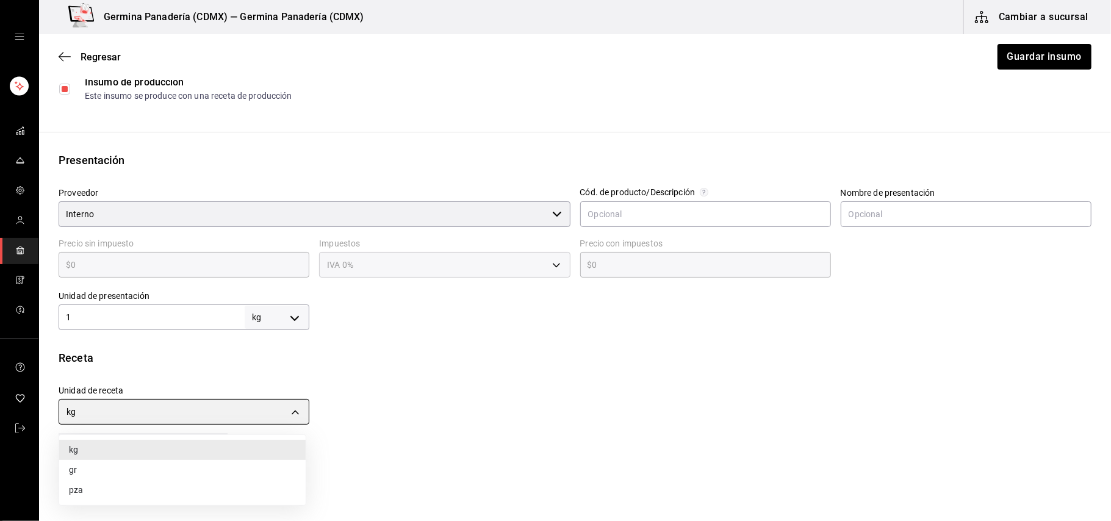
type input "GRAM"
type input "1,000"
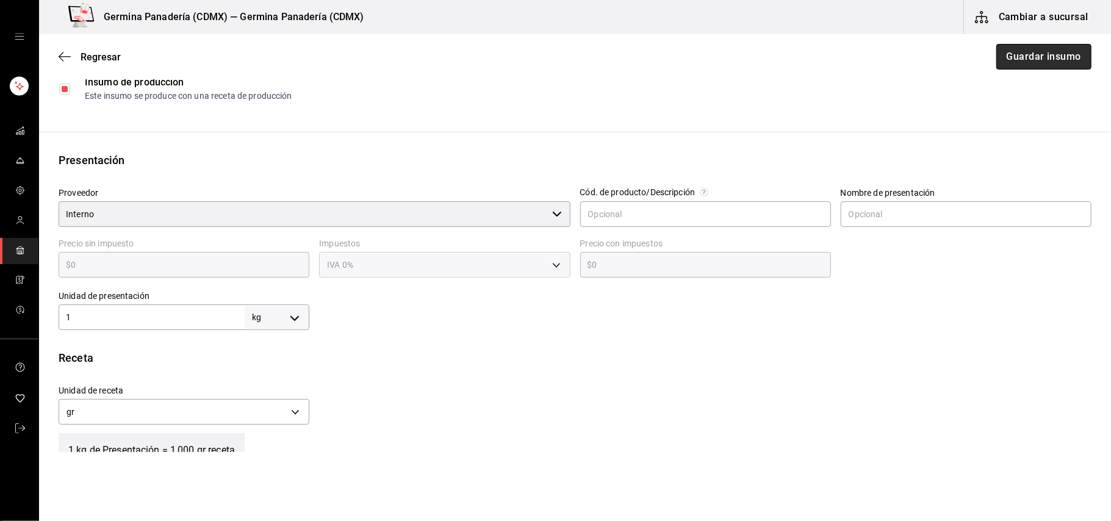
click at [1037, 55] on button "Guardar insumo" at bounding box center [1044, 57] width 95 height 26
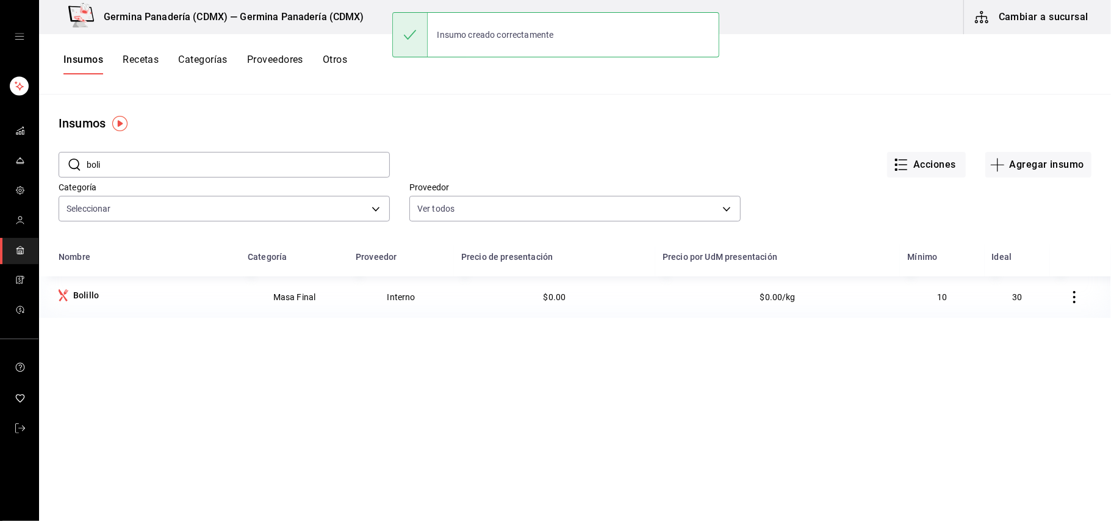
click at [133, 57] on button "Recetas" at bounding box center [141, 64] width 36 height 21
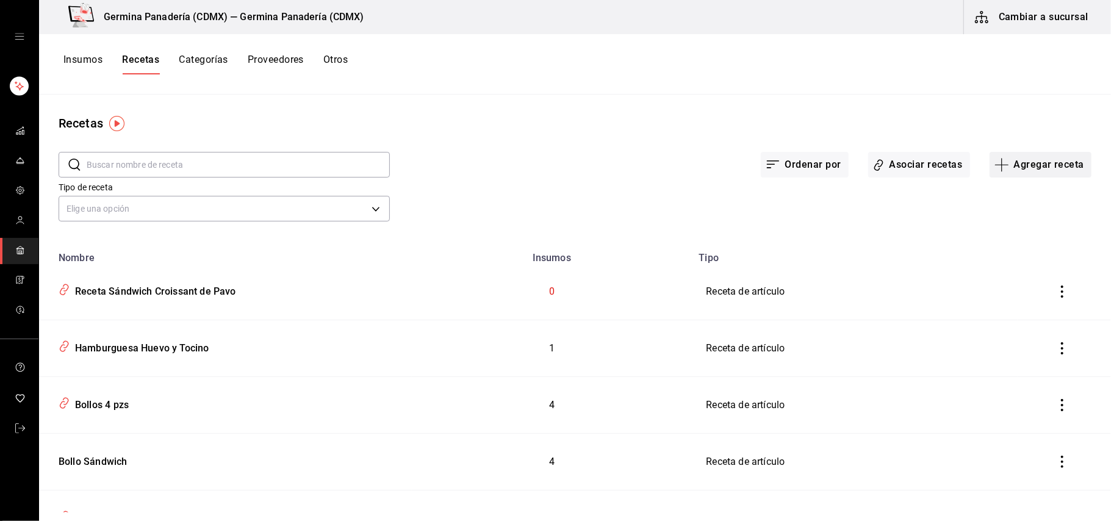
click at [1050, 154] on button "Agregar receta" at bounding box center [1041, 165] width 102 height 26
click at [1015, 262] on span "Receta de producción" at bounding box center [1029, 263] width 103 height 13
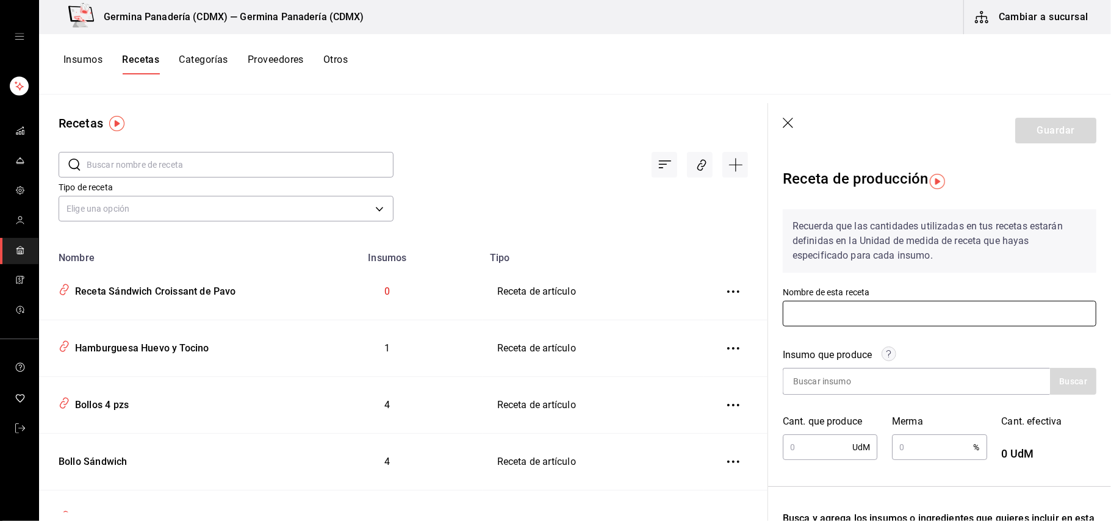
click at [826, 319] on input "text" at bounding box center [940, 314] width 314 height 26
type input "Bolillo"
click at [857, 384] on input at bounding box center [845, 382] width 122 height 26
type input "boli"
click at [1056, 383] on button "Buscar" at bounding box center [1073, 381] width 46 height 27
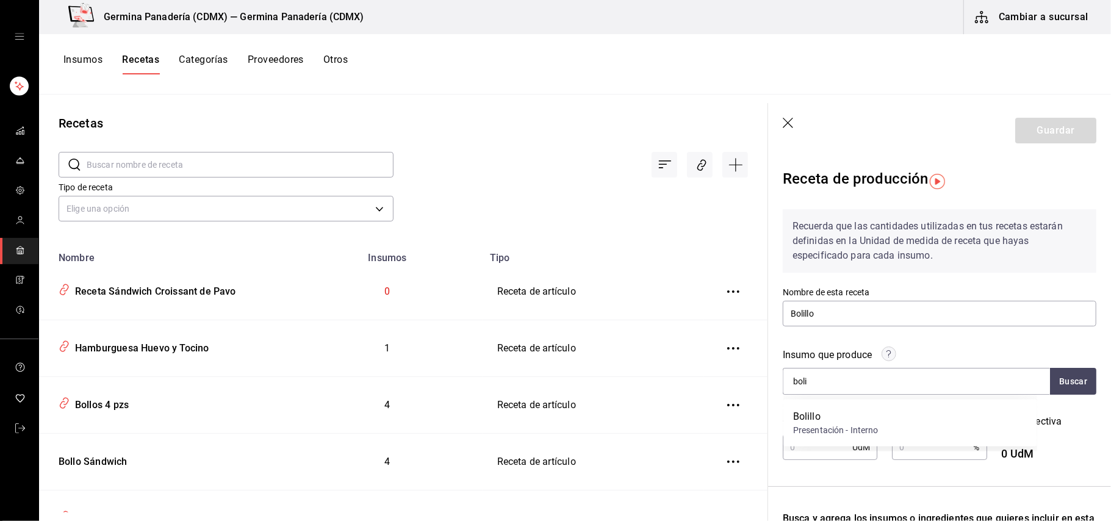
click at [864, 416] on div "Bolillo" at bounding box center [835, 416] width 85 height 15
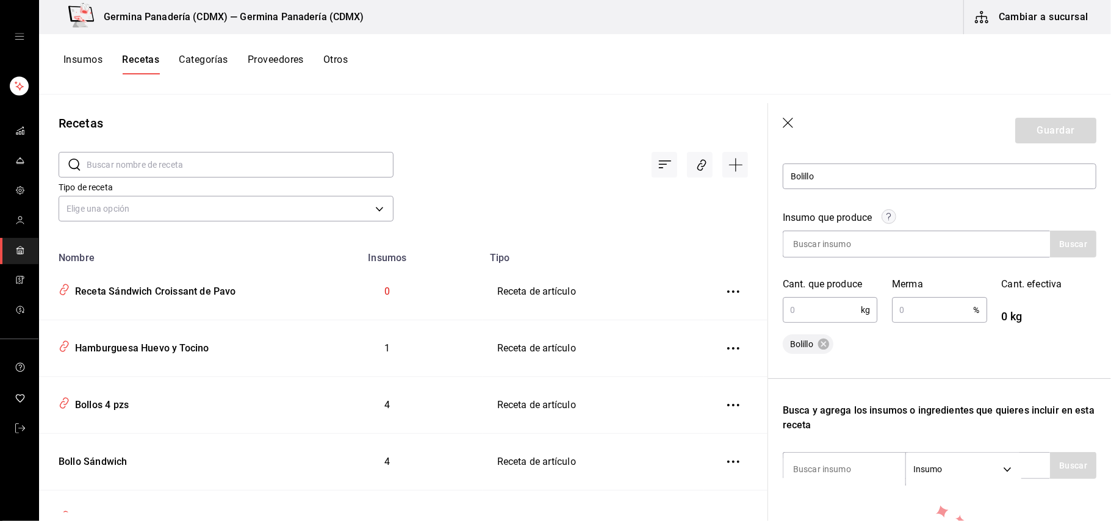
scroll to position [138, 0]
click at [835, 306] on input "text" at bounding box center [822, 309] width 78 height 24
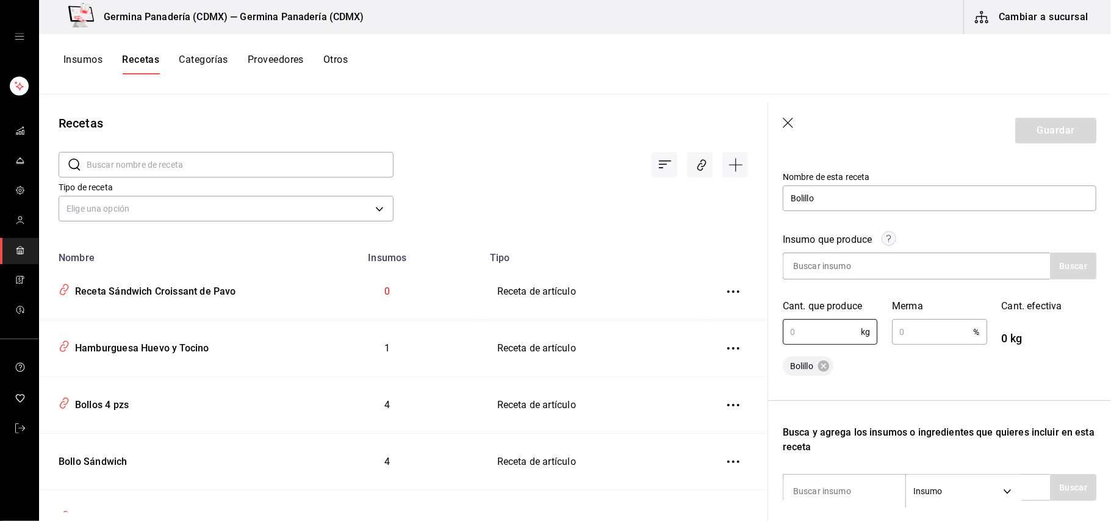
scroll to position [114, 0]
click at [890, 270] on input at bounding box center [845, 268] width 122 height 26
click at [823, 369] on icon at bounding box center [823, 367] width 11 height 11
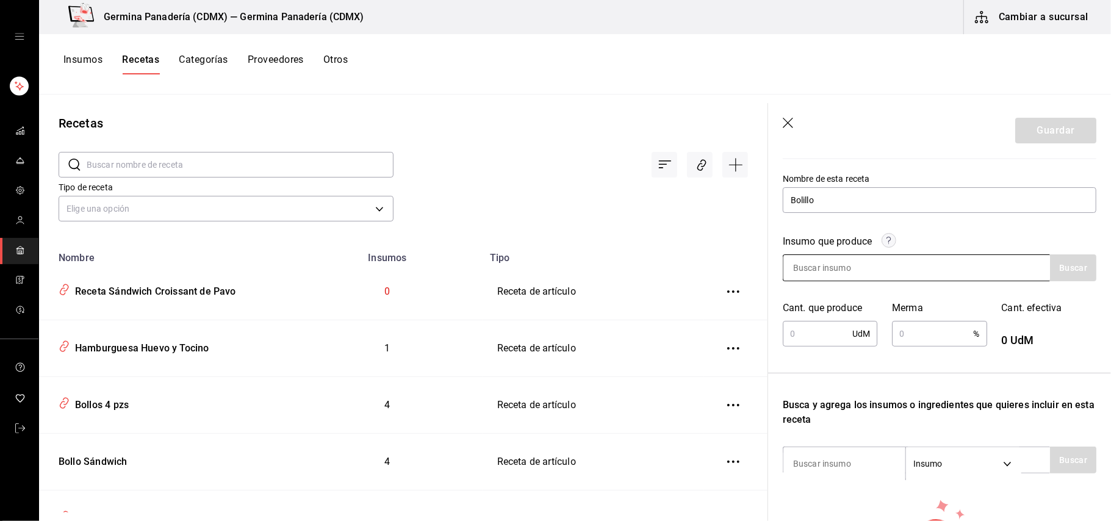
click at [875, 267] on input at bounding box center [845, 268] width 122 height 26
type input "masa ba"
click at [1055, 282] on div "Insumo que produce masa ba Buscar Cant. que produce UdM ​ Merma % ​ Cant. efect…" at bounding box center [932, 284] width 328 height 129
click at [1056, 264] on button "Buscar" at bounding box center [1073, 267] width 46 height 27
click at [857, 309] on div "[PERSON_NAME] Presentación - Interno" at bounding box center [835, 308] width 85 height 27
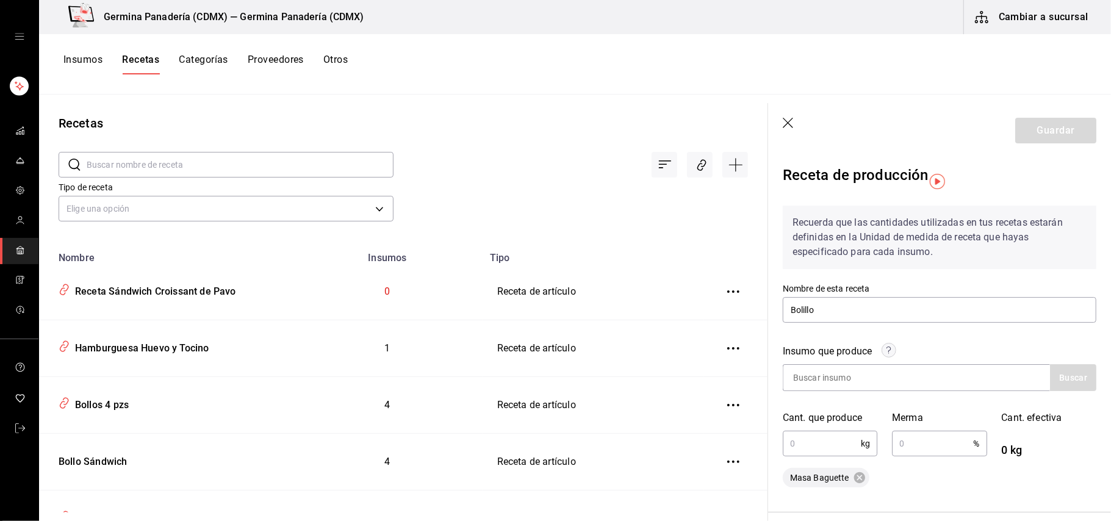
scroll to position [0, 0]
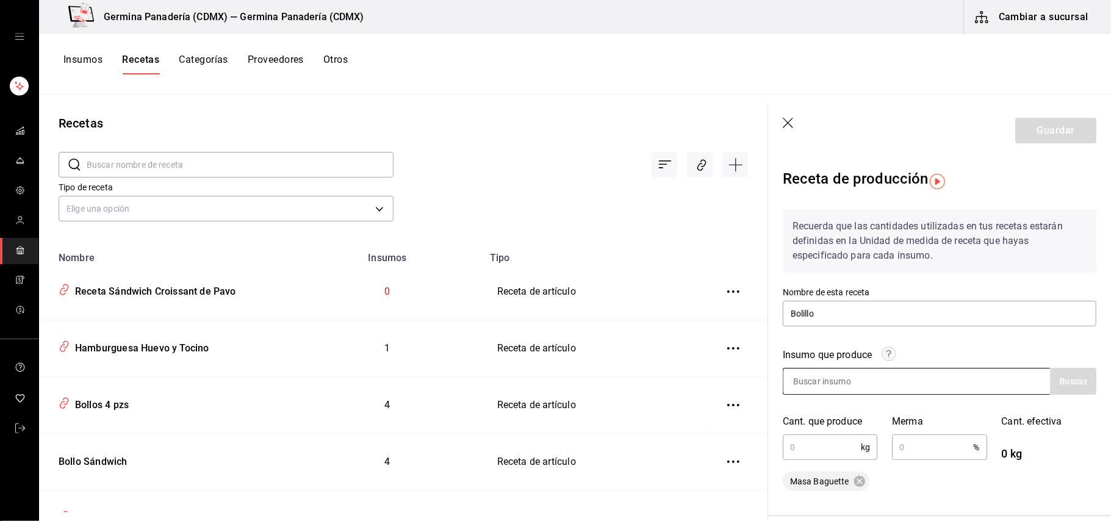
click at [882, 380] on input at bounding box center [845, 382] width 122 height 26
click at [859, 483] on icon at bounding box center [859, 481] width 11 height 11
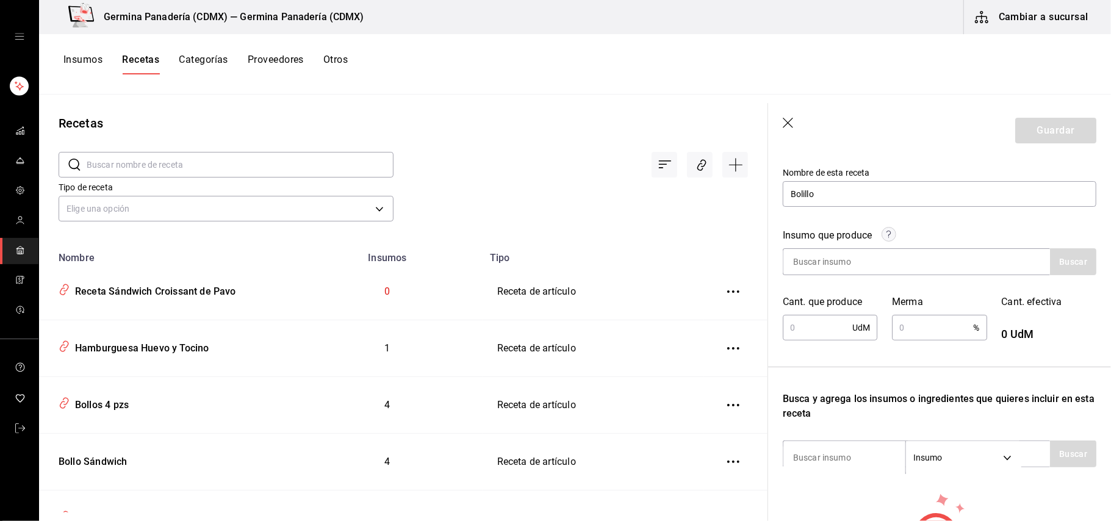
scroll to position [104, 0]
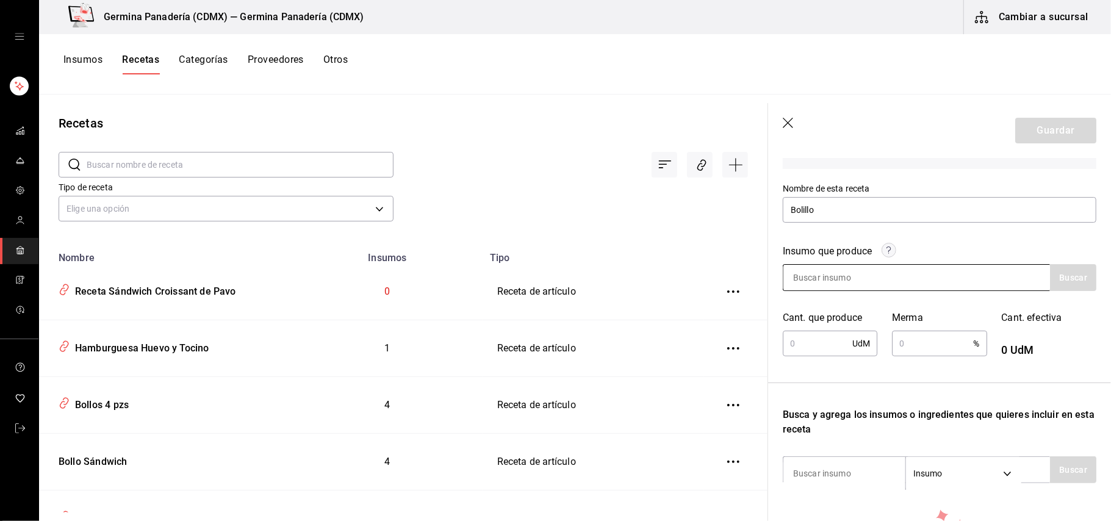
click at [859, 282] on input at bounding box center [845, 278] width 122 height 26
type input "boli"
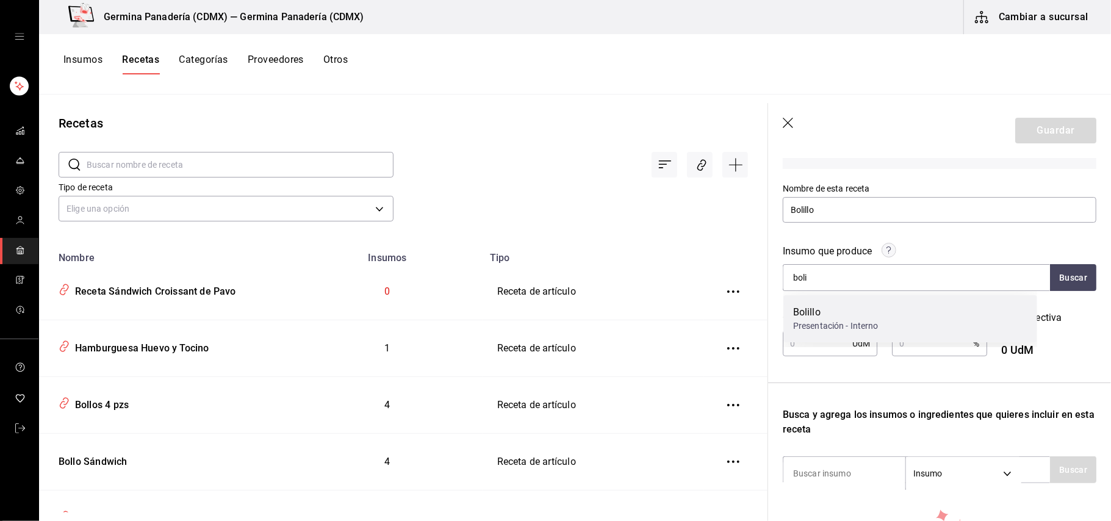
click at [831, 308] on div "Bolillo" at bounding box center [835, 312] width 85 height 15
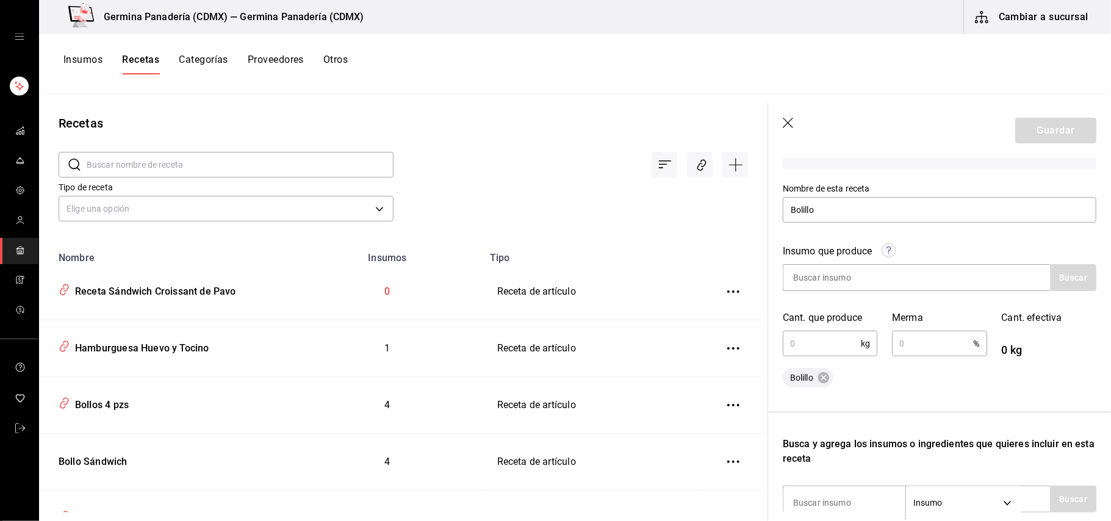
click at [828, 352] on input "text" at bounding box center [822, 343] width 78 height 24
type input "3,956"
click at [931, 355] on div "% ​" at bounding box center [939, 344] width 95 height 26
type input "."
type input "0.1"
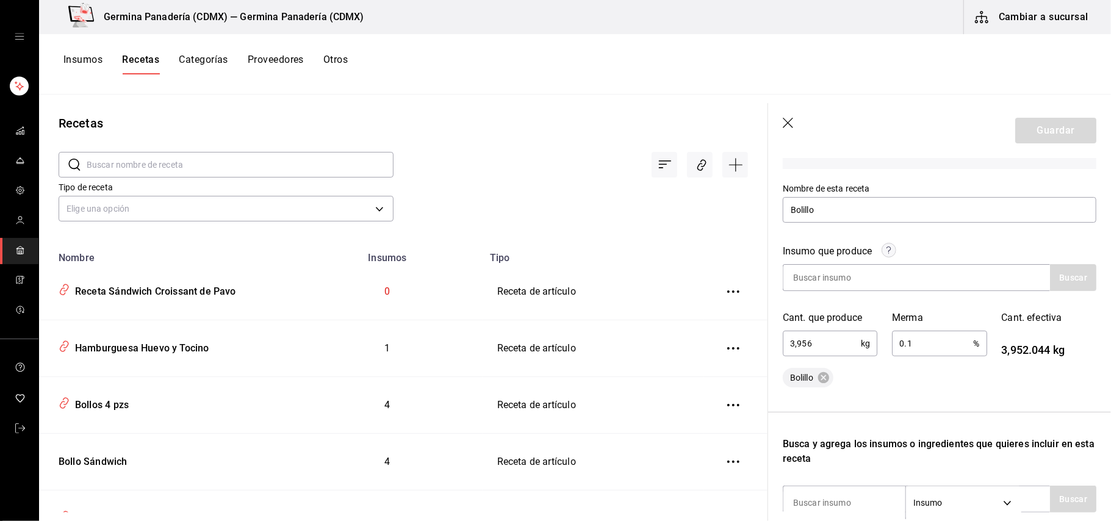
click at [946, 378] on div "Bolillo" at bounding box center [940, 378] width 314 height 20
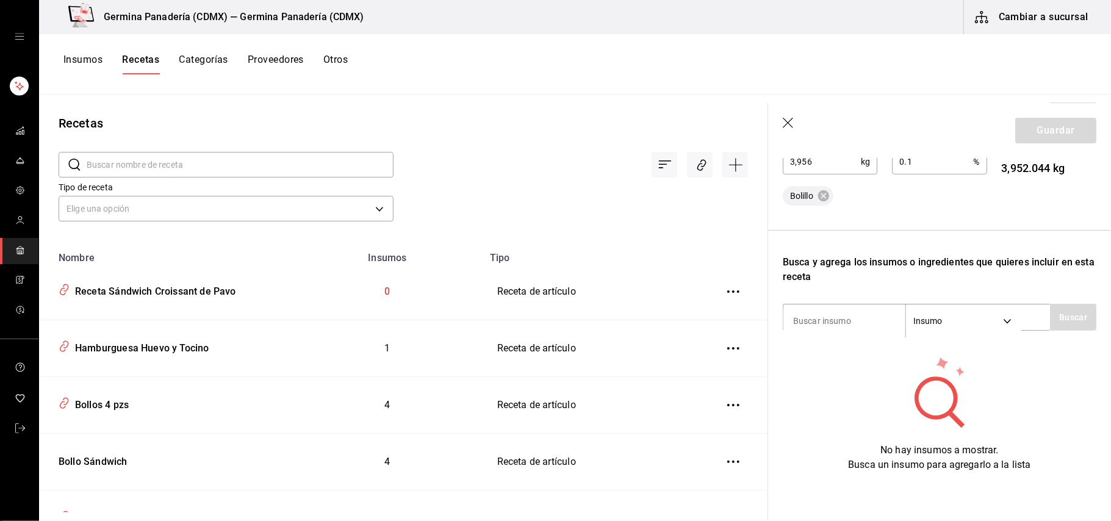
scroll to position [298, 0]
click at [849, 308] on input at bounding box center [845, 321] width 122 height 26
type input "harina"
click at [1051, 308] on button "Buscar" at bounding box center [1073, 317] width 46 height 27
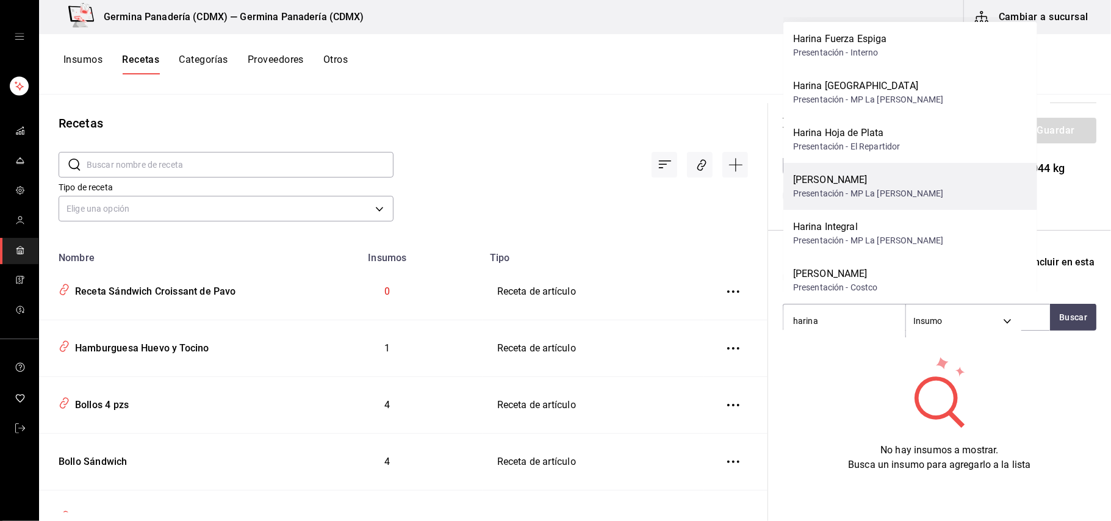
click at [889, 183] on div "[PERSON_NAME]" at bounding box center [868, 180] width 150 height 15
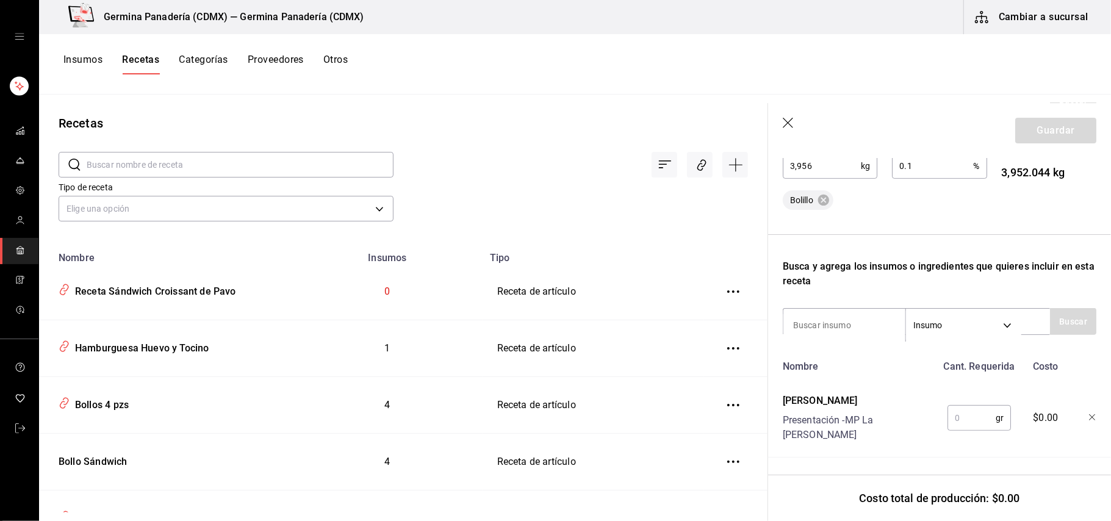
scroll to position [279, 0]
click at [963, 419] on input "text" at bounding box center [972, 420] width 48 height 24
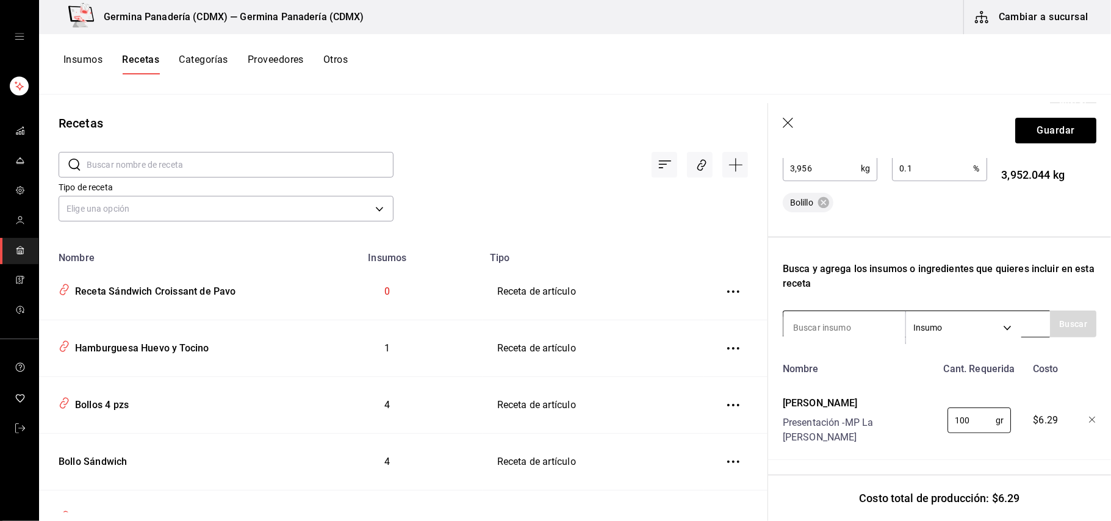
type input "100"
click at [832, 336] on input at bounding box center [845, 328] width 122 height 26
type input "harina"
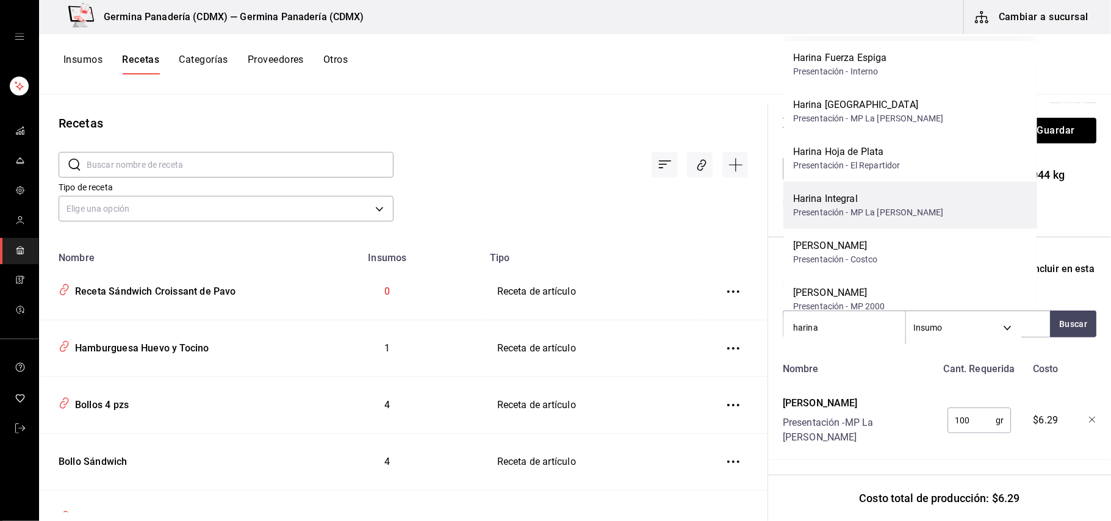
click at [896, 201] on div "Harina Integral" at bounding box center [868, 199] width 150 height 15
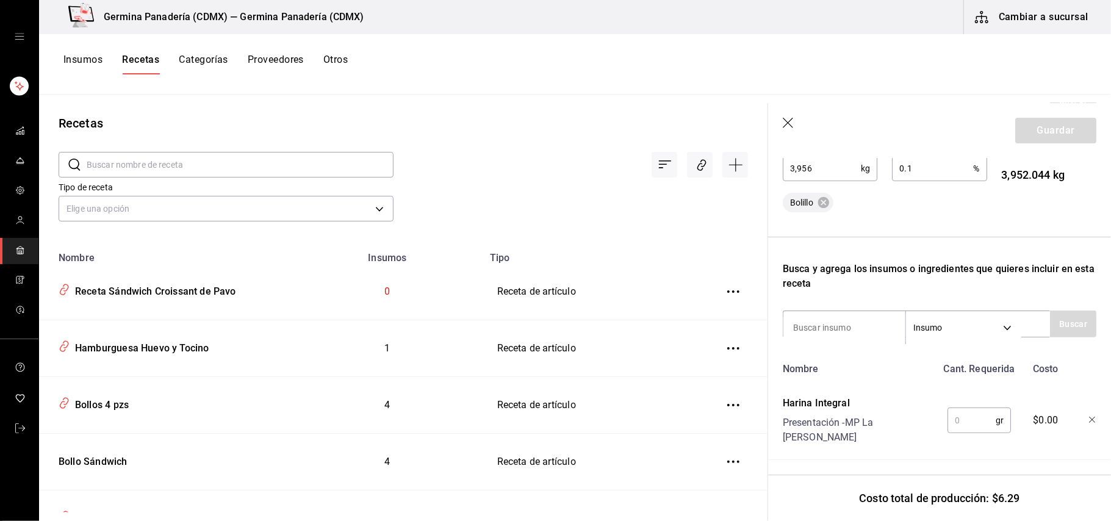
click at [948, 417] on input "text" at bounding box center [972, 420] width 48 height 24
type input "100"
click at [868, 320] on input at bounding box center [845, 328] width 122 height 26
type input "hari"
click at [1050, 325] on button "Buscar" at bounding box center [1073, 324] width 46 height 27
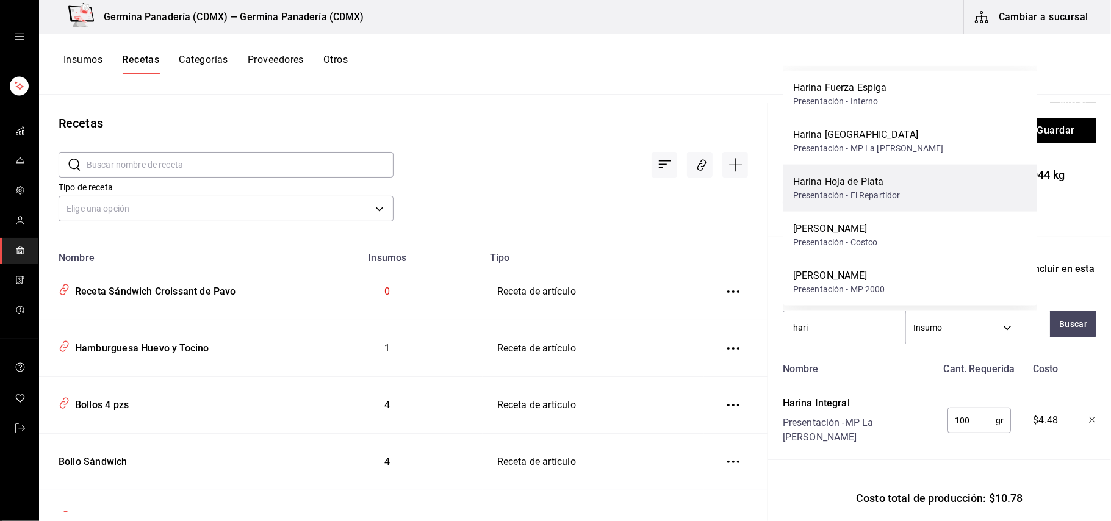
click at [872, 203] on div "[PERSON_NAME] [PERSON_NAME] Presentación - El Repartidor" at bounding box center [911, 188] width 254 height 47
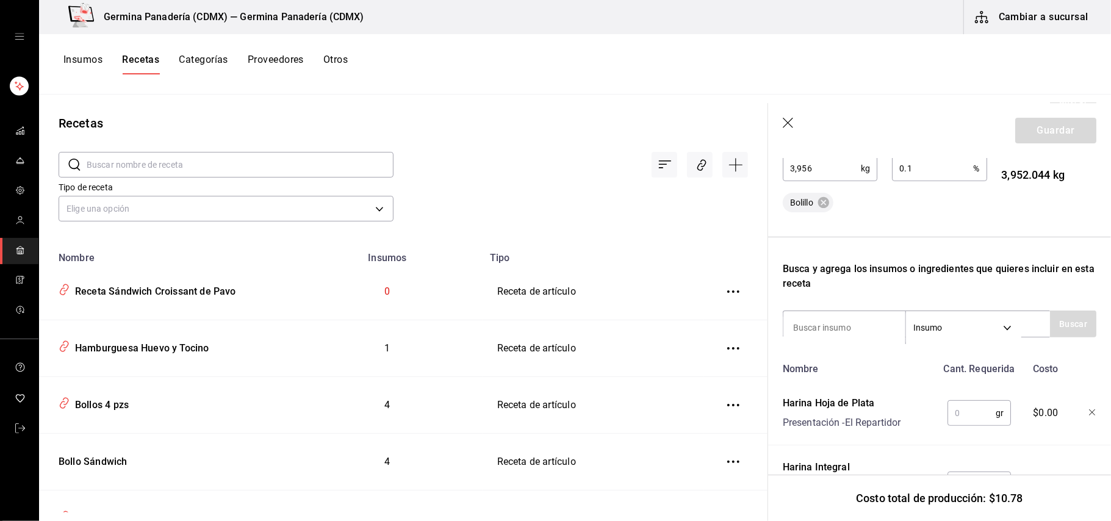
click at [962, 409] on input "text" at bounding box center [972, 413] width 48 height 24
type input "1,800"
click at [817, 330] on input at bounding box center [845, 328] width 122 height 26
click at [1050, 325] on button "Buscar" at bounding box center [1073, 324] width 46 height 27
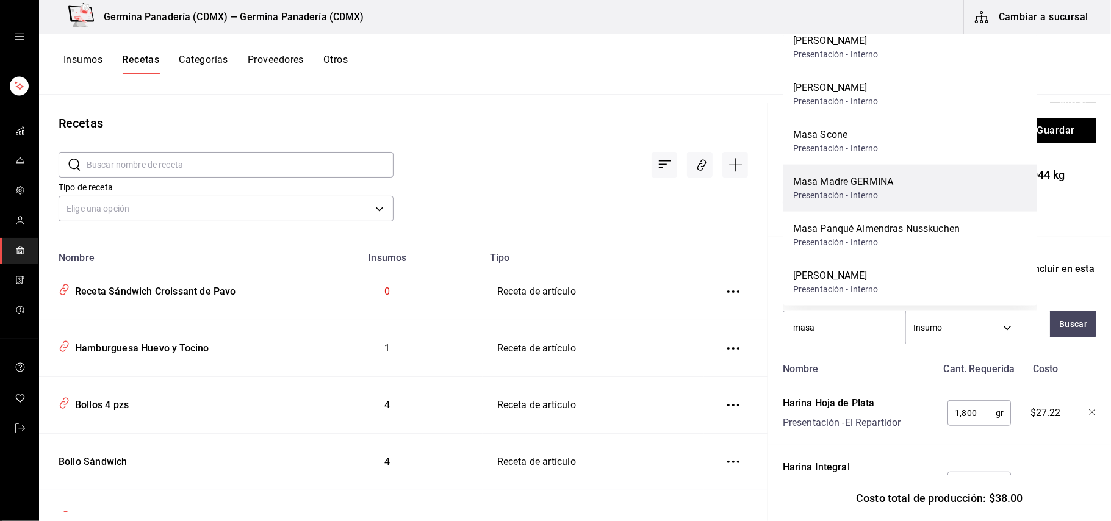
scroll to position [0, 0]
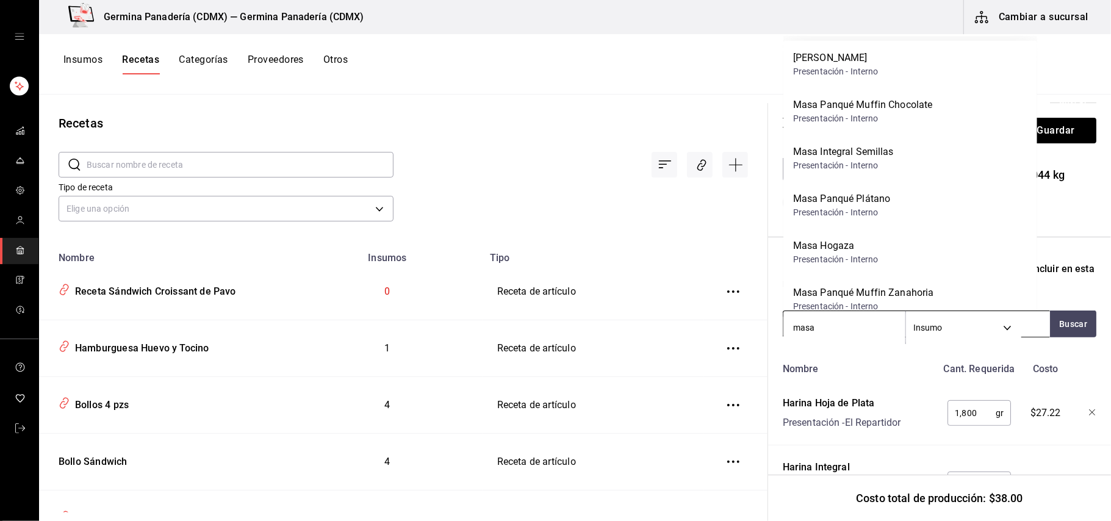
click at [853, 326] on input "masa" at bounding box center [845, 328] width 122 height 26
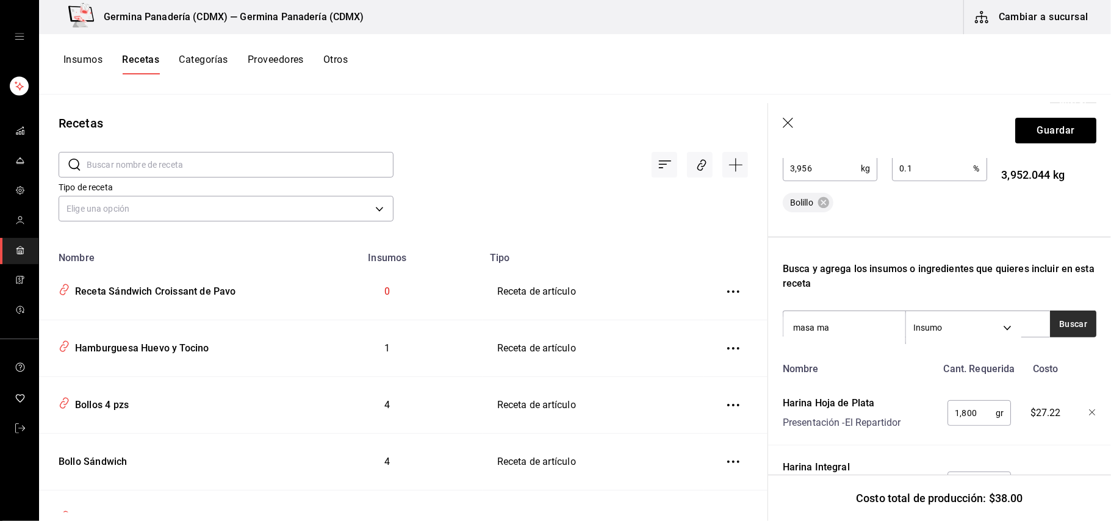
type input "masa ma"
click at [1074, 323] on button "Buscar" at bounding box center [1073, 324] width 46 height 27
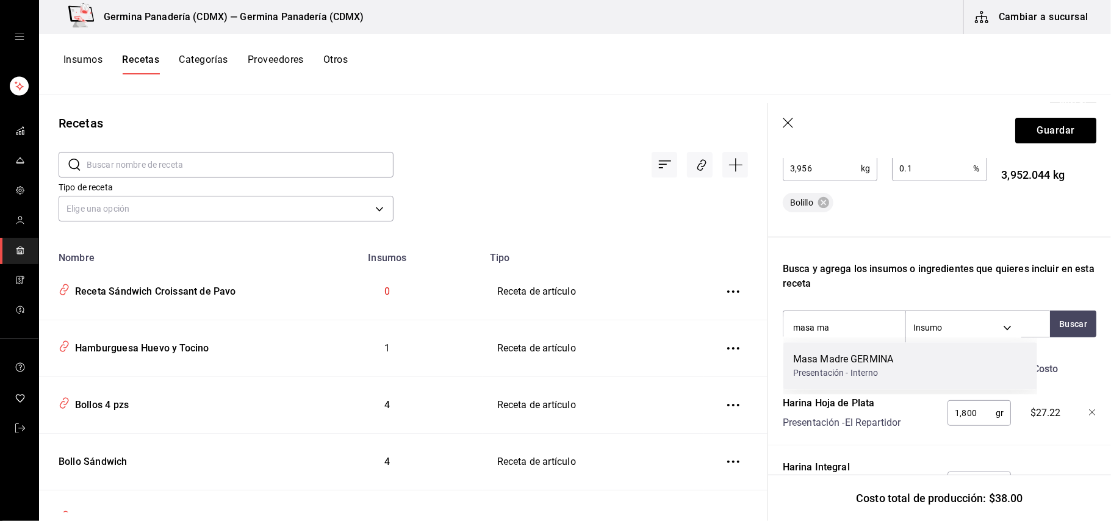
click at [881, 362] on div "Masa Madre GERMINA" at bounding box center [843, 359] width 100 height 15
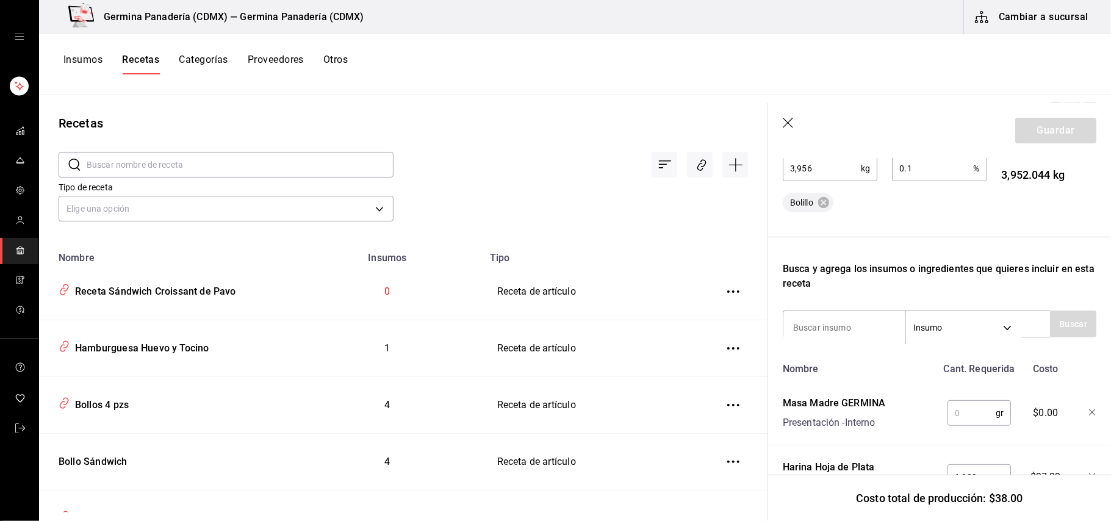
click at [975, 416] on input "text" at bounding box center [972, 413] width 48 height 24
type input "450"
click at [830, 320] on input at bounding box center [845, 328] width 122 height 26
type input "sal"
click at [1058, 325] on button "Buscar" at bounding box center [1073, 324] width 46 height 27
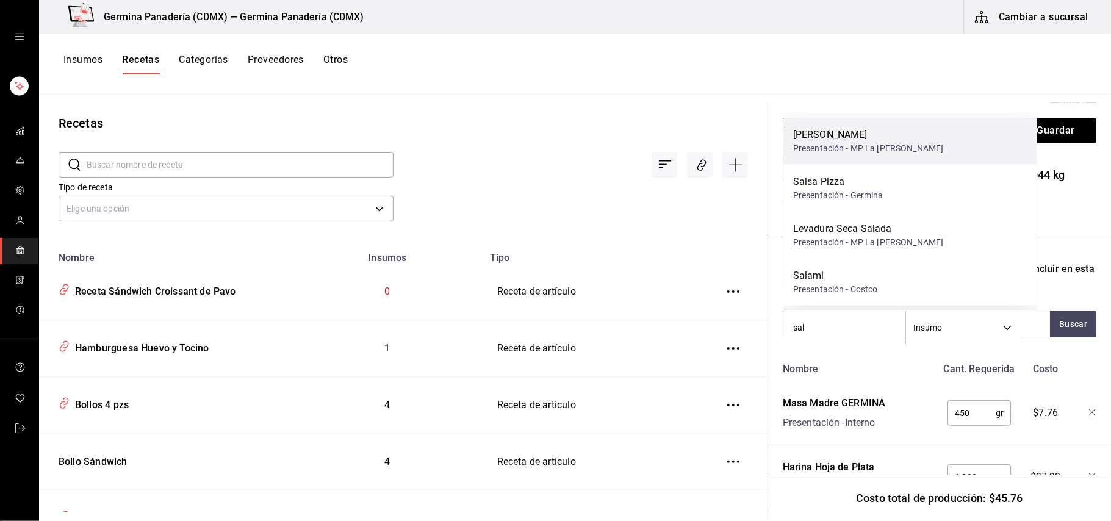
click at [842, 145] on div "Presentación - MP La [PERSON_NAME]" at bounding box center [868, 148] width 150 height 13
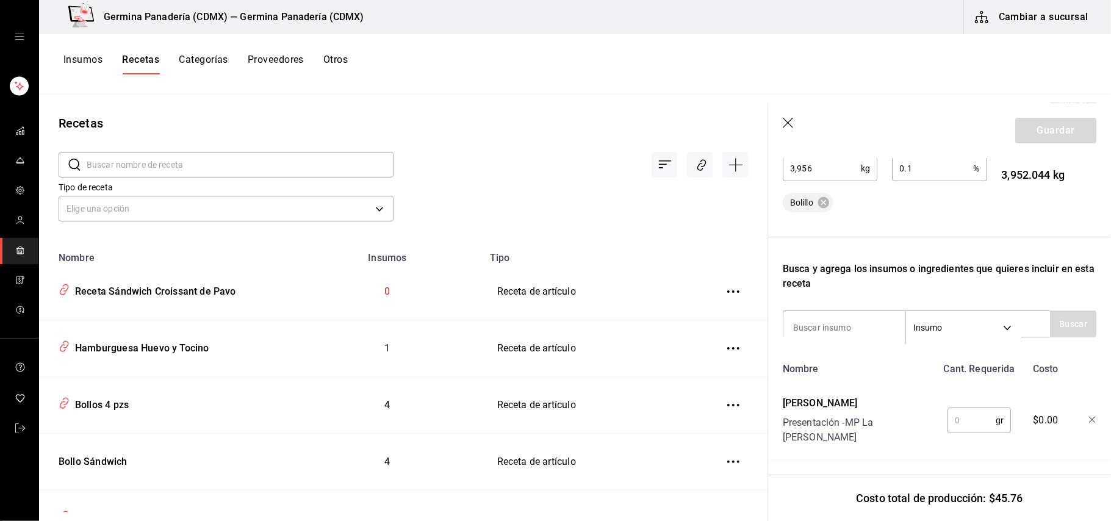
click at [974, 413] on input "text" at bounding box center [972, 420] width 48 height 24
type input "40"
click at [867, 322] on input at bounding box center [845, 328] width 122 height 26
type input "agua"
click at [1052, 326] on button "Buscar" at bounding box center [1073, 324] width 46 height 27
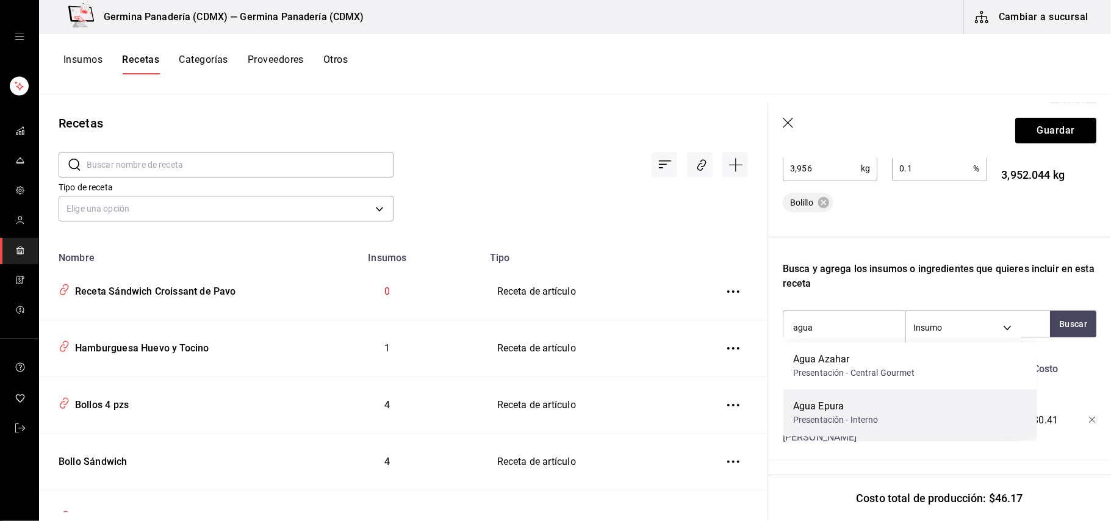
click at [884, 409] on div "Agua Epura Presentación - Interno" at bounding box center [911, 412] width 254 height 47
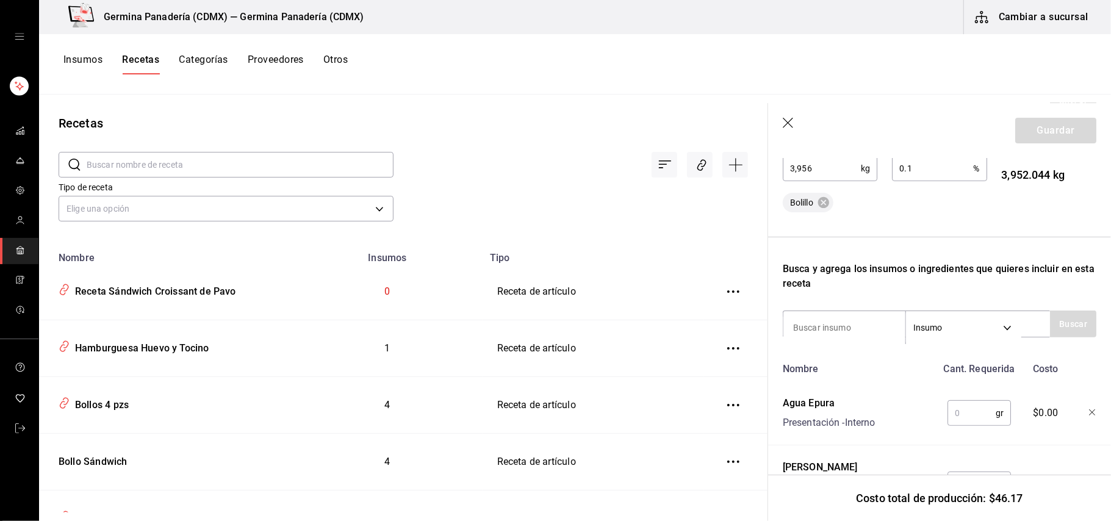
click at [952, 414] on input "text" at bounding box center [972, 413] width 48 height 24
type input "1,450"
click at [818, 328] on input at bounding box center [845, 328] width 122 height 26
type input "leva"
click at [1078, 325] on button "Buscar" at bounding box center [1073, 324] width 46 height 27
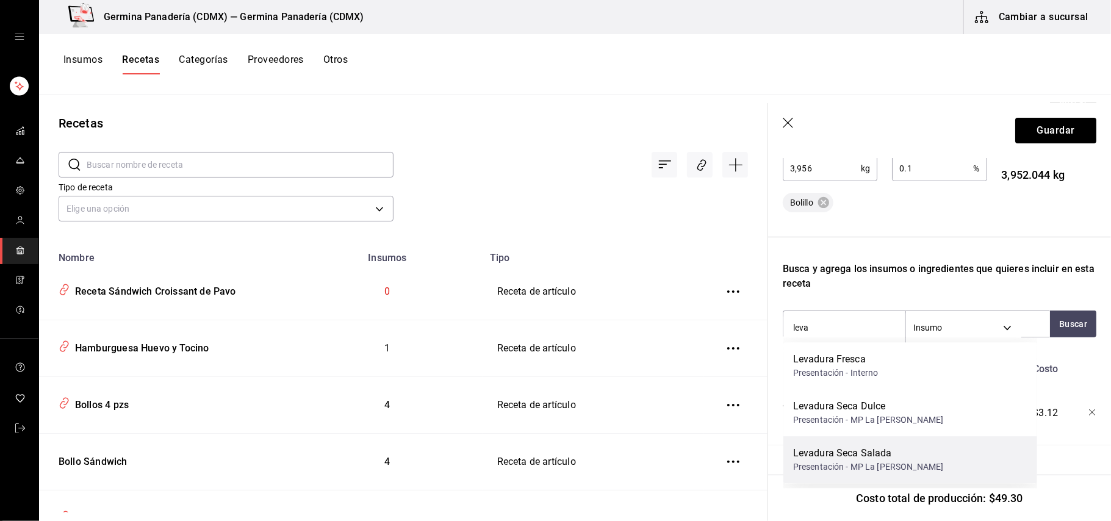
click at [889, 453] on div "Levadura Seca Salada" at bounding box center [868, 453] width 150 height 15
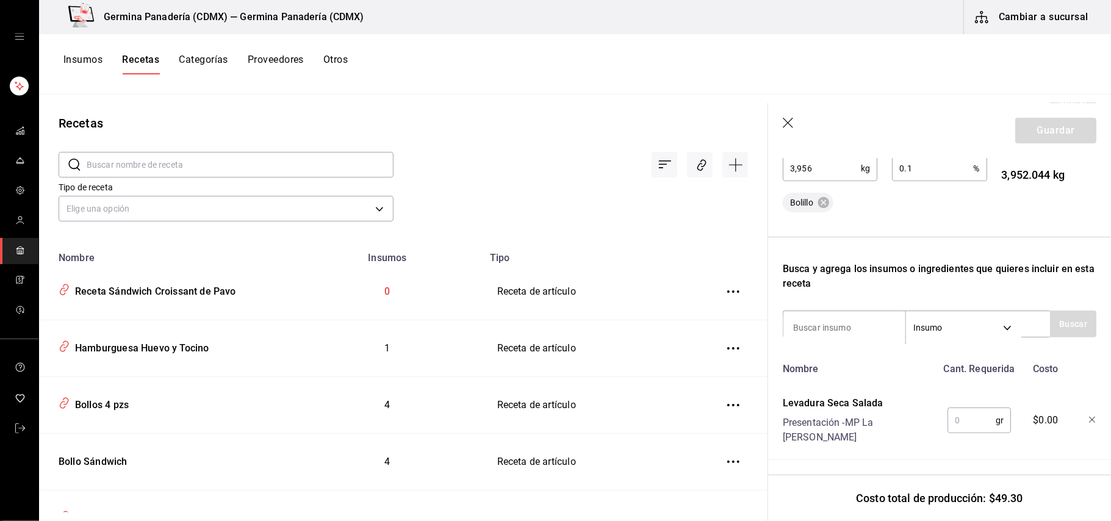
click at [957, 408] on input "text" at bounding box center [972, 420] width 48 height 24
type input "4"
click at [831, 327] on input at bounding box center [845, 328] width 122 height 26
click at [1065, 330] on button "Buscar" at bounding box center [1073, 324] width 46 height 27
type input "malt"
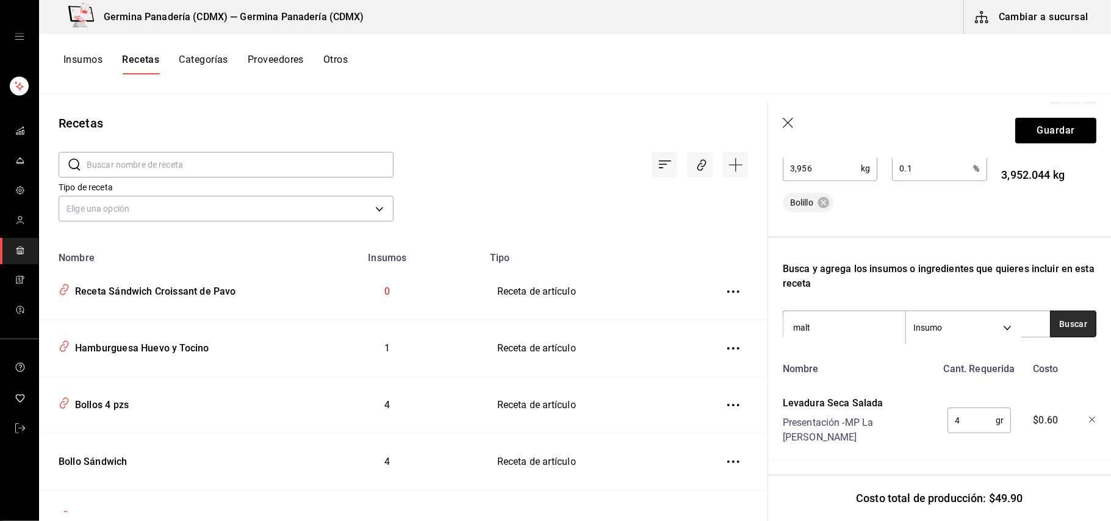
click at [1052, 325] on button "Buscar" at bounding box center [1073, 324] width 46 height 27
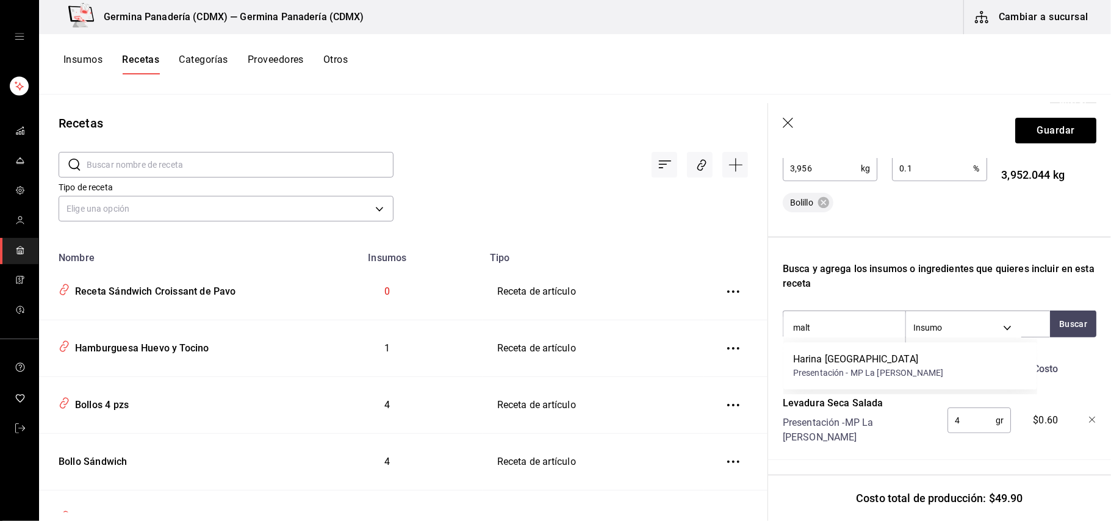
click at [865, 362] on div "Harina [GEOGRAPHIC_DATA]" at bounding box center [868, 359] width 150 height 15
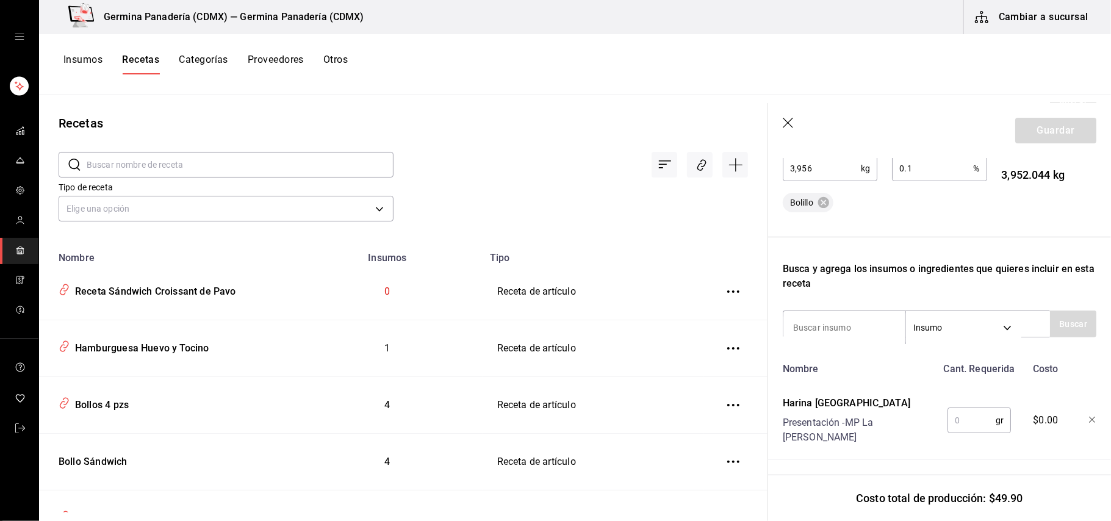
click at [960, 413] on input "text" at bounding box center [972, 420] width 48 height 24
type input "12"
click at [936, 231] on div "Recuerda que las cantidades utilizadas en tus recetas estarán definidas en la U…" at bounding box center [940, 444] width 314 height 1047
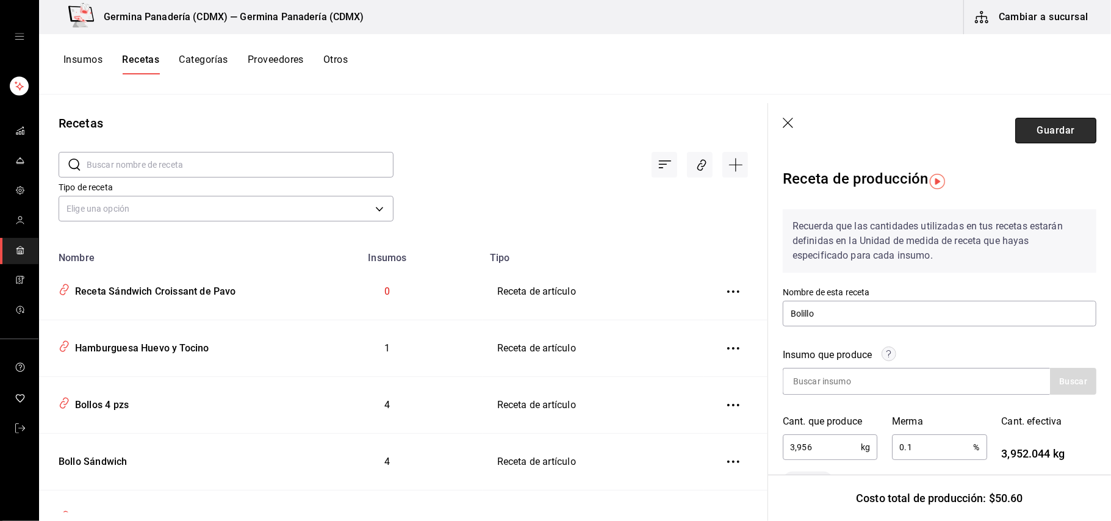
click at [1047, 137] on button "Guardar" at bounding box center [1055, 131] width 81 height 26
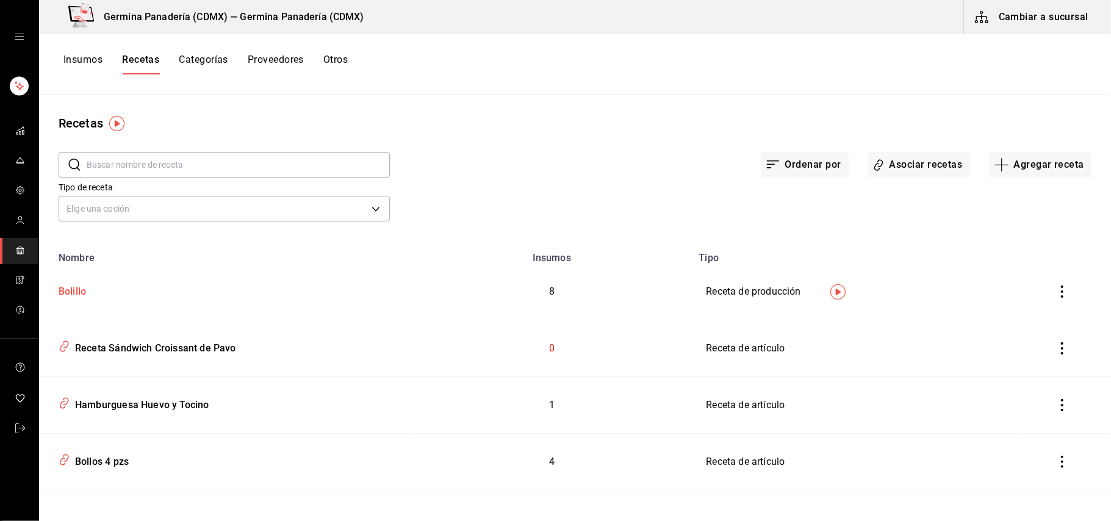
click at [133, 283] on div "Bolillo" at bounding box center [226, 289] width 344 height 19
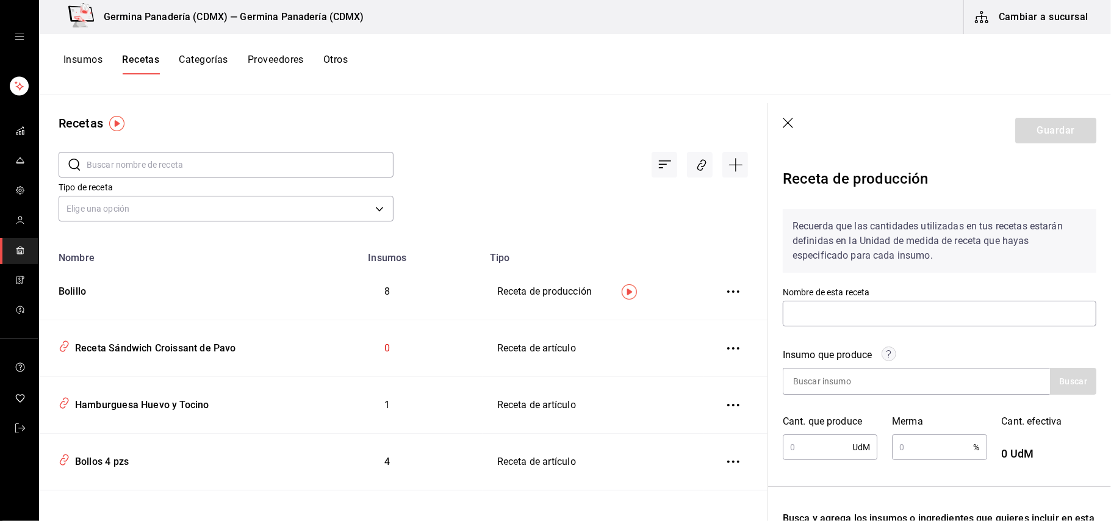
type input "Bolillo"
type input "3,956"
type input "0.1"
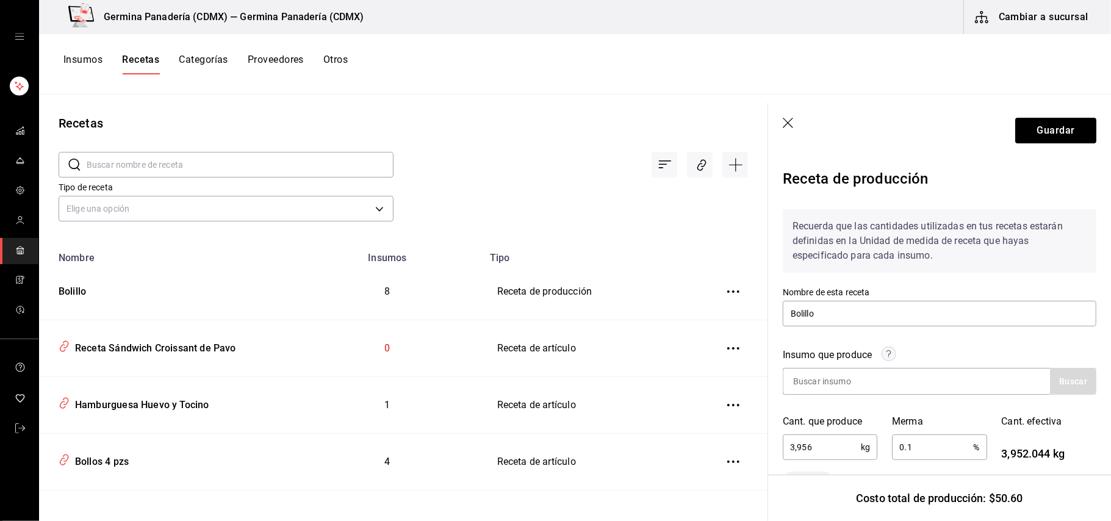
click at [786, 129] on icon "button" at bounding box center [789, 124] width 12 height 12
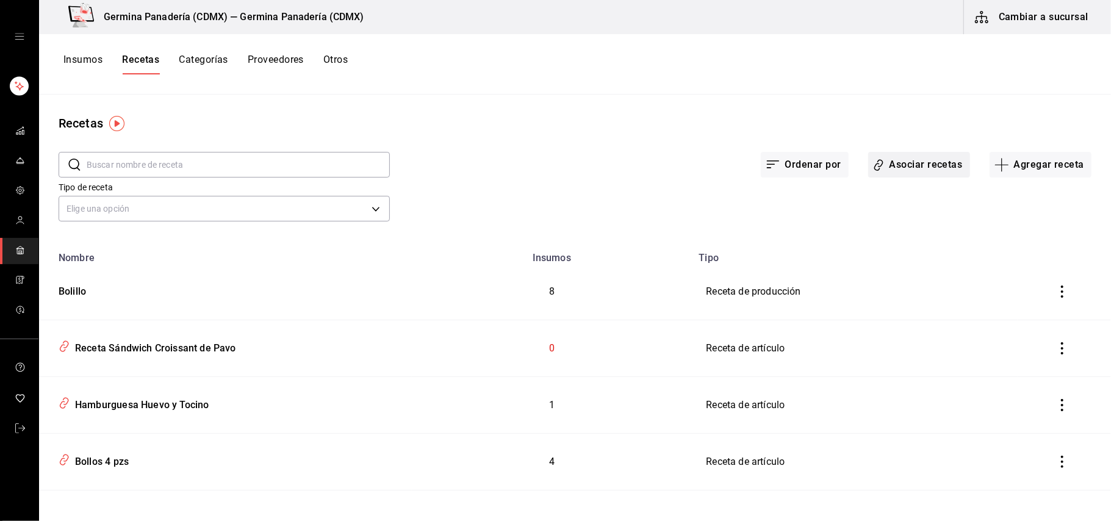
click at [946, 162] on button "Asociar recetas" at bounding box center [919, 165] width 102 height 26
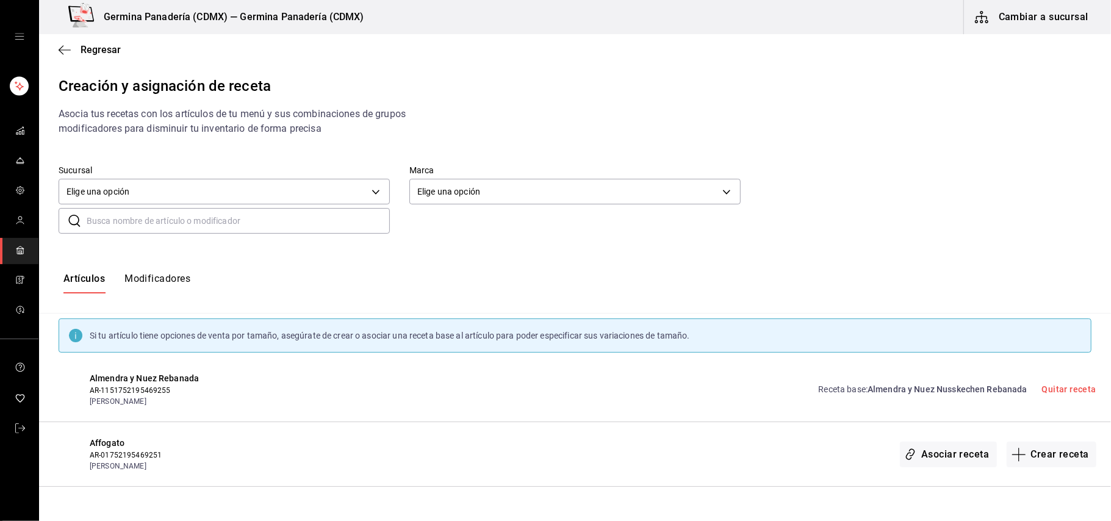
click at [240, 220] on input "text" at bounding box center [238, 221] width 303 height 24
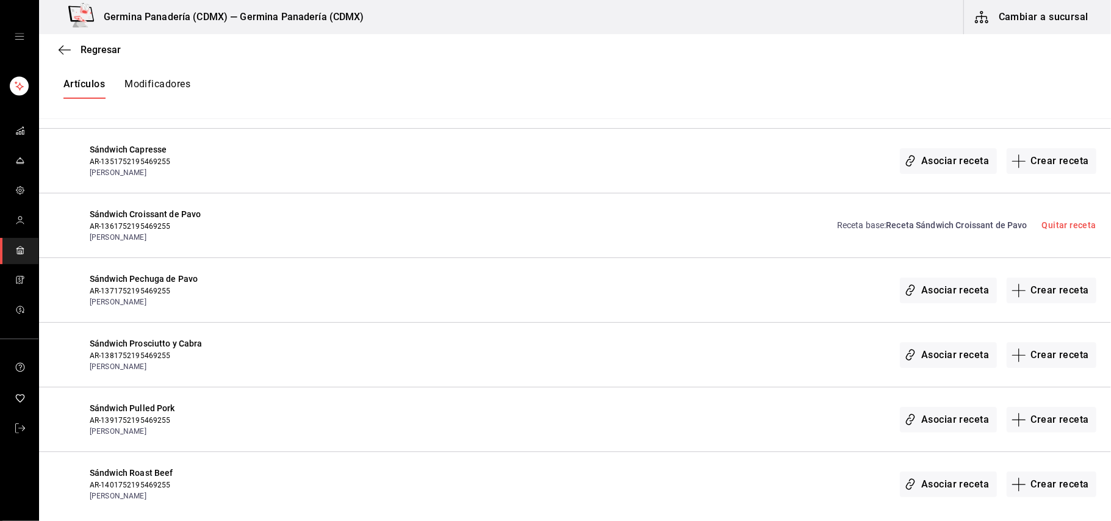
scroll to position [303, 0]
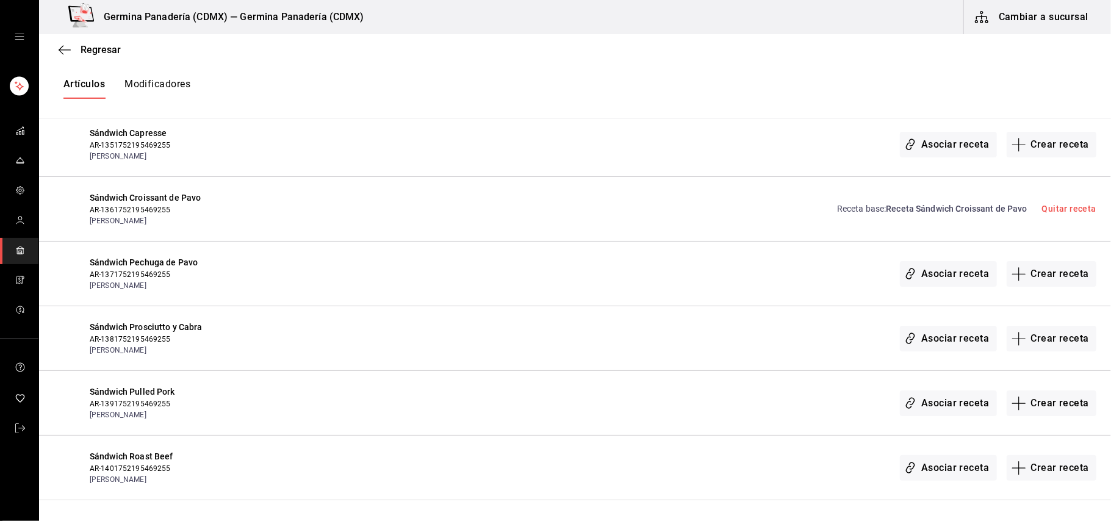
type input "sán"
click at [972, 211] on span "Receta Sándwich Croissant de Pavo" at bounding box center [956, 209] width 141 height 10
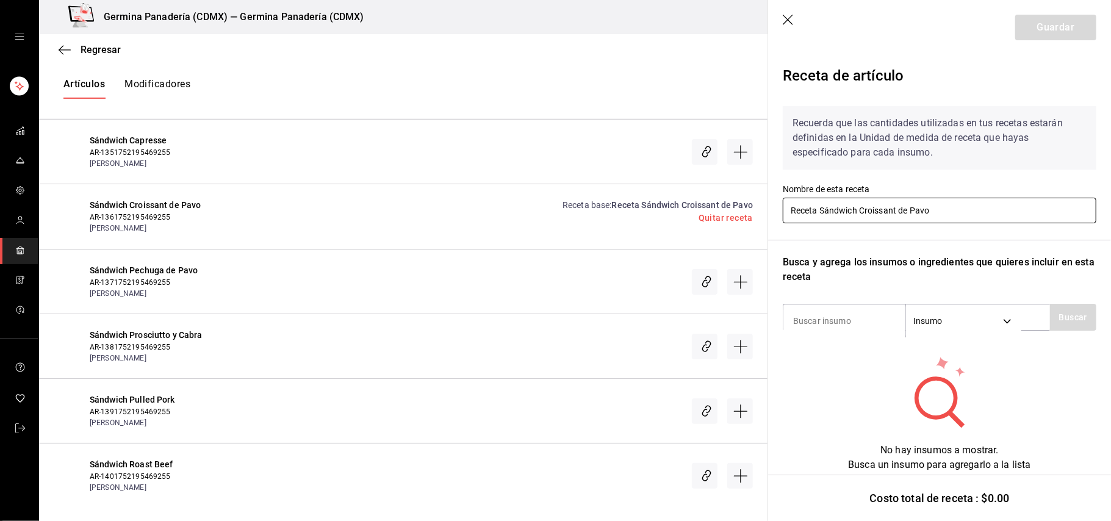
drag, startPoint x: 821, startPoint y: 208, endPoint x: 691, endPoint y: 204, distance: 129.4
click at [691, 204] on div "Regresar Creación y asignación de receta Asocia tus recetas con los artículos d…" at bounding box center [575, 267] width 1072 height 466
type input "Sándwich Croissant de Pavo"
click at [837, 327] on input at bounding box center [845, 321] width 122 height 26
click at [931, 312] on body "Germina Panadería (CDMX) — Germina Panadería (CDMX) Cambiar a sucursal Regresar…" at bounding box center [555, 250] width 1111 height 500
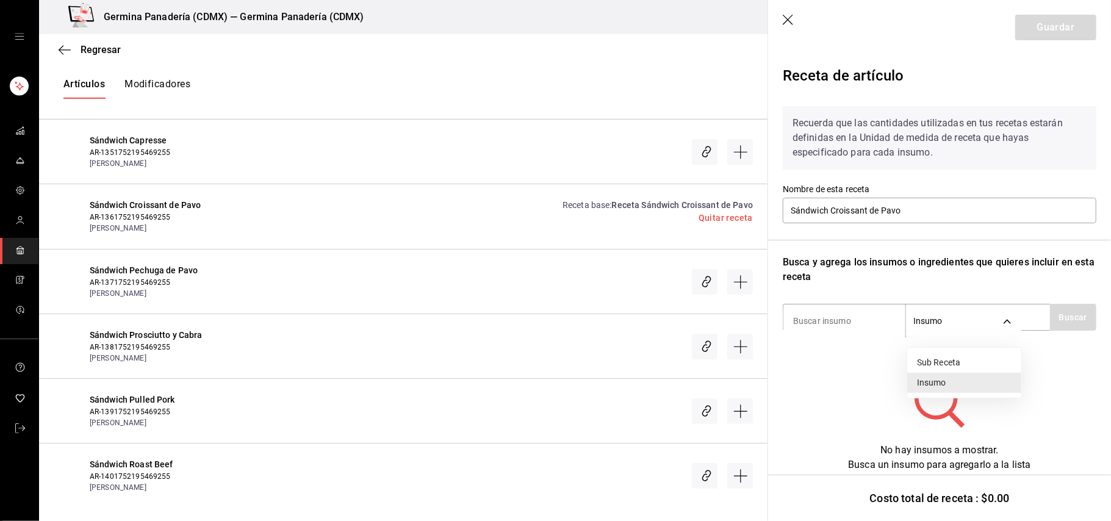
click at [846, 326] on div at bounding box center [555, 260] width 1111 height 521
click at [846, 322] on input at bounding box center [845, 321] width 122 height 26
type input "boli"
click at [1075, 311] on button "Buscar" at bounding box center [1073, 317] width 46 height 27
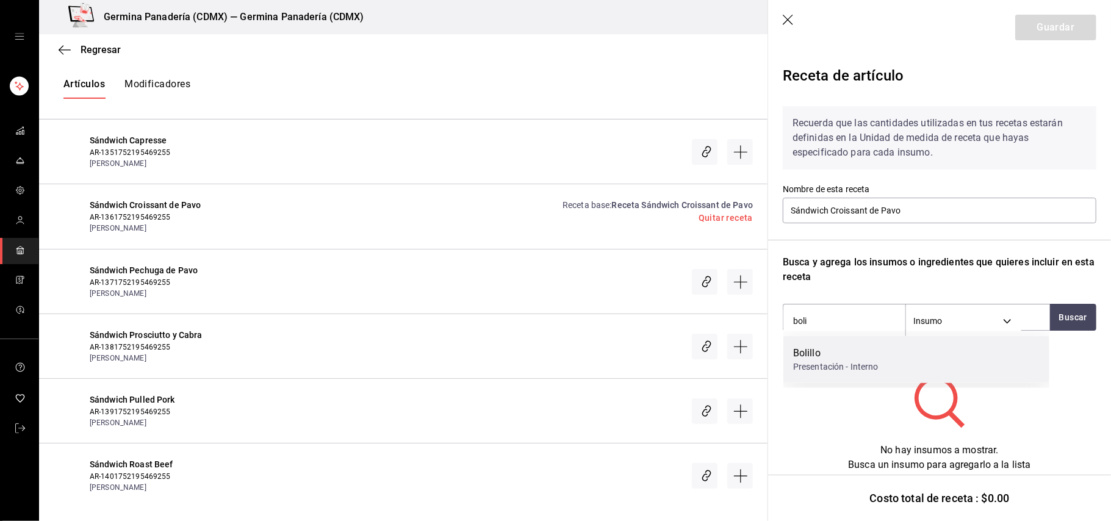
click at [893, 352] on div "Bolillo Presentación - Interno" at bounding box center [917, 359] width 266 height 47
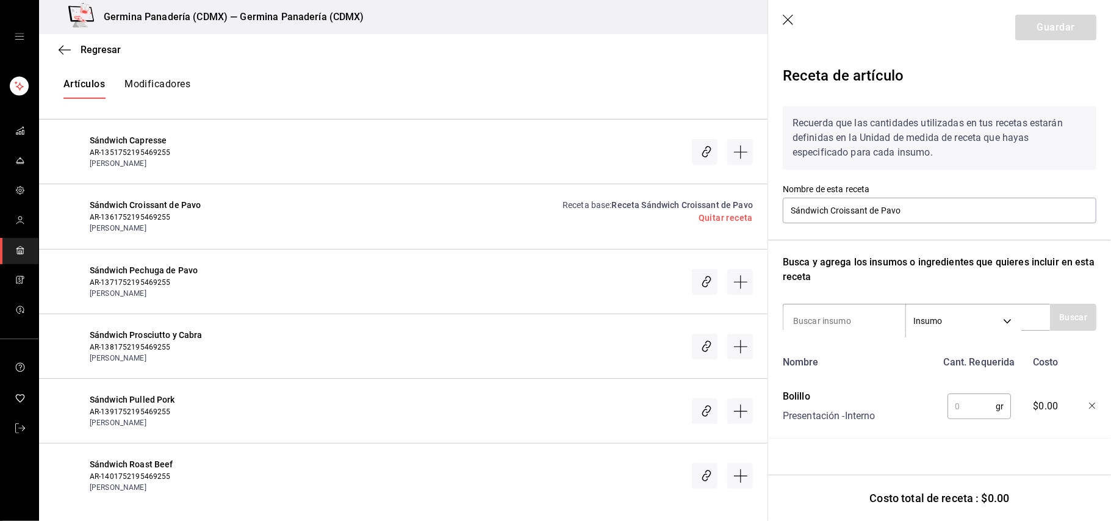
click at [969, 403] on input "text" at bounding box center [972, 406] width 48 height 24
click at [857, 321] on input at bounding box center [845, 321] width 122 height 26
click at [983, 406] on input "195" at bounding box center [972, 406] width 48 height 24
type input "1"
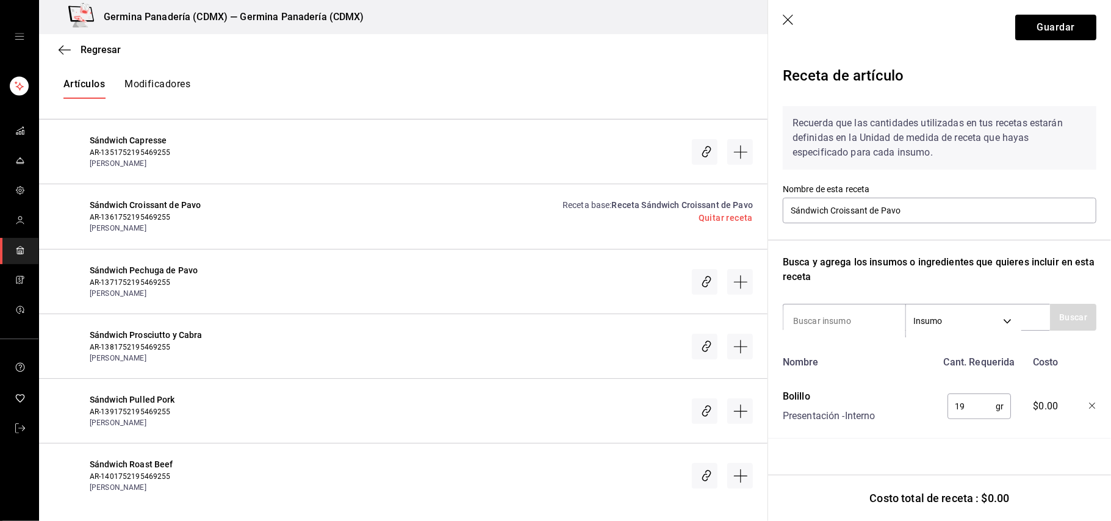
type input "195"
click at [860, 316] on input at bounding box center [845, 321] width 122 height 26
click at [1065, 327] on button "Buscar" at bounding box center [1073, 317] width 46 height 27
click at [1075, 318] on button "Buscar" at bounding box center [1073, 317] width 46 height 27
click at [1075, 317] on button "Buscar" at bounding box center [1073, 317] width 46 height 27
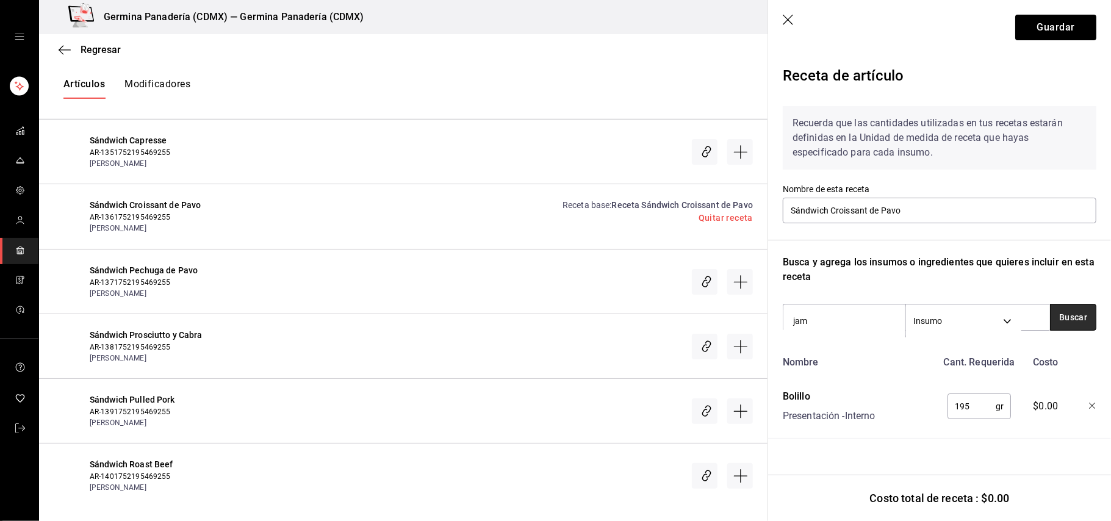
click at [1075, 317] on button "Buscar" at bounding box center [1073, 317] width 46 height 27
type input "j"
click at [1072, 314] on button "Buscar" at bounding box center [1073, 317] width 46 height 27
type input "p"
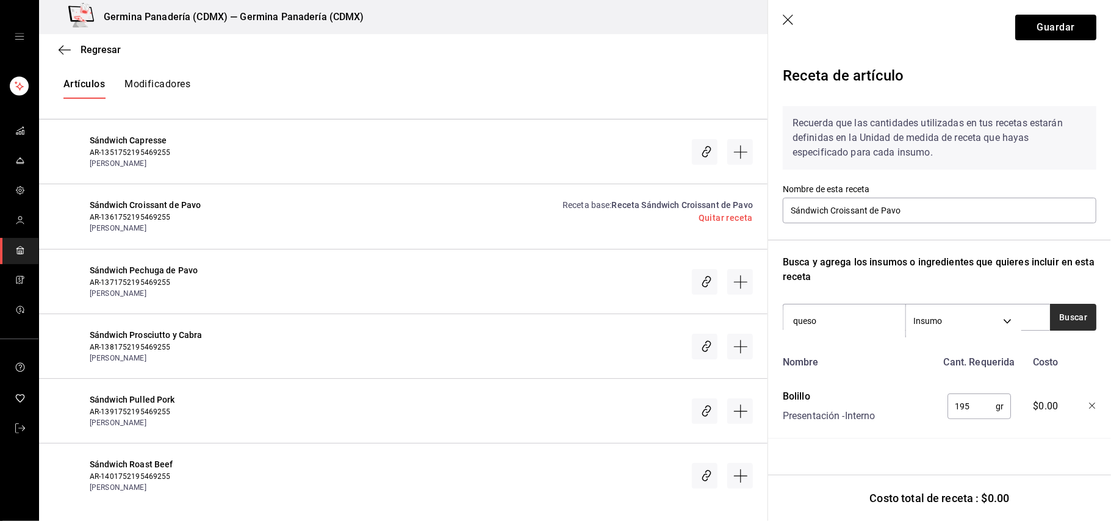
type input "queso"
click at [1062, 321] on button "Buscar" at bounding box center [1073, 317] width 46 height 27
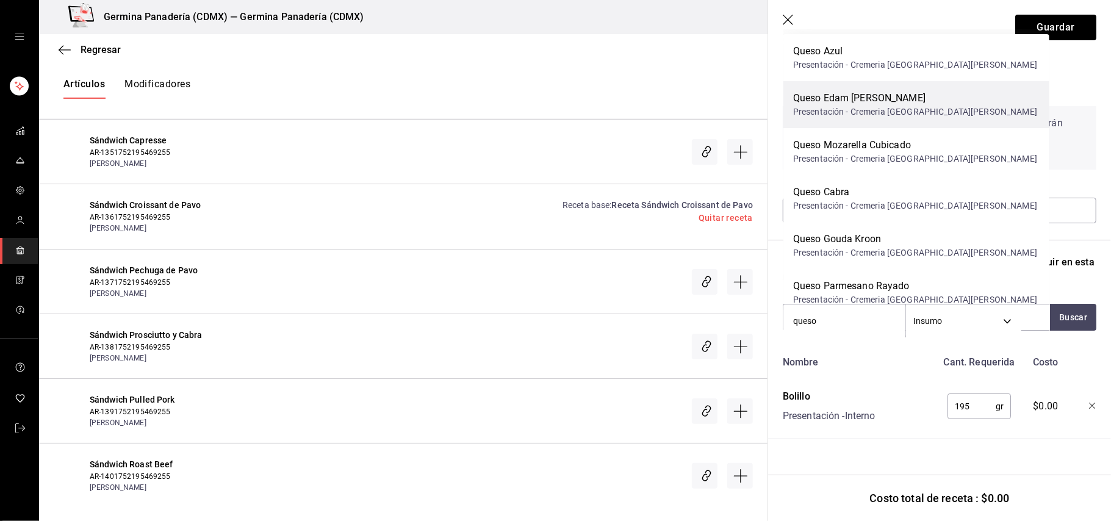
click at [932, 101] on div "Queso Edam [PERSON_NAME] Presentación - Cremeria [GEOGRAPHIC_DATA][PERSON_NAME]" at bounding box center [917, 104] width 266 height 47
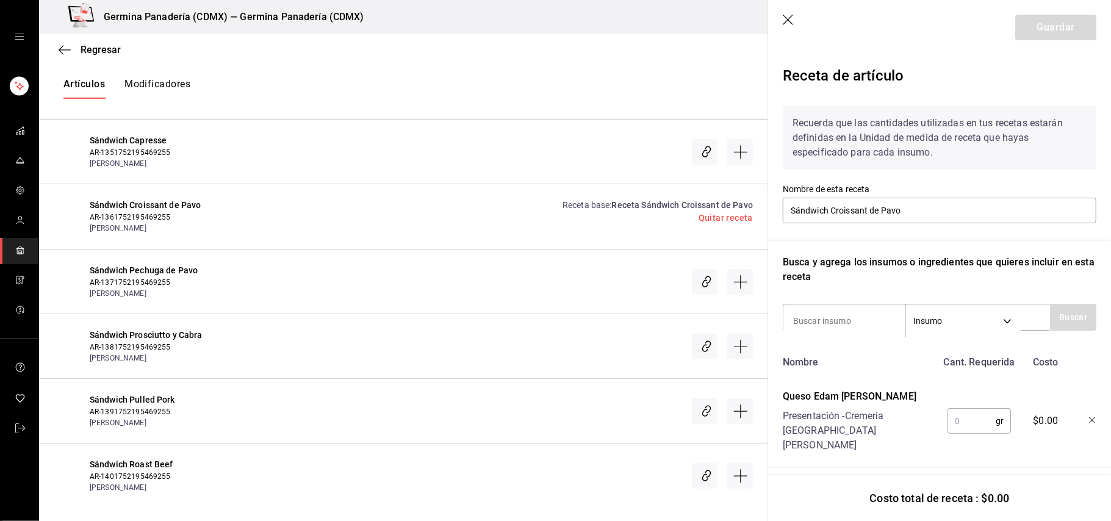
click at [964, 415] on input "text" at bounding box center [972, 421] width 48 height 24
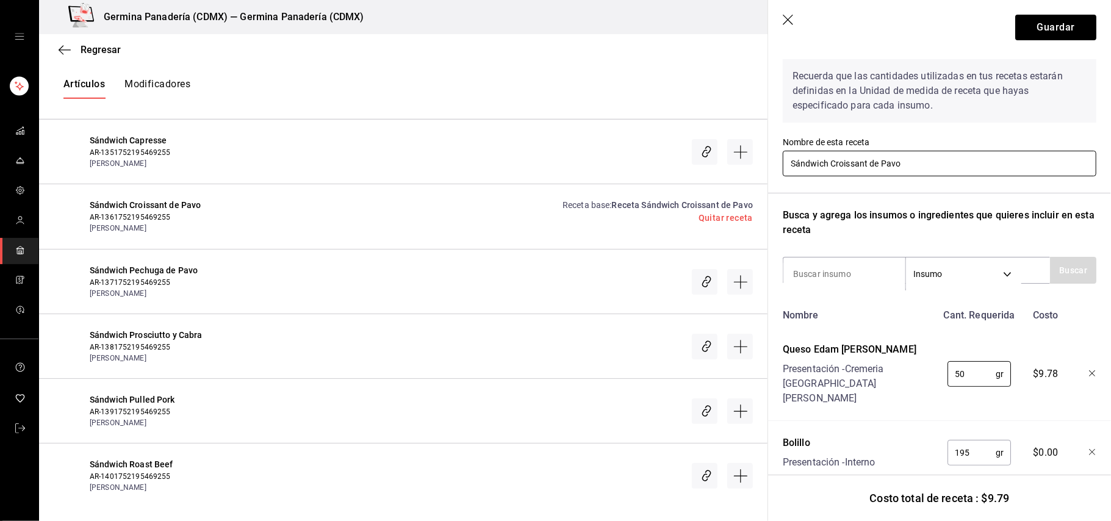
scroll to position [71, 0]
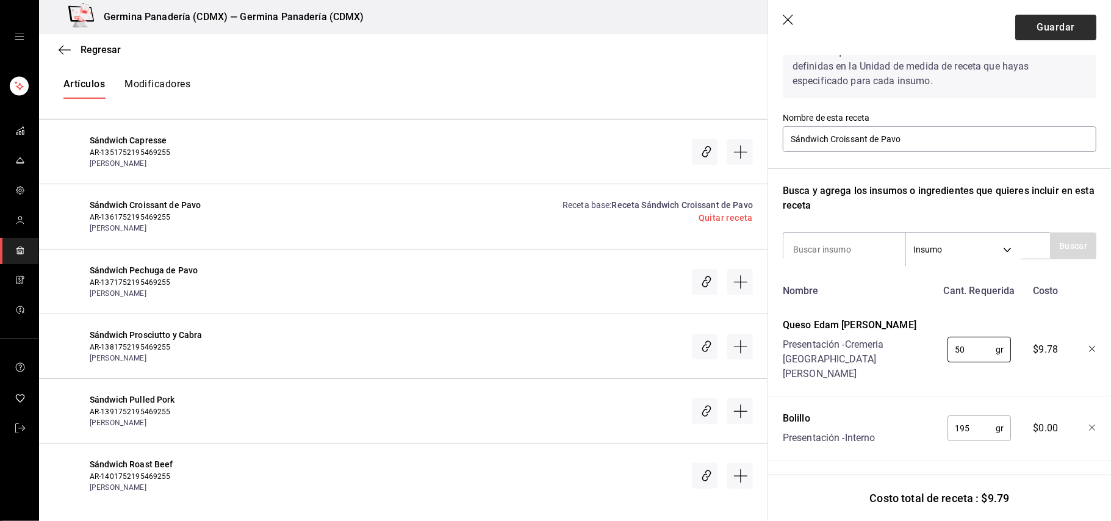
type input "50"
click at [1044, 32] on button "Guardar" at bounding box center [1055, 28] width 81 height 26
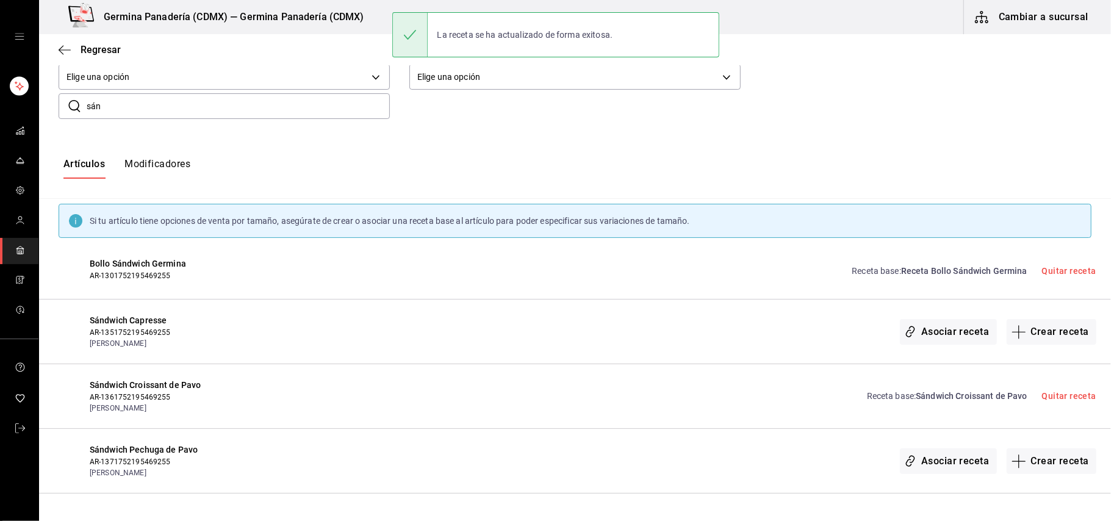
scroll to position [0, 0]
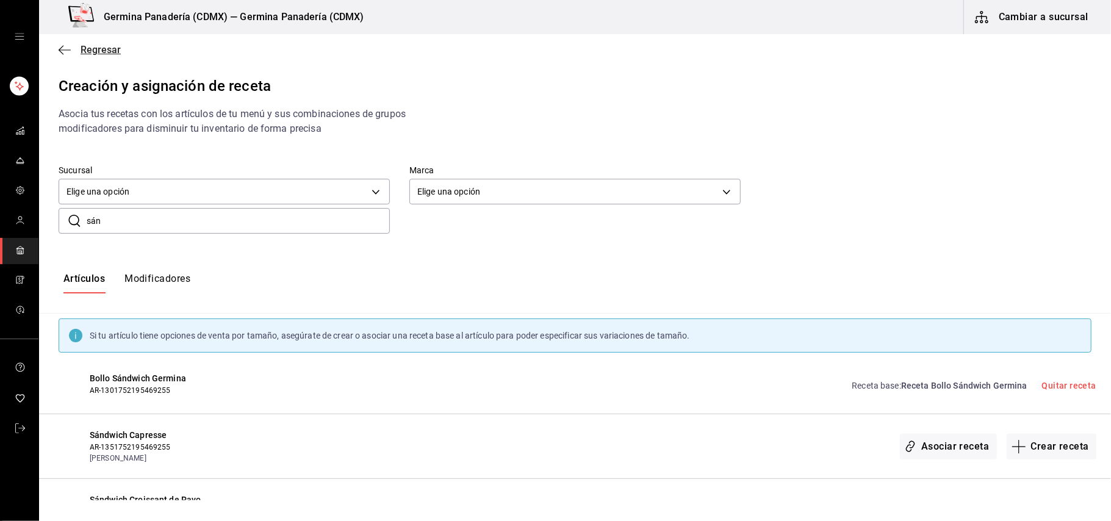
click at [90, 52] on span "Regresar" at bounding box center [101, 50] width 40 height 12
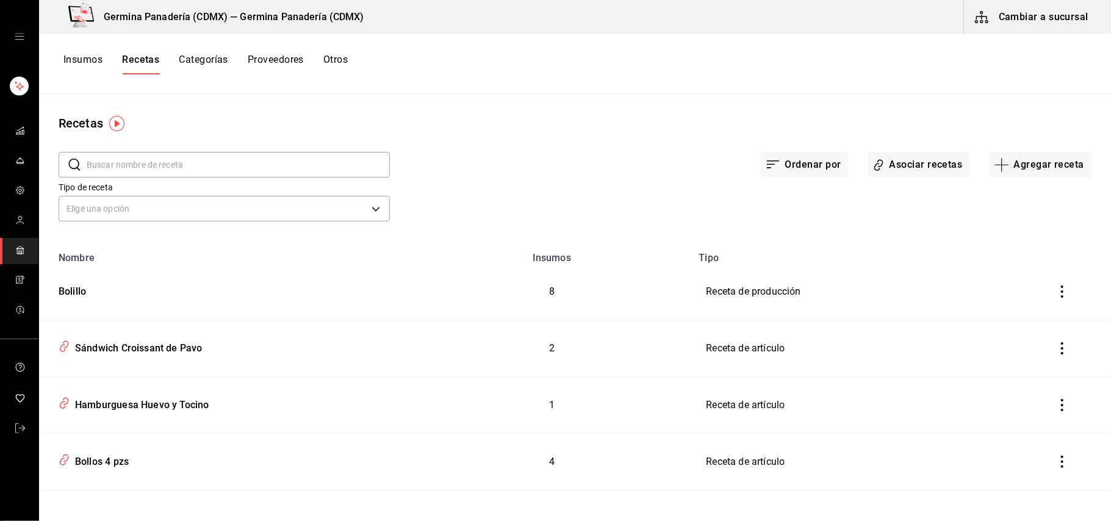
click at [84, 59] on button "Insumos" at bounding box center [82, 64] width 39 height 21
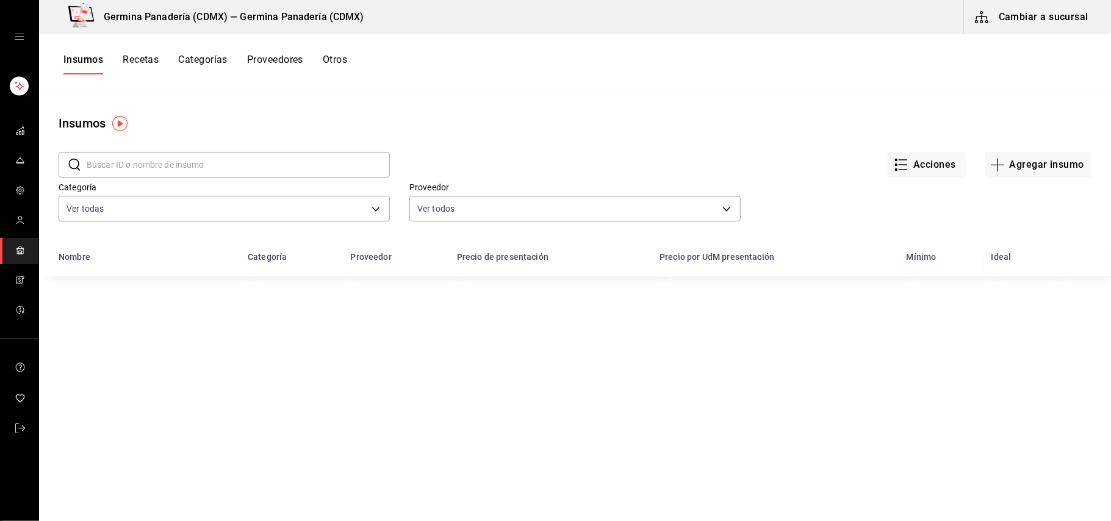
click at [218, 164] on input "text" at bounding box center [238, 165] width 303 height 24
type input "boli"
click at [84, 296] on div "Bolillo" at bounding box center [86, 295] width 26 height 12
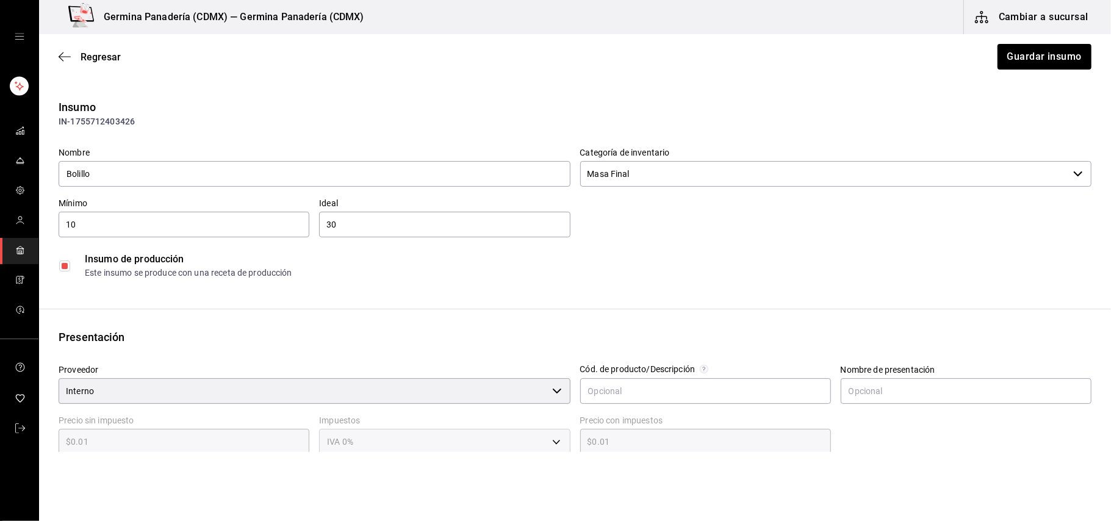
click at [68, 66] on div "Regresar Guardar insumo" at bounding box center [575, 56] width 1072 height 45
click at [69, 61] on icon "button" at bounding box center [65, 56] width 12 height 11
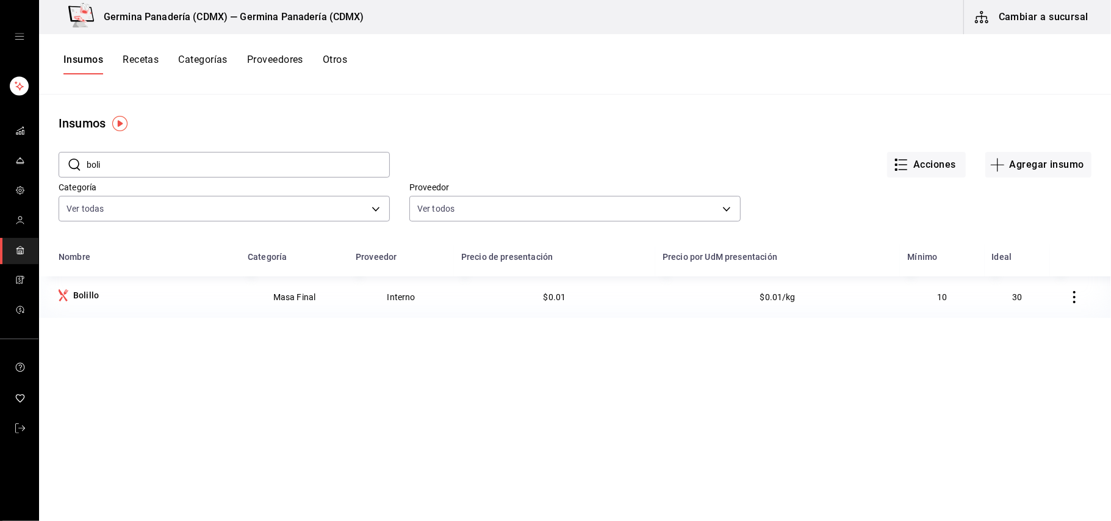
click at [147, 54] on button "Recetas" at bounding box center [141, 64] width 36 height 21
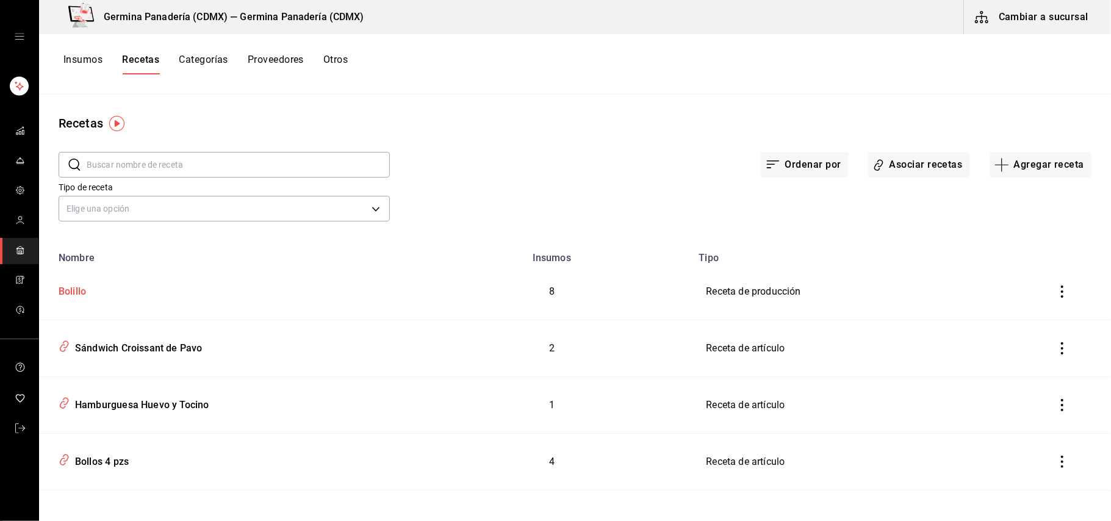
click at [96, 289] on div "Bolillo" at bounding box center [226, 289] width 344 height 19
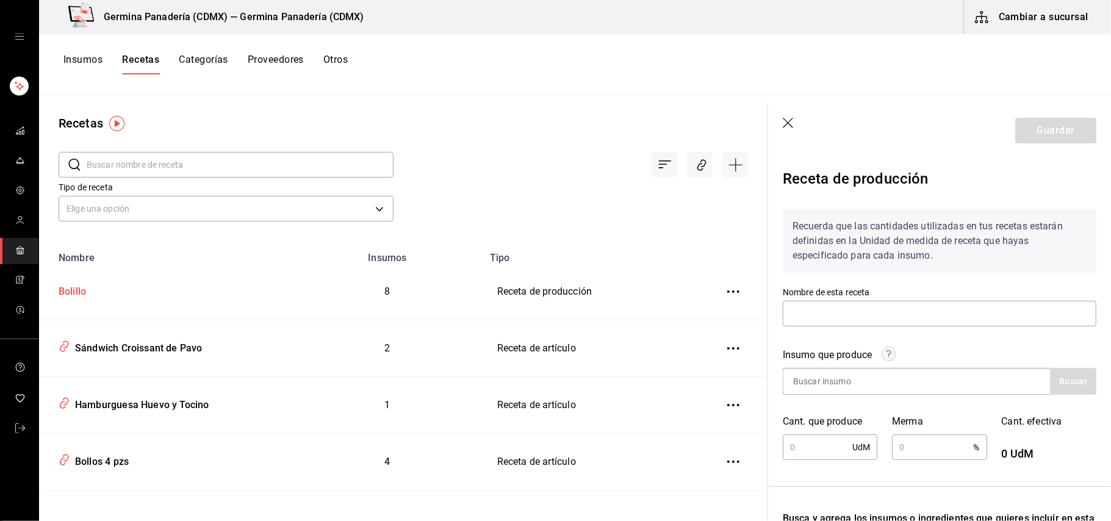
type input "Bolillo"
type input "3,956"
type input "0.1"
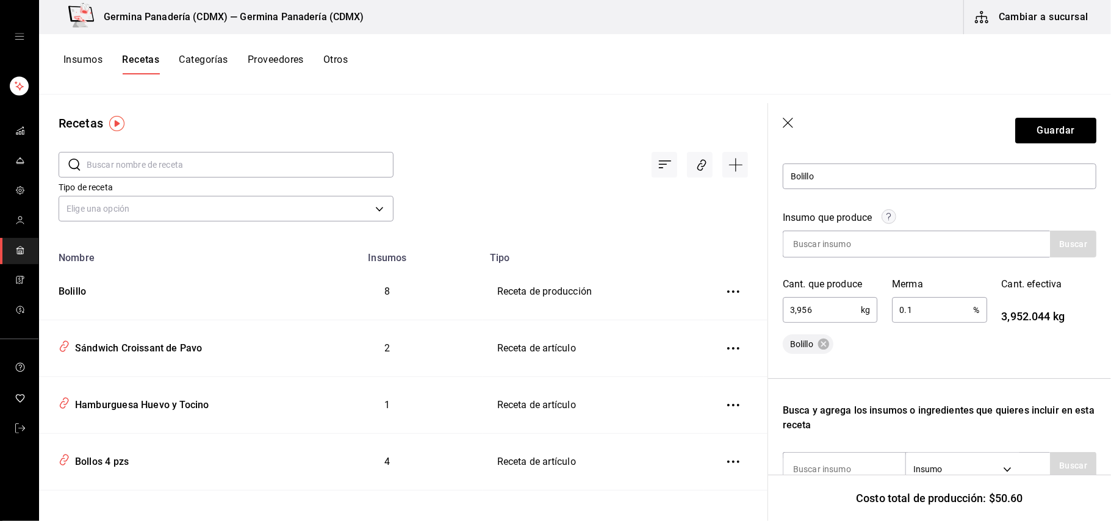
scroll to position [138, 0]
click at [836, 296] on div "Cant. que produce 3,956 kg ​" at bounding box center [822, 293] width 109 height 62
click at [836, 305] on input "3,956" at bounding box center [822, 309] width 78 height 24
click at [995, 343] on div "Bolillo" at bounding box center [940, 344] width 314 height 20
click at [834, 311] on input "3.95" at bounding box center [822, 309] width 78 height 24
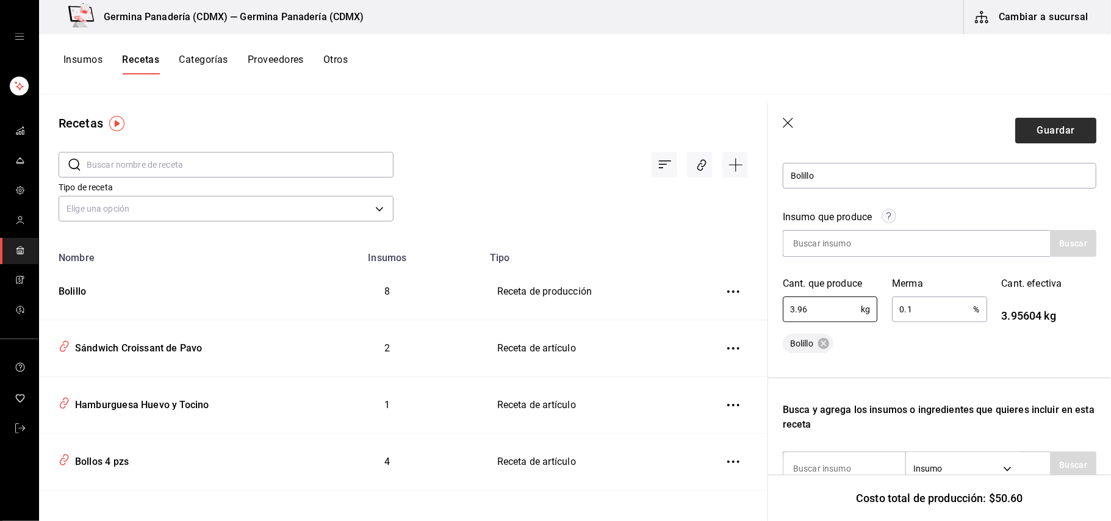
type input "3.96"
click at [1059, 137] on button "Guardar" at bounding box center [1055, 131] width 81 height 26
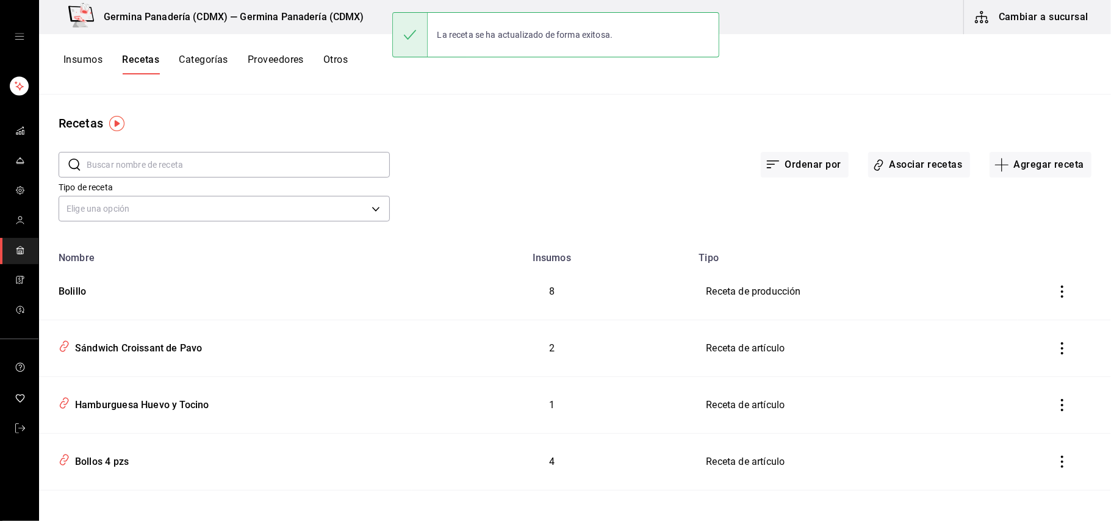
click at [147, 62] on button "Recetas" at bounding box center [140, 64] width 37 height 21
click at [906, 164] on button "Asociar recetas" at bounding box center [919, 165] width 102 height 26
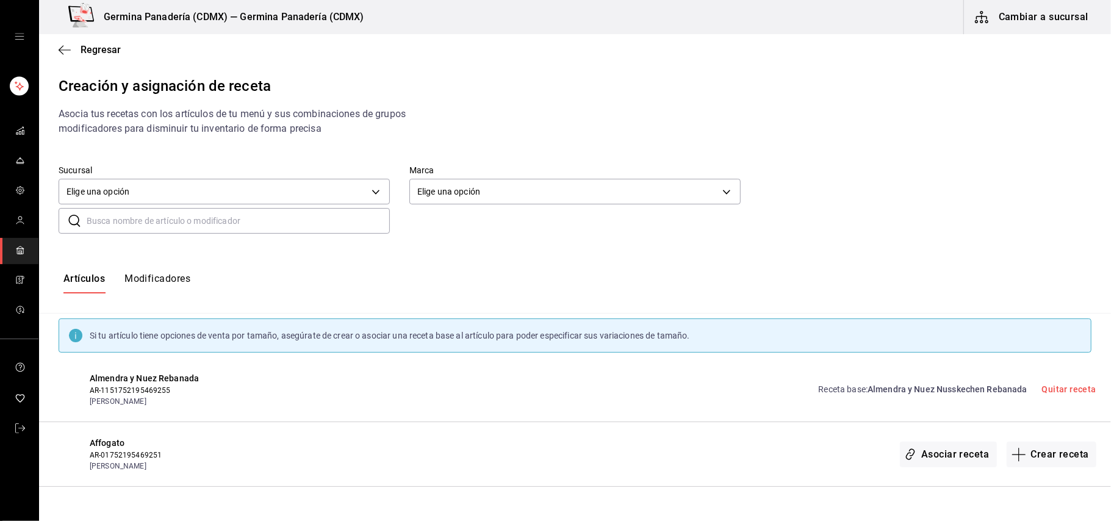
click at [227, 218] on input "text" at bounding box center [238, 221] width 303 height 24
click at [182, 223] on input "[DEMOGRAPHIC_DATA]" at bounding box center [238, 221] width 303 height 24
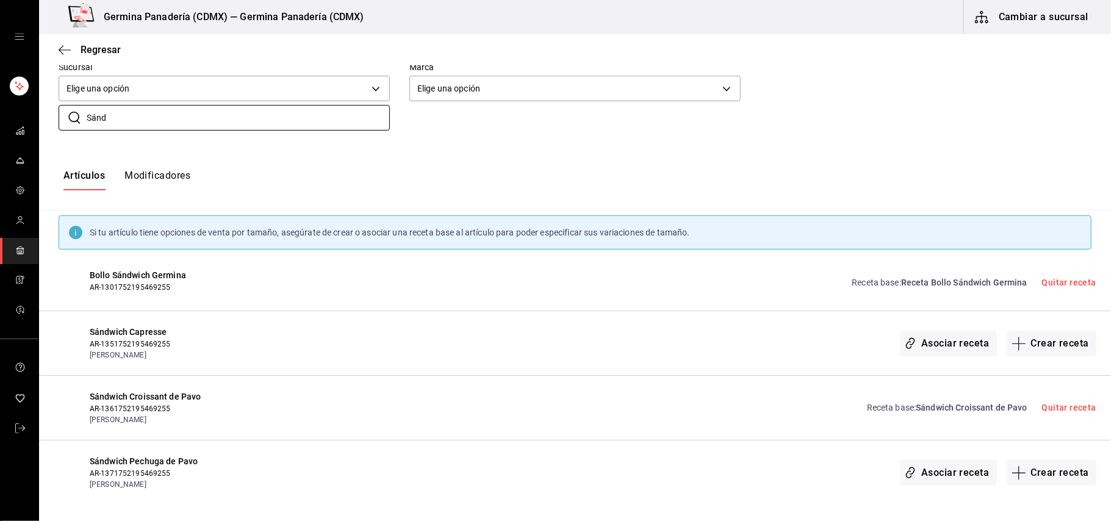
type input "Sánd"
click at [455, 284] on div "Receta base : Receta Bollo Sándwich Germina Quitar receta" at bounding box center [709, 282] width 774 height 27
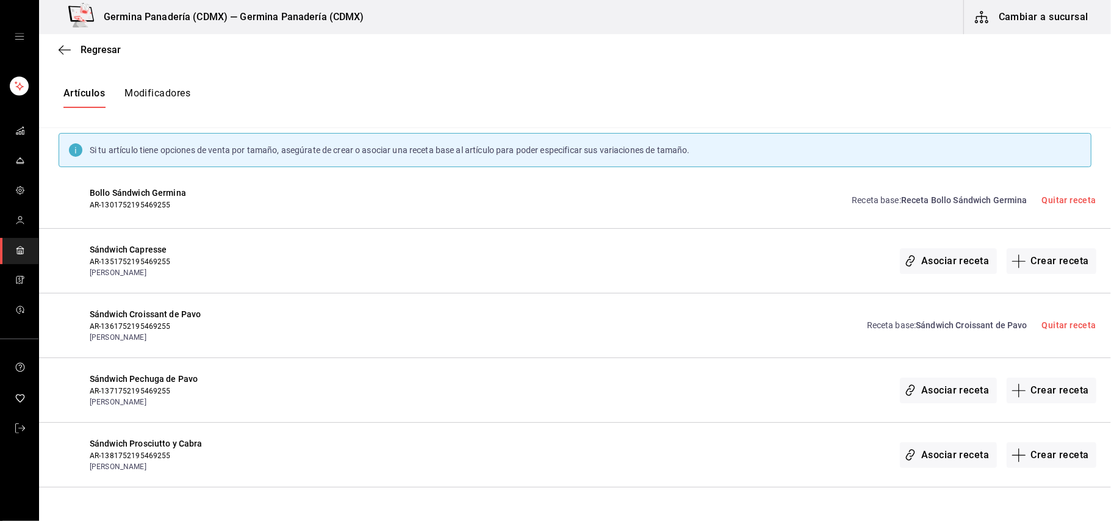
scroll to position [189, 0]
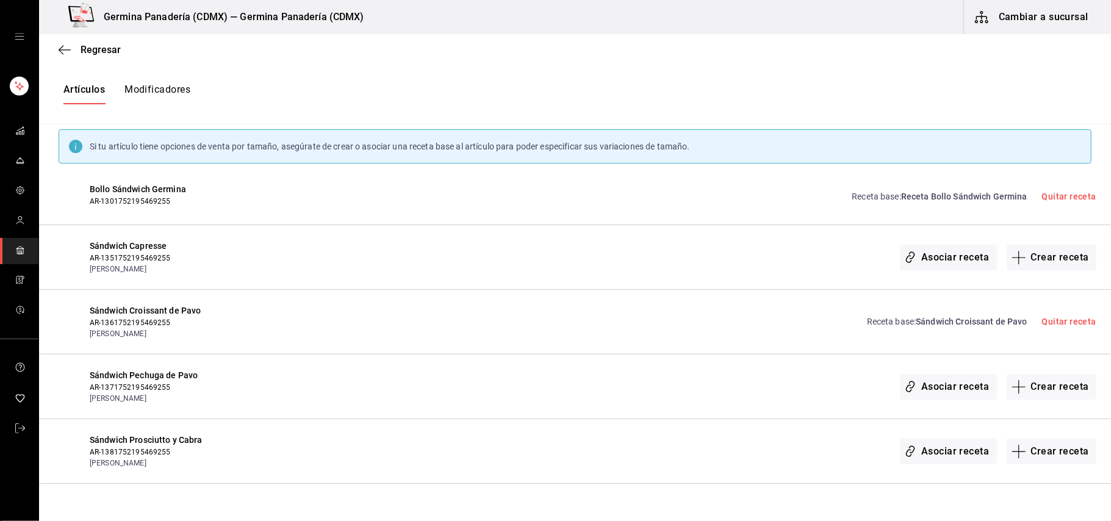
click at [137, 377] on span "Sándwich Pechuga de Pavo" at bounding box center [206, 375] width 233 height 13
click at [137, 378] on span "Sándwich Pechuga de Pavo" at bounding box center [206, 375] width 233 height 13
click at [292, 393] on span "[PERSON_NAME]" at bounding box center [206, 398] width 233 height 11
click at [941, 381] on button "Asociar receta" at bounding box center [948, 387] width 96 height 26
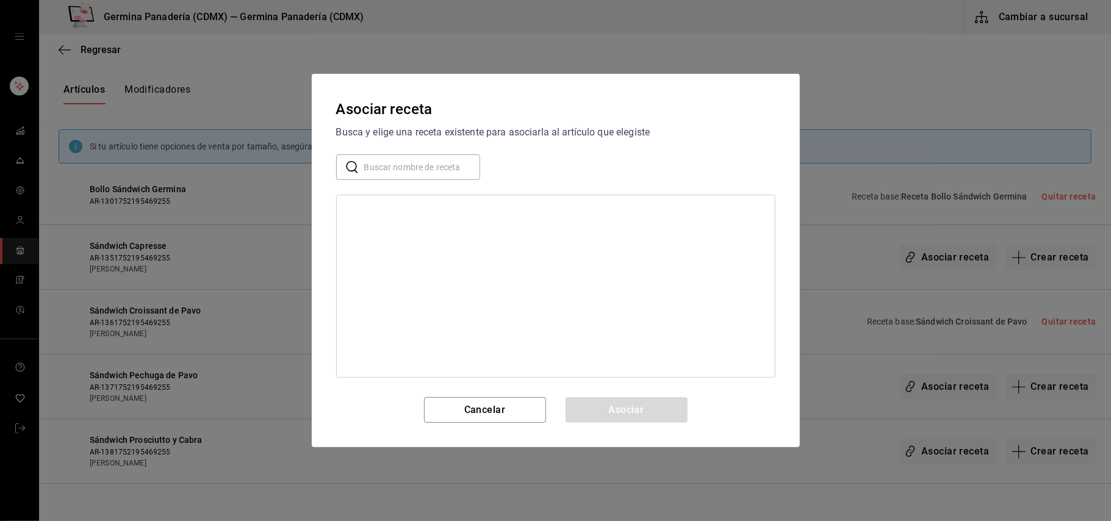
click at [504, 425] on div "Asociar receta Busca y elige una receta existente para asociarla al artículo qu…" at bounding box center [556, 260] width 488 height 373
click at [506, 410] on button "Cancelar" at bounding box center [485, 410] width 122 height 26
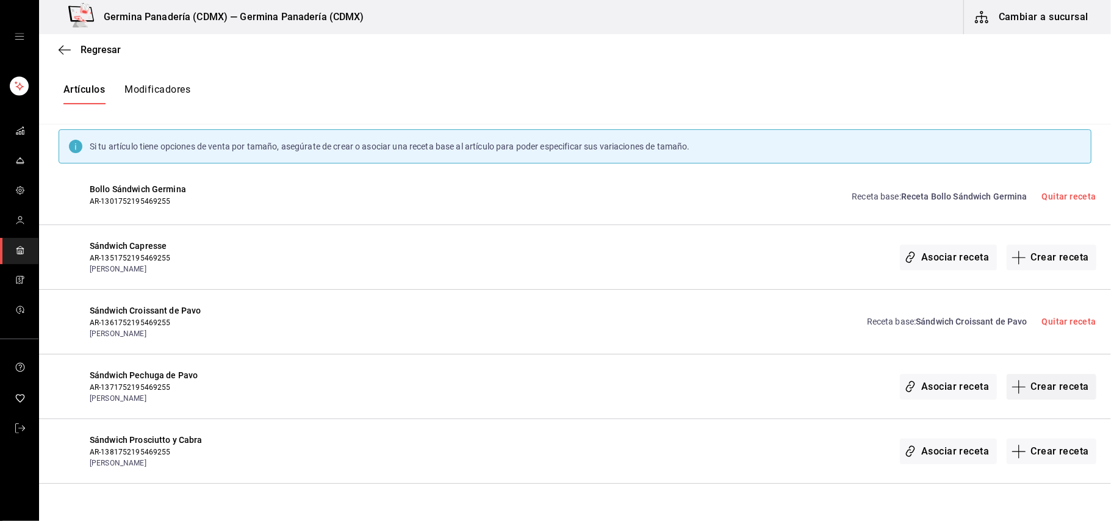
click at [1062, 388] on button "Crear receta" at bounding box center [1052, 387] width 90 height 26
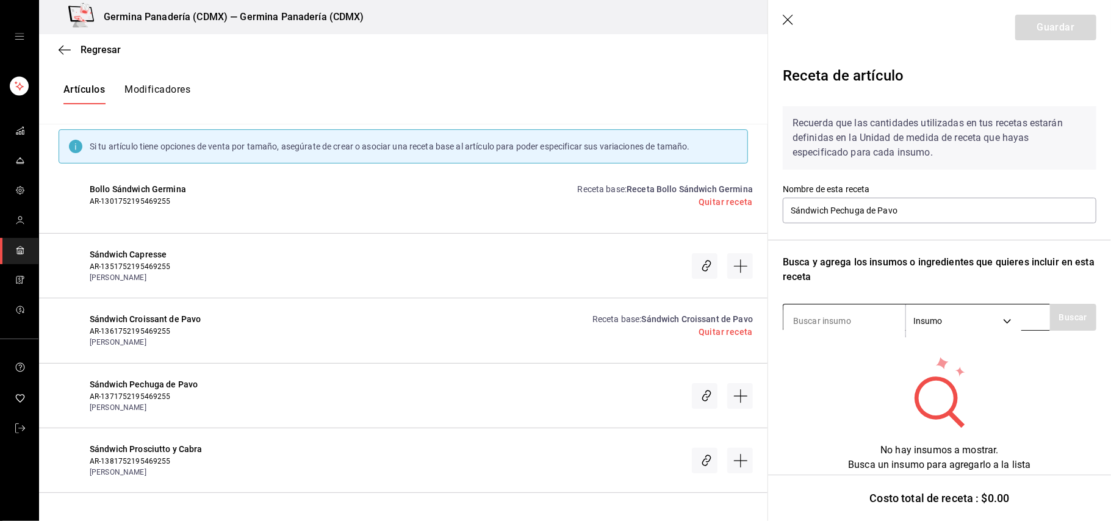
click at [847, 311] on input at bounding box center [845, 321] width 122 height 26
type input "boli"
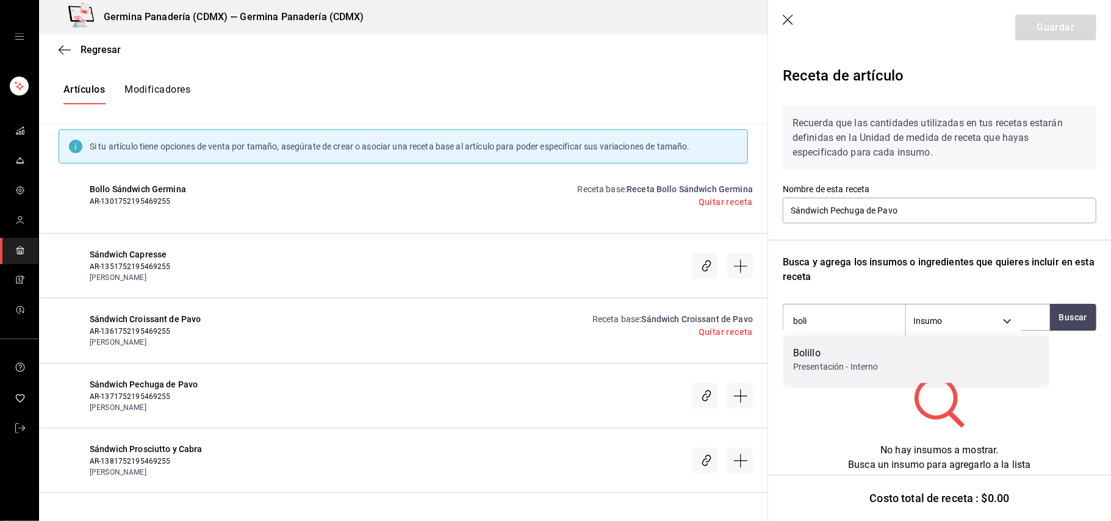
click at [836, 362] on div "Presentación - Interno" at bounding box center [835, 367] width 85 height 13
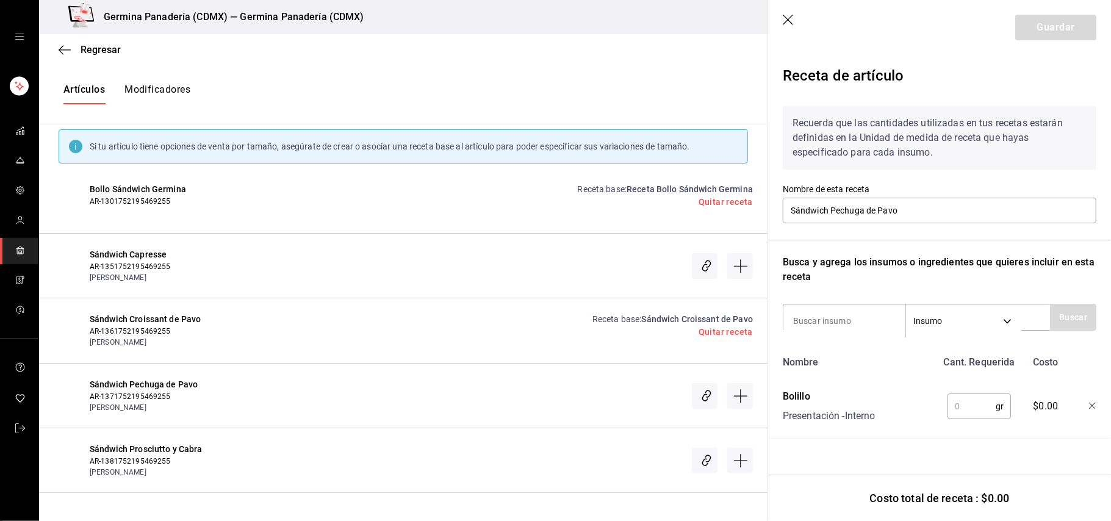
click at [978, 408] on input "text" at bounding box center [972, 406] width 48 height 24
type input "195"
click at [857, 323] on input at bounding box center [845, 321] width 122 height 26
type input "queso eda"
click at [1087, 308] on button "Buscar" at bounding box center [1073, 317] width 46 height 27
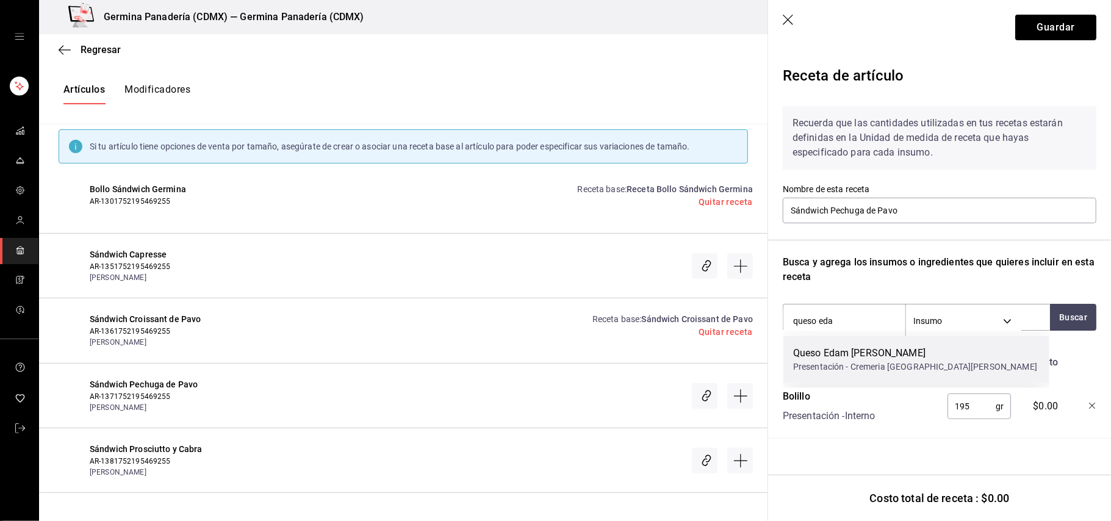
click at [904, 352] on div "Queso Edam [PERSON_NAME]" at bounding box center [915, 353] width 244 height 15
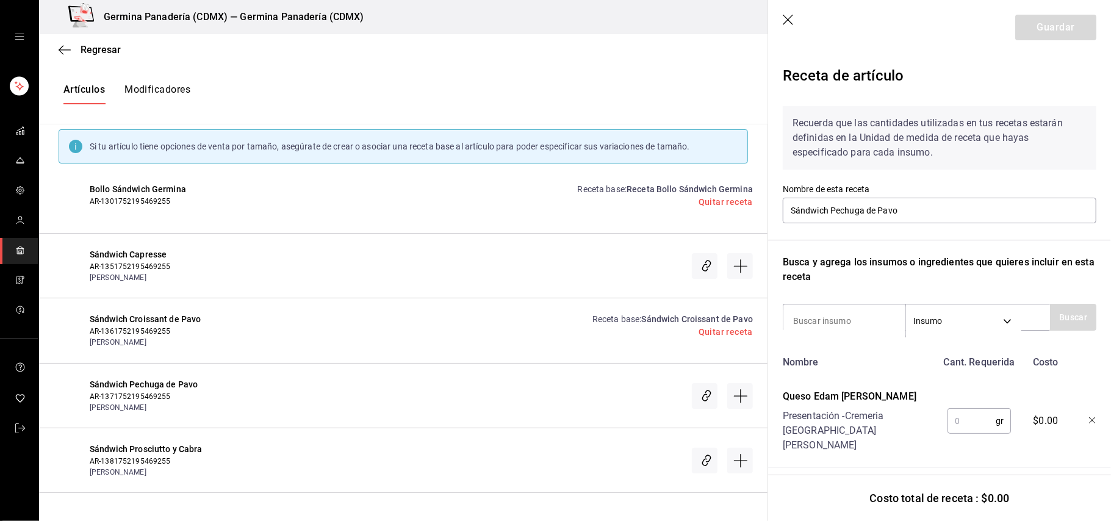
click at [962, 417] on input "text" at bounding box center [972, 421] width 48 height 24
type input "50"
click at [1041, 30] on button "Guardar" at bounding box center [1055, 28] width 81 height 26
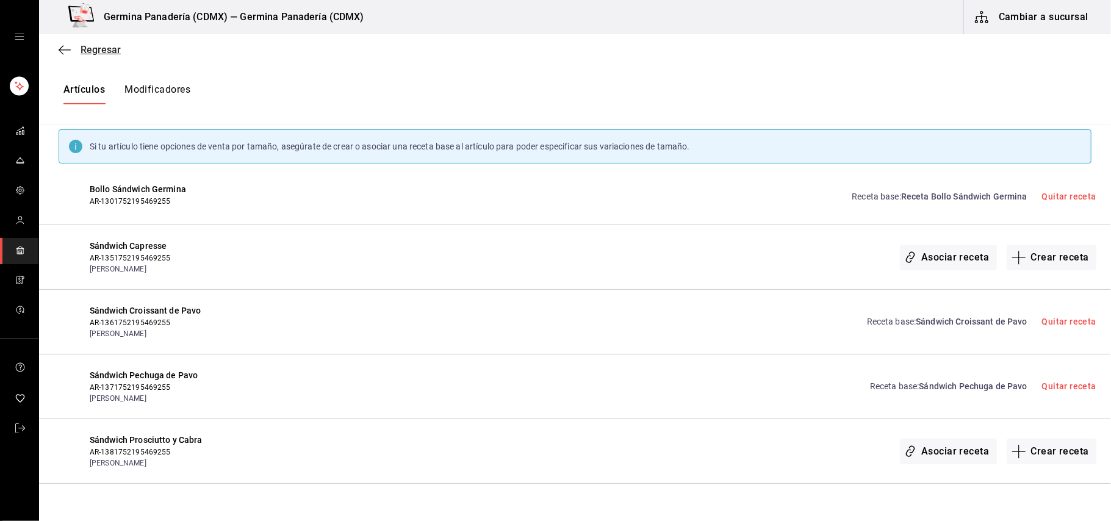
click at [84, 44] on span "Regresar" at bounding box center [101, 50] width 40 height 12
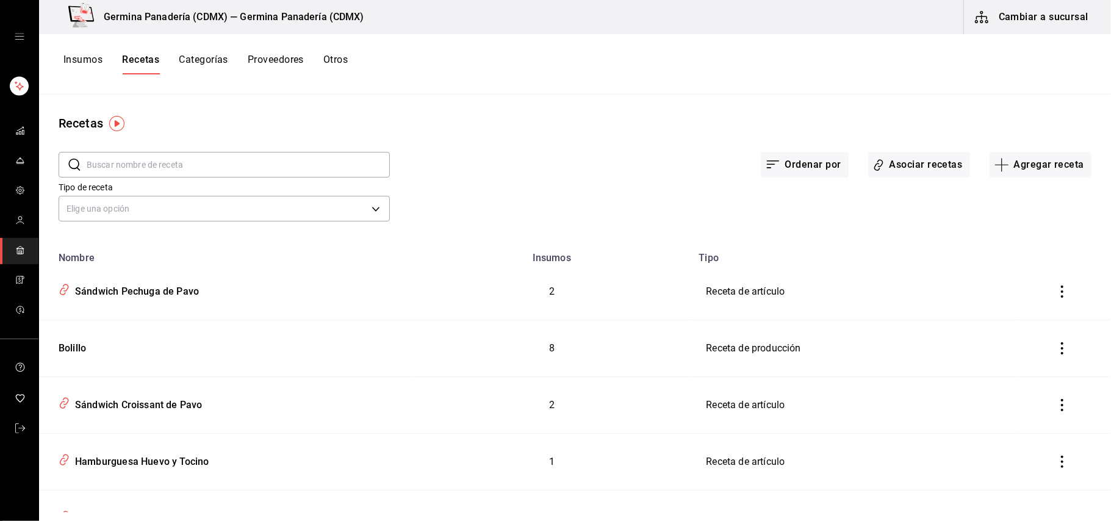
click at [81, 61] on button "Insumos" at bounding box center [82, 64] width 39 height 21
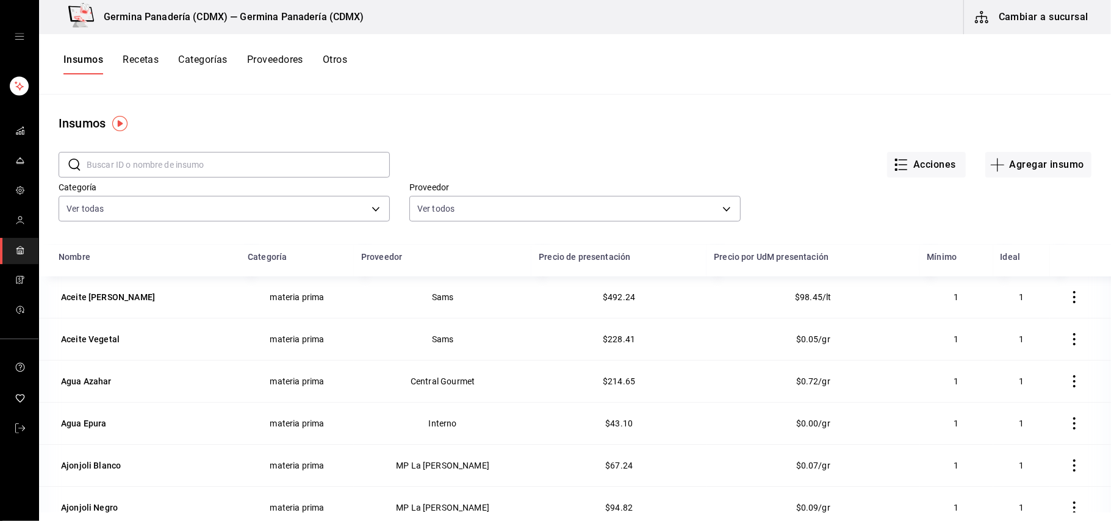
click at [184, 162] on input "text" at bounding box center [238, 165] width 303 height 24
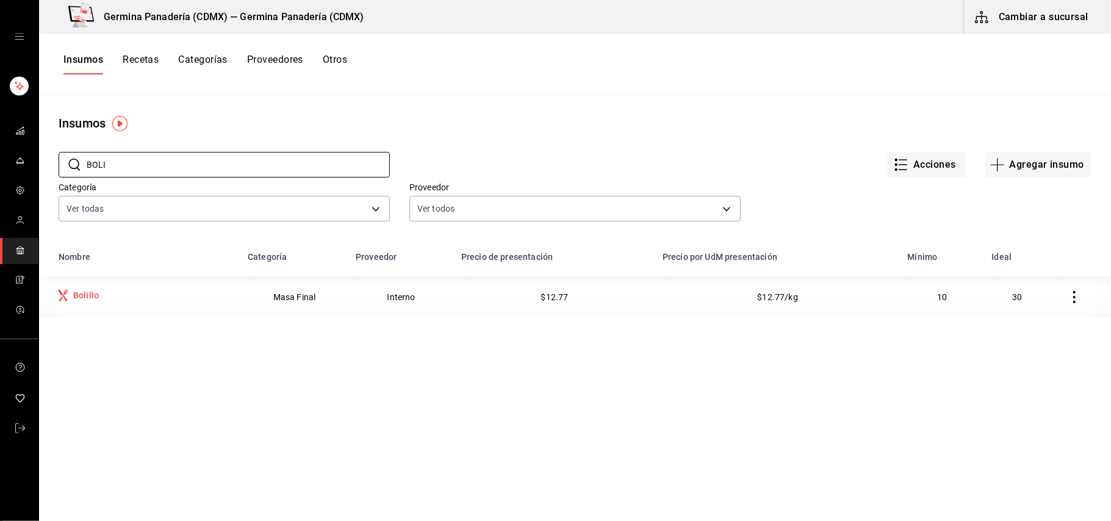
type input "BOLI"
click at [88, 301] on div "Bolillo" at bounding box center [86, 295] width 26 height 12
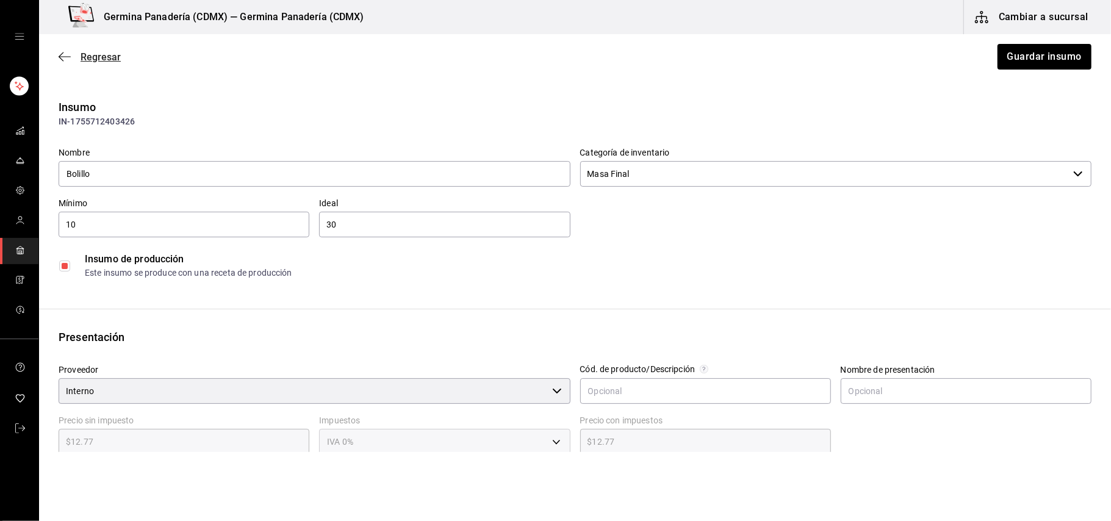
click at [90, 55] on span "Regresar" at bounding box center [101, 57] width 40 height 12
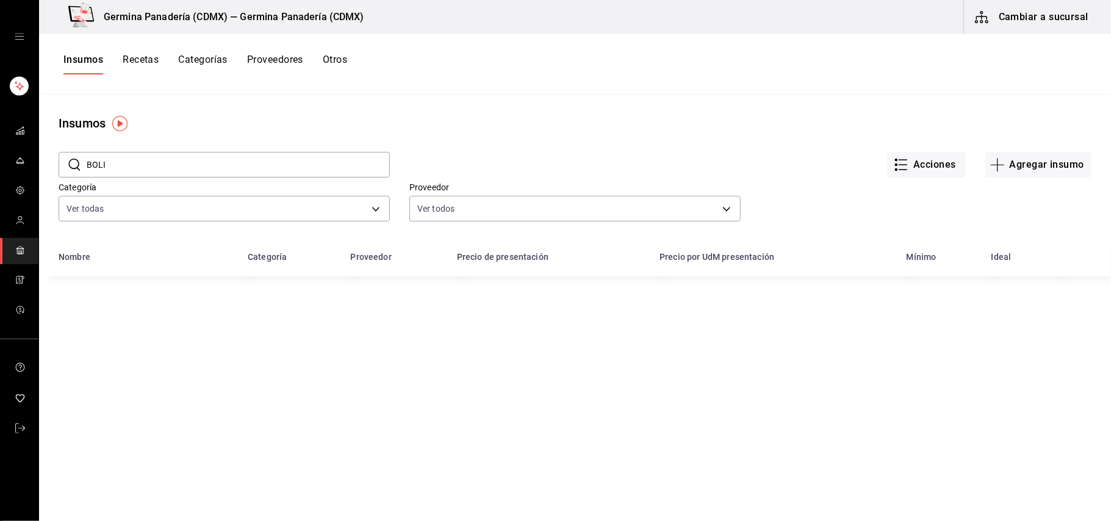
click at [148, 59] on button "Recetas" at bounding box center [141, 64] width 36 height 21
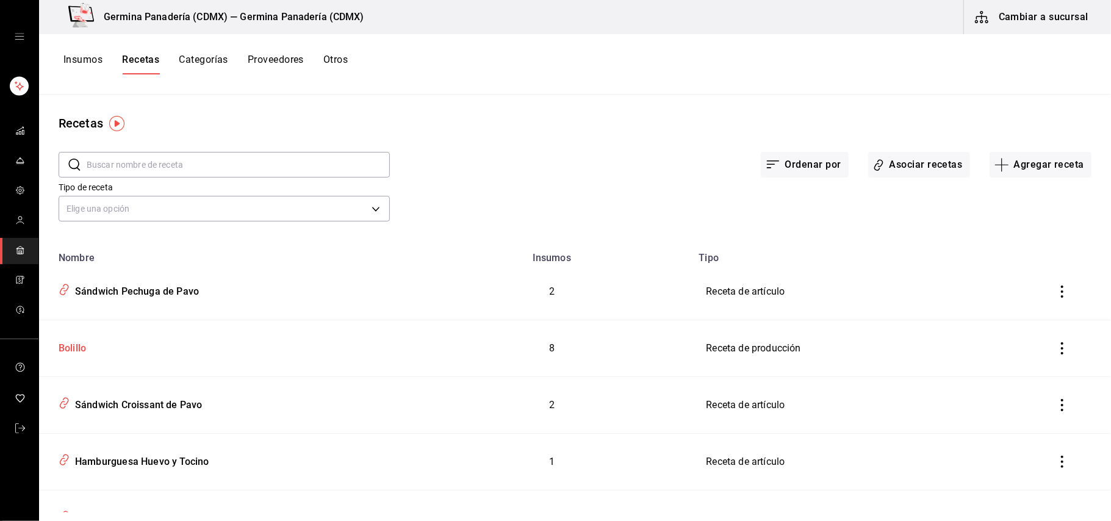
click at [81, 355] on div "Bolillo" at bounding box center [70, 346] width 32 height 19
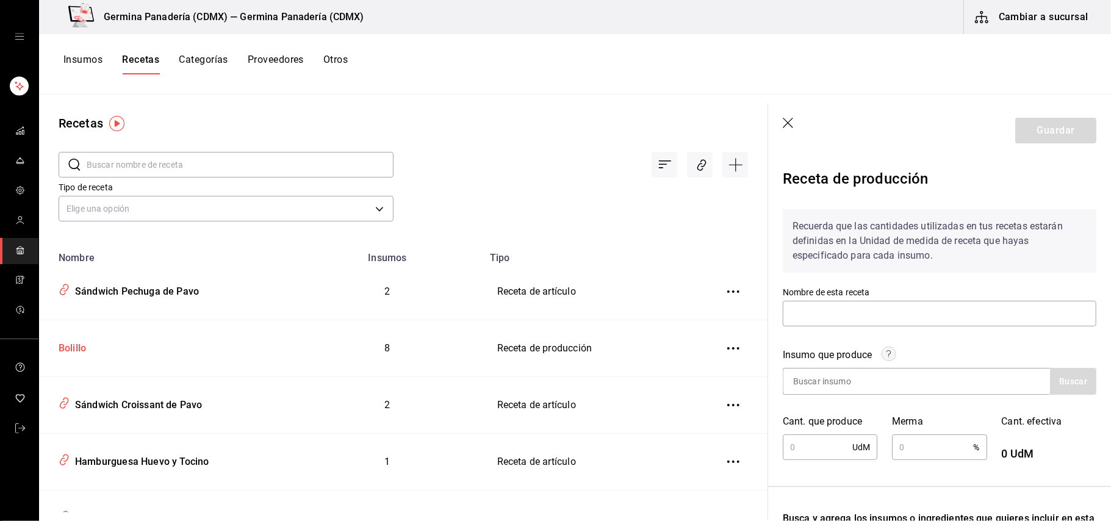
type input "Bolillo"
type input "3.96"
type input "0.1"
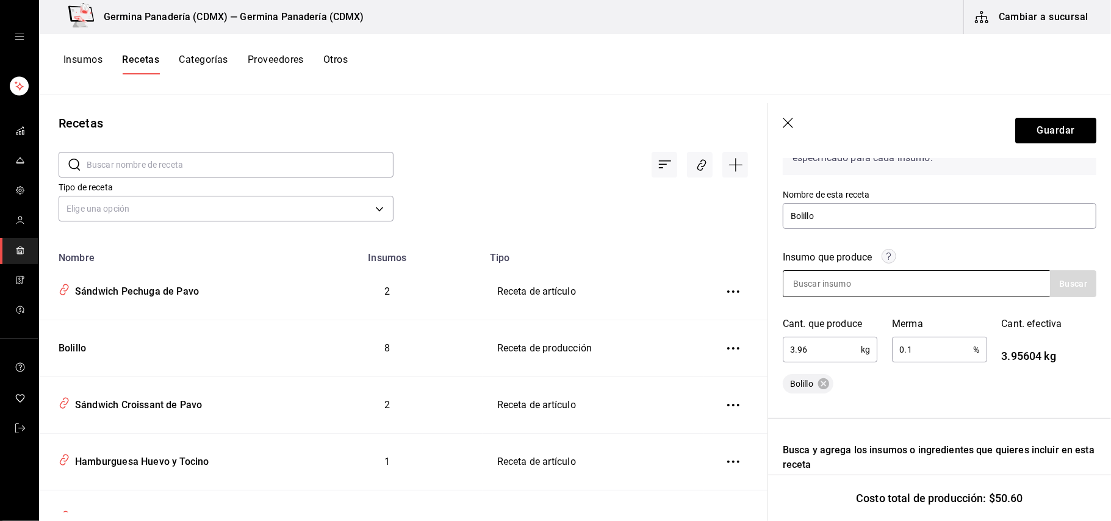
scroll to position [106, 0]
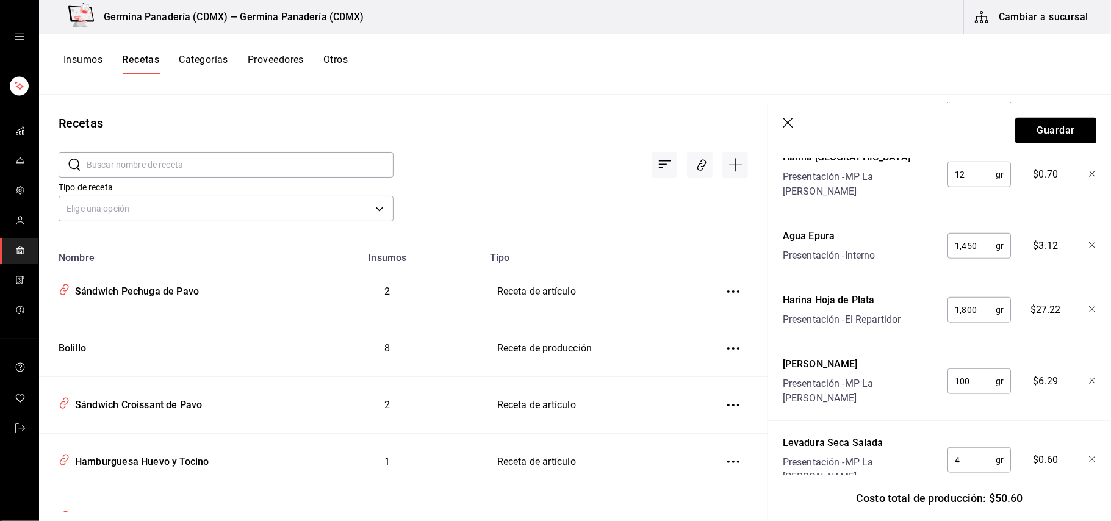
scroll to position [727, 0]
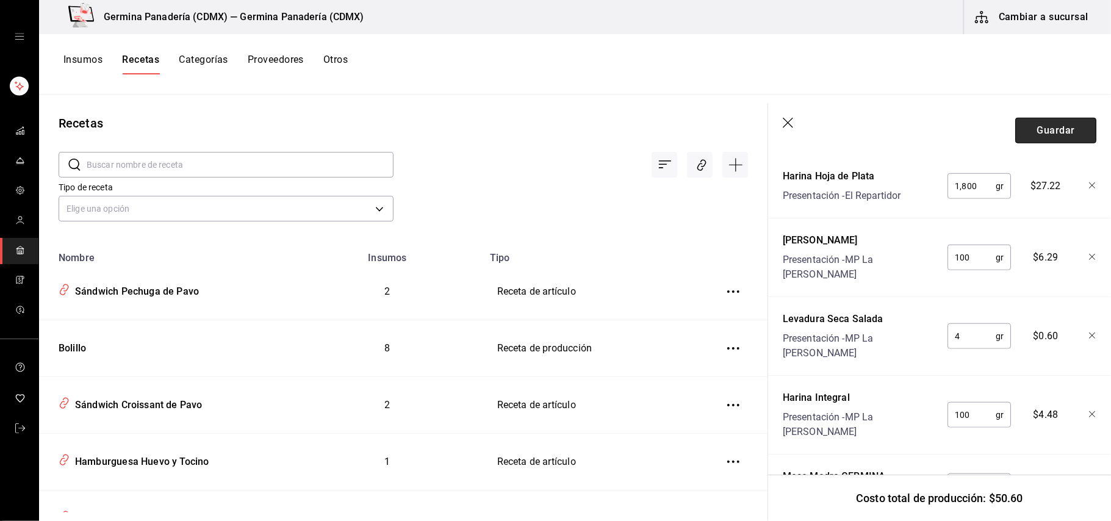
click at [1043, 128] on button "Guardar" at bounding box center [1055, 131] width 81 height 26
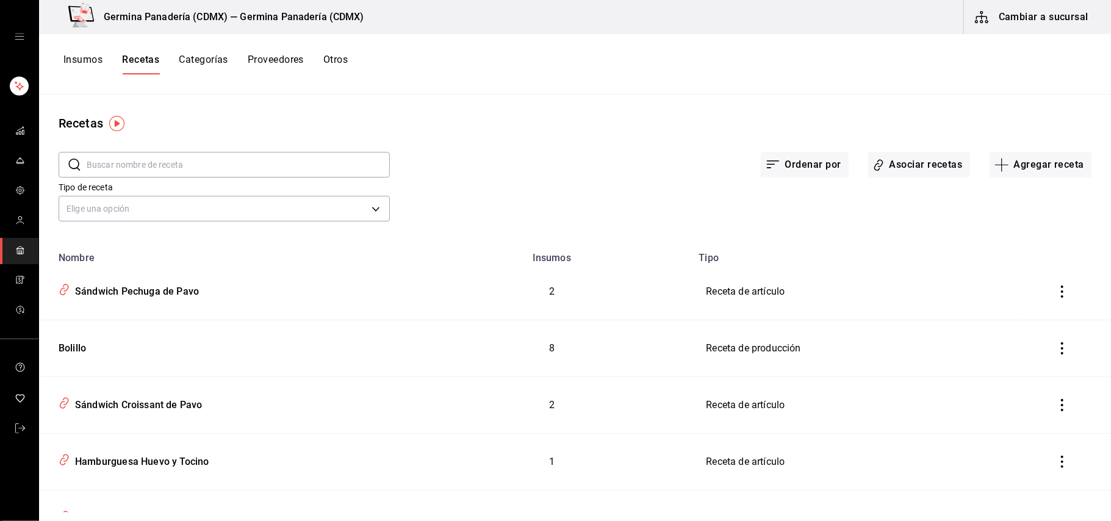
click at [135, 60] on button "Recetas" at bounding box center [140, 64] width 37 height 21
click at [188, 167] on input "text" at bounding box center [238, 165] width 303 height 24
type input "Sánd"
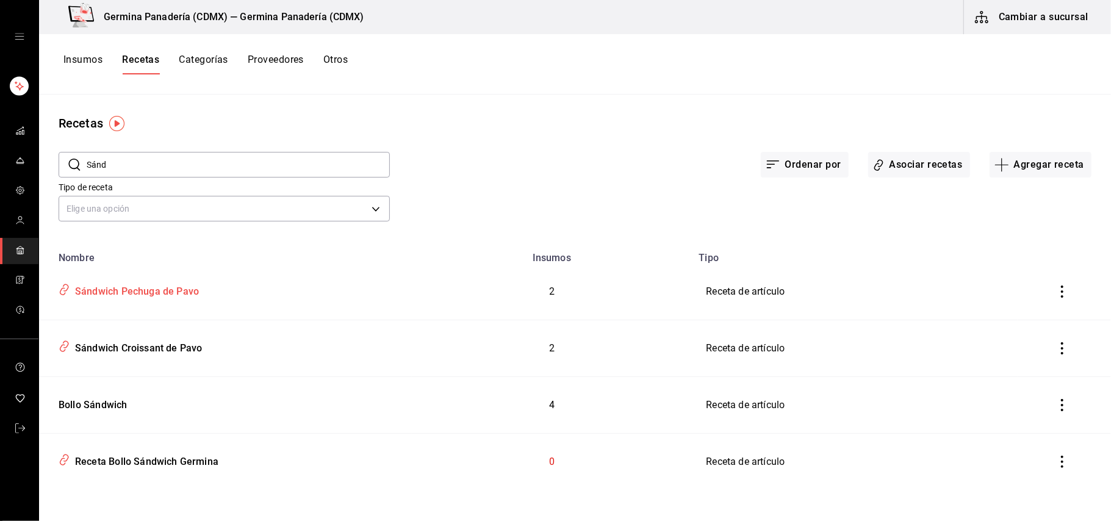
click at [148, 294] on div "Sándwich Pechuga de Pavo" at bounding box center [134, 289] width 129 height 19
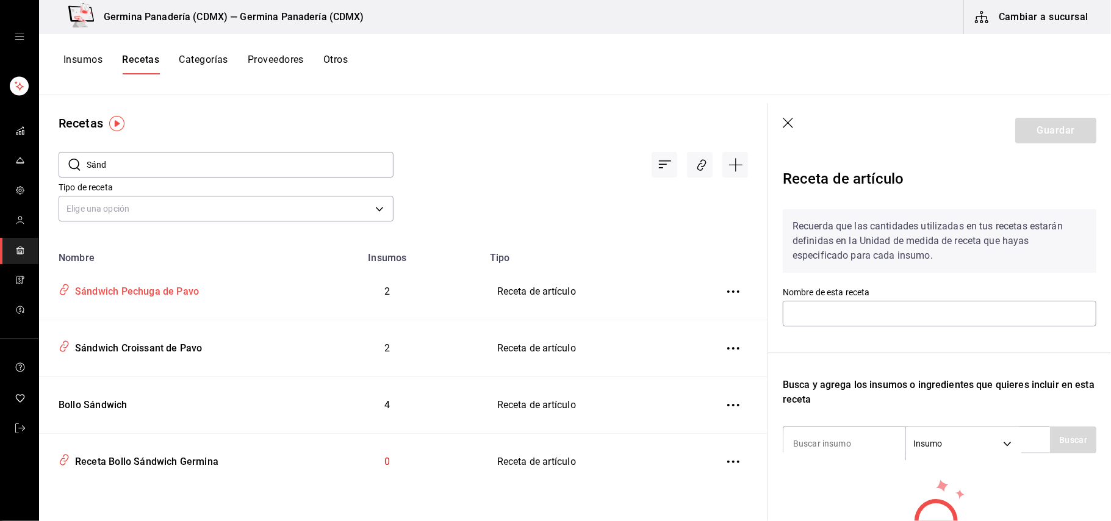
type input "Sándwich Pechuga de Pavo"
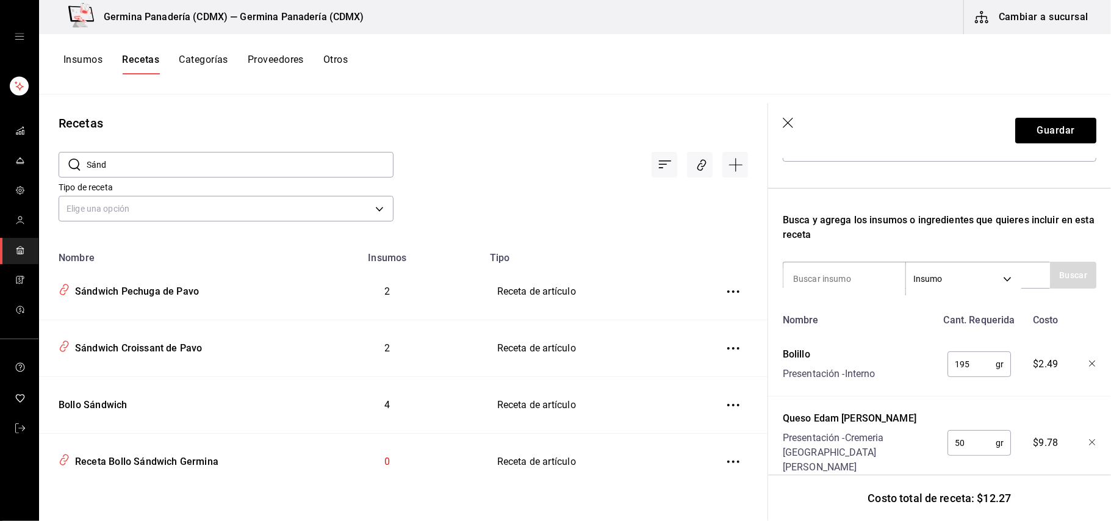
scroll to position [167, 0]
click at [1015, 138] on button "Guardar" at bounding box center [1055, 131] width 81 height 26
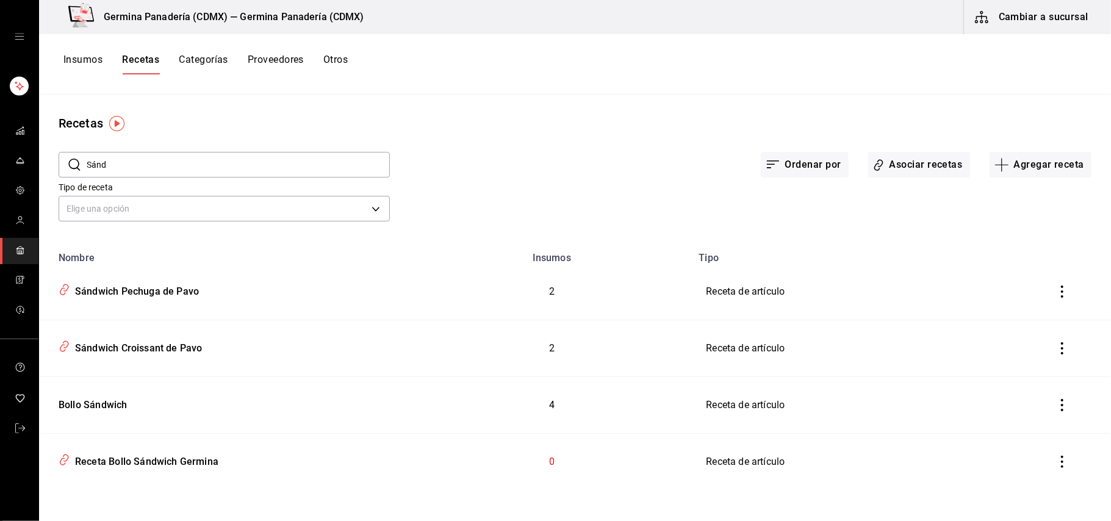
click at [81, 59] on button "Insumos" at bounding box center [82, 64] width 39 height 21
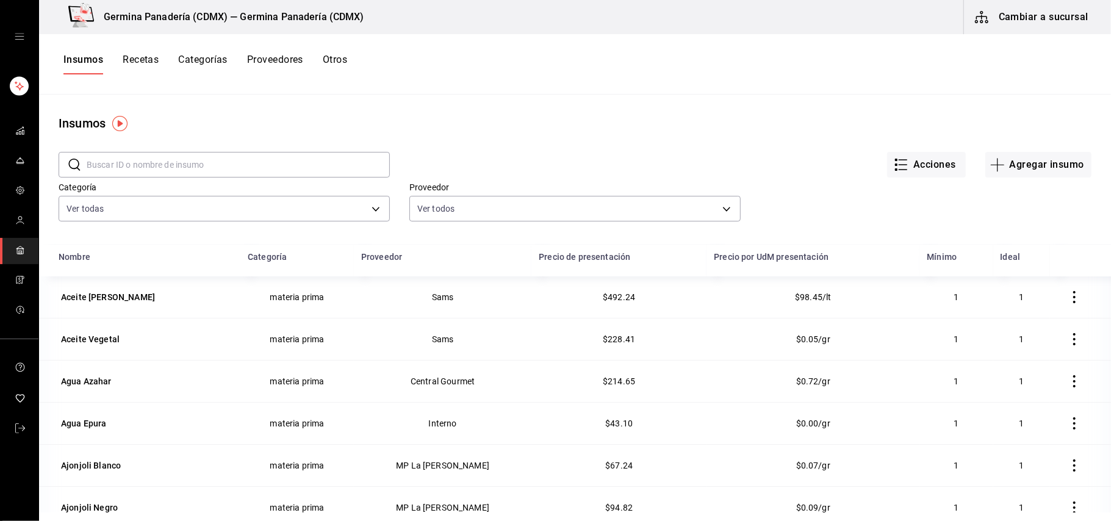
click at [18, 37] on icon "open drawer" at bounding box center [20, 37] width 10 height 10
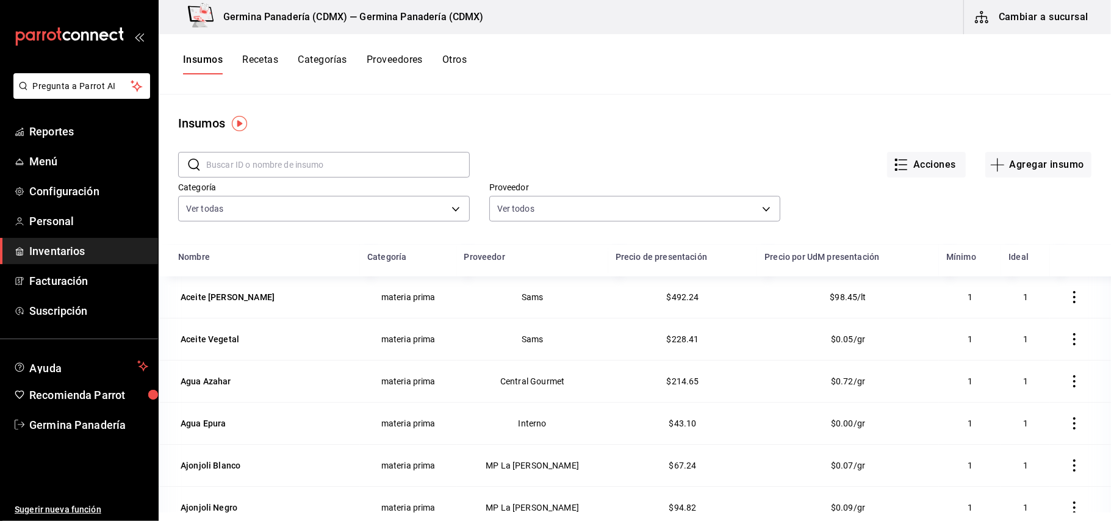
click at [261, 162] on input "text" at bounding box center [338, 165] width 264 height 24
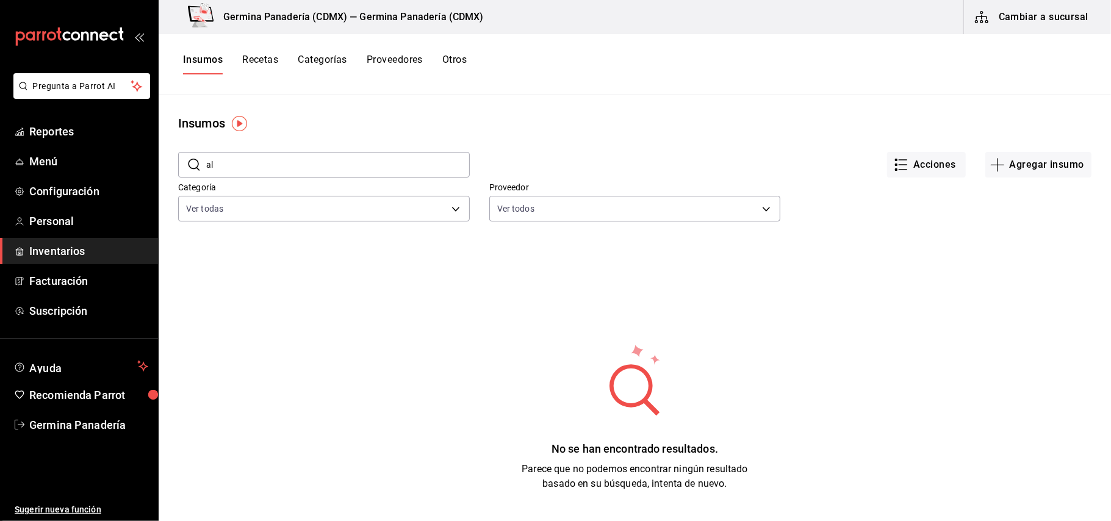
type input "a"
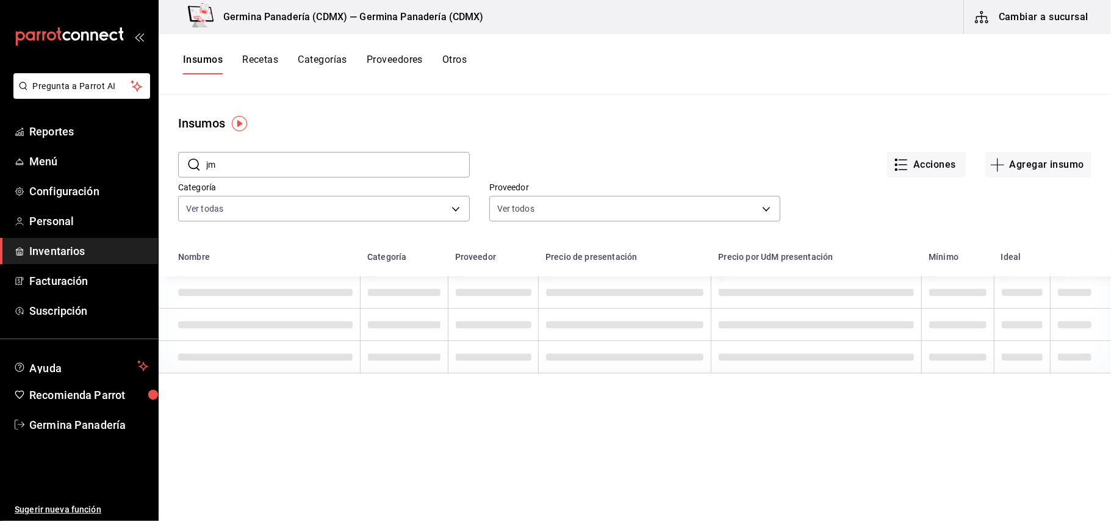
type input "j"
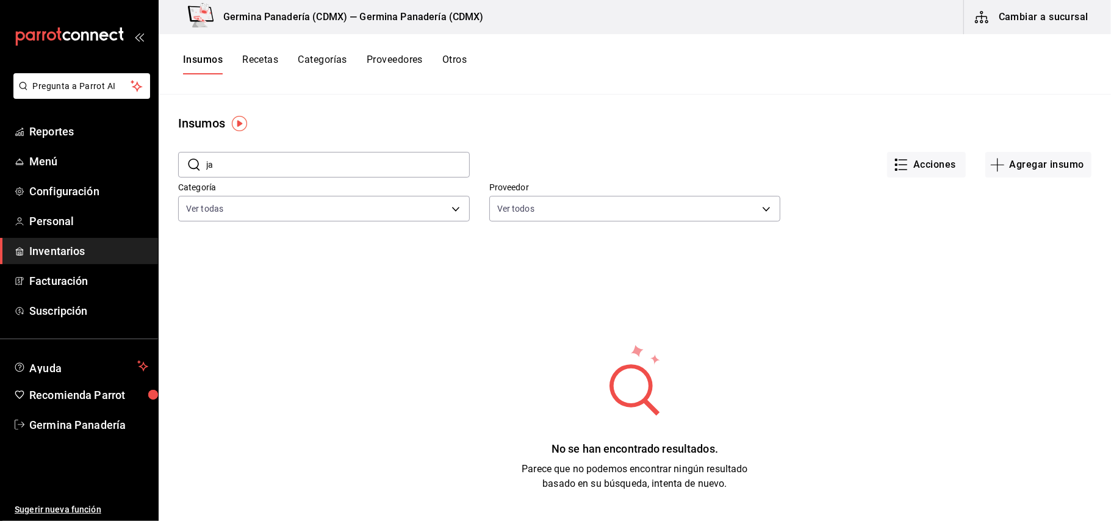
type input "j"
type input "r"
